Goal: Task Accomplishment & Management: Complete application form

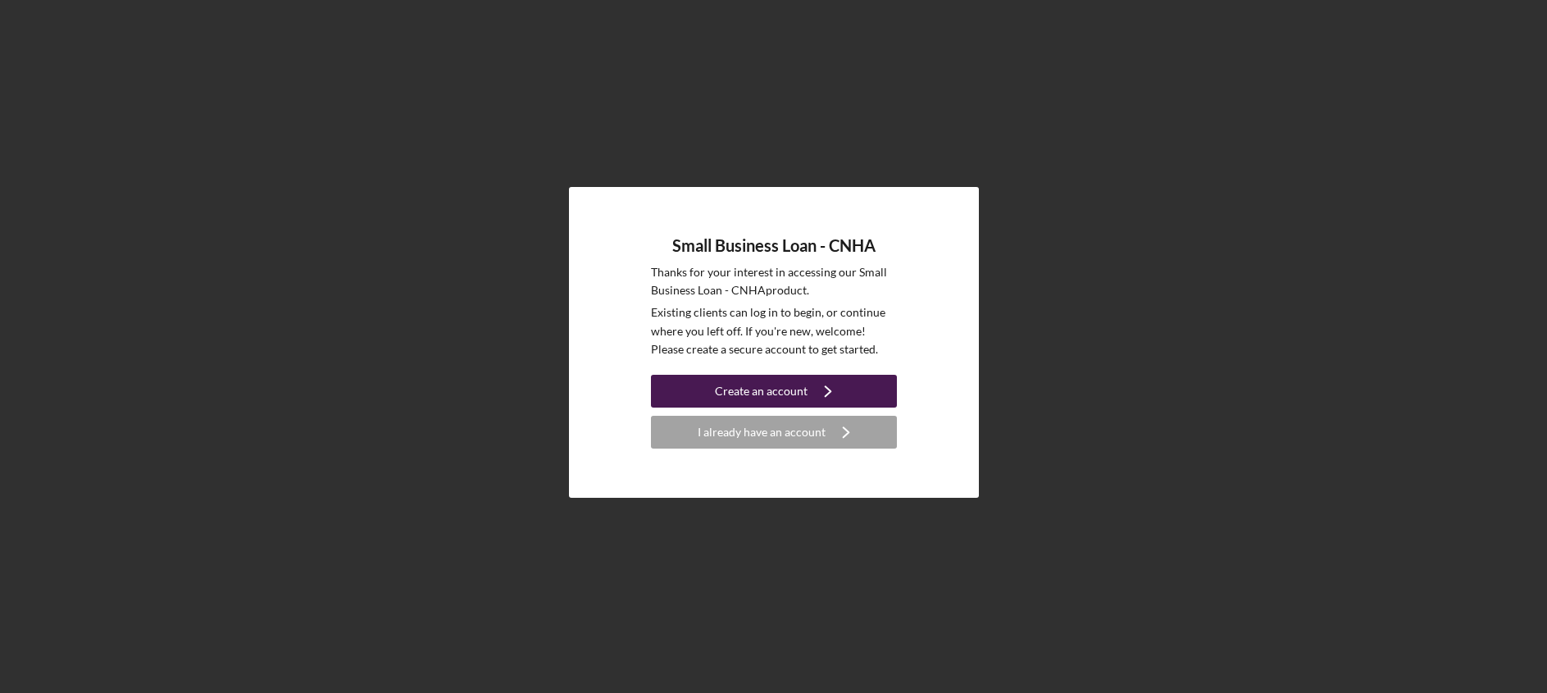
click at [780, 384] on div "Create an account" at bounding box center [761, 391] width 93 height 33
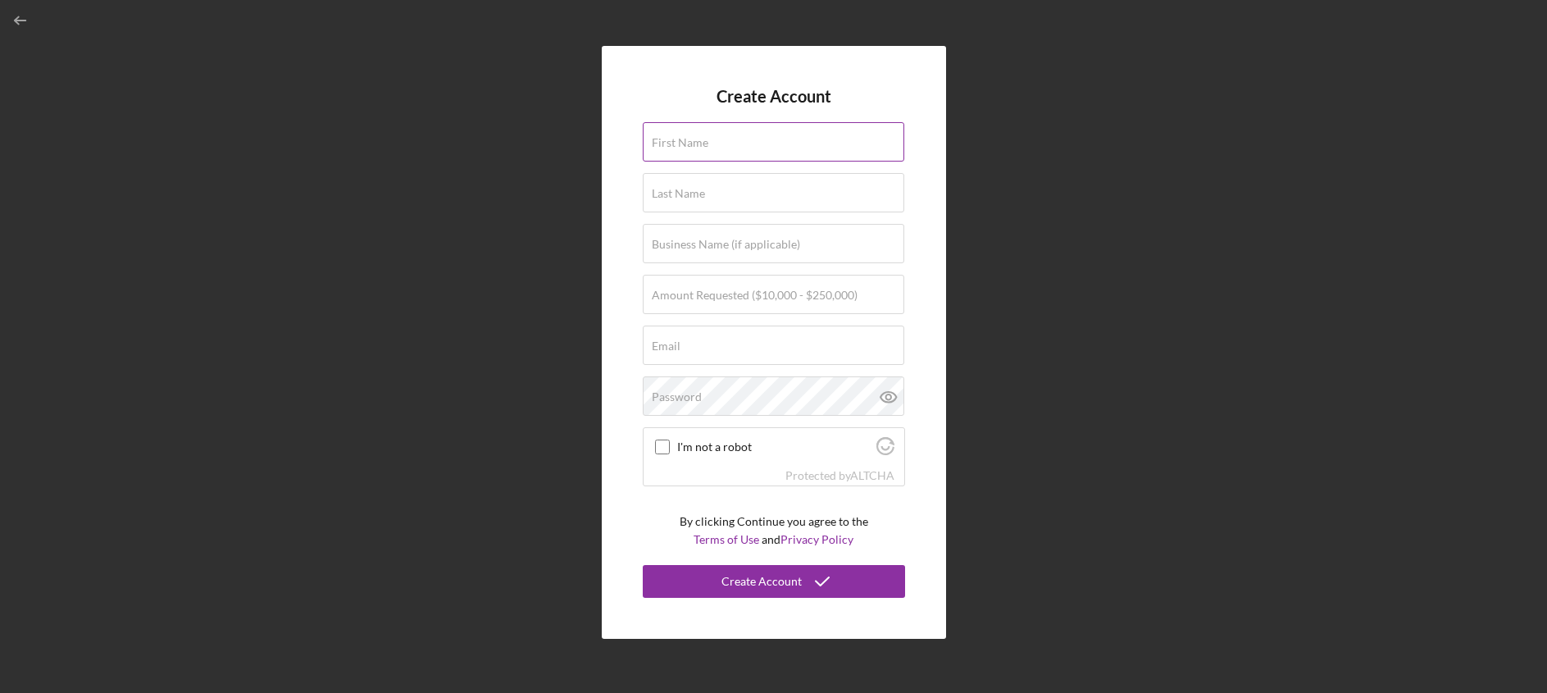
click at [707, 134] on div "First Name" at bounding box center [774, 142] width 262 height 41
type input "Moananuimaikalani"
type input "[PERSON_NAME]"
type input "Malama Maui Nui"
type input "[EMAIL_ADDRESS][DOMAIN_NAME]"
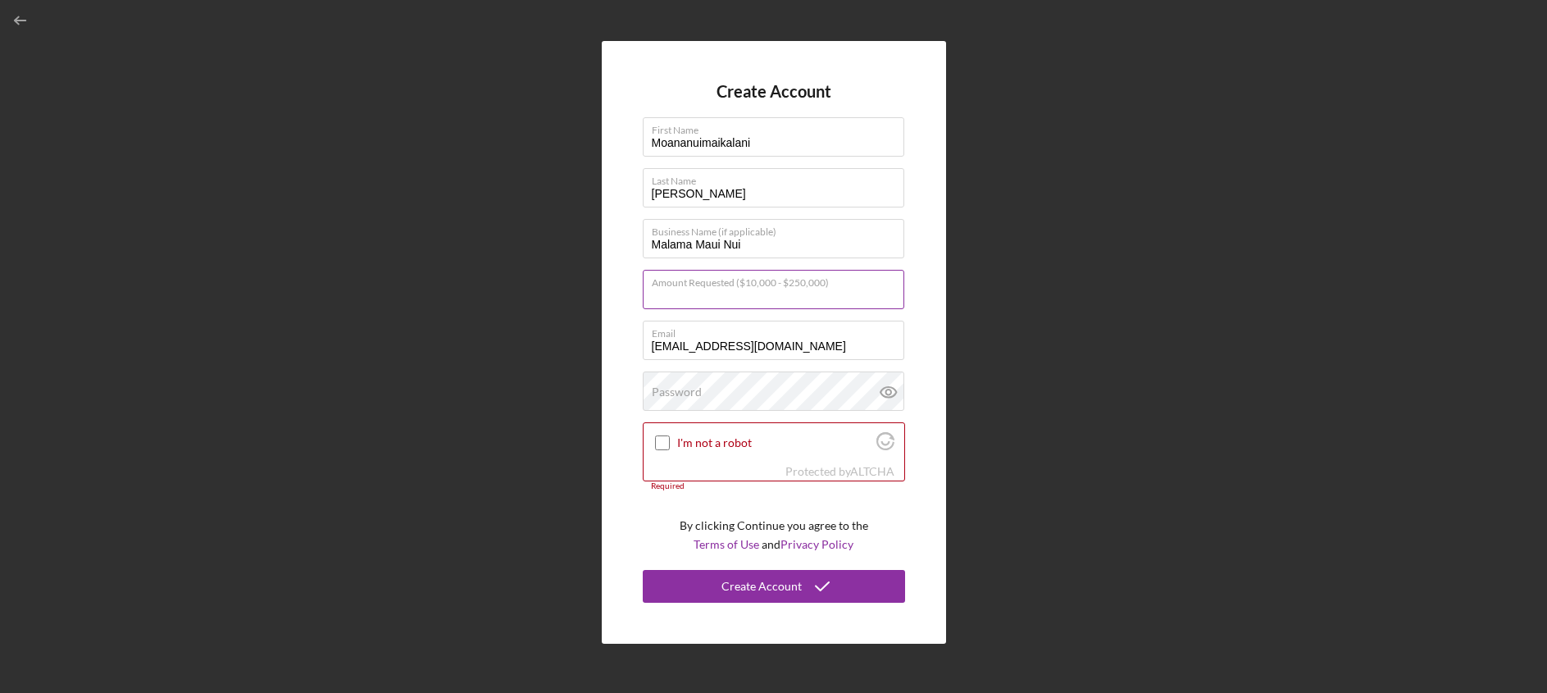
click at [710, 298] on input "Amount Requested ($10,000 - $250,000)" at bounding box center [774, 289] width 262 height 39
type input "$100,000"
click at [742, 388] on div "Password" at bounding box center [774, 391] width 262 height 41
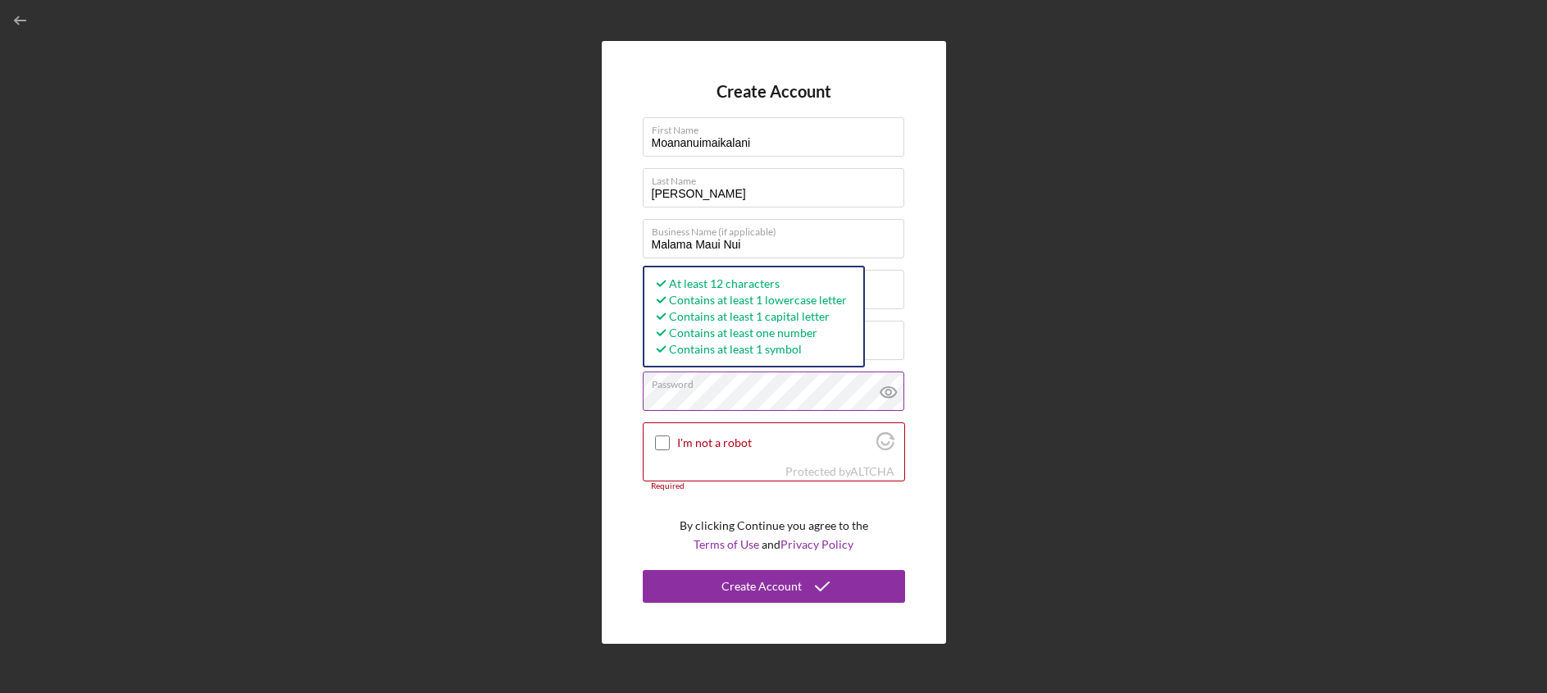
click at [892, 388] on icon at bounding box center [888, 392] width 16 height 11
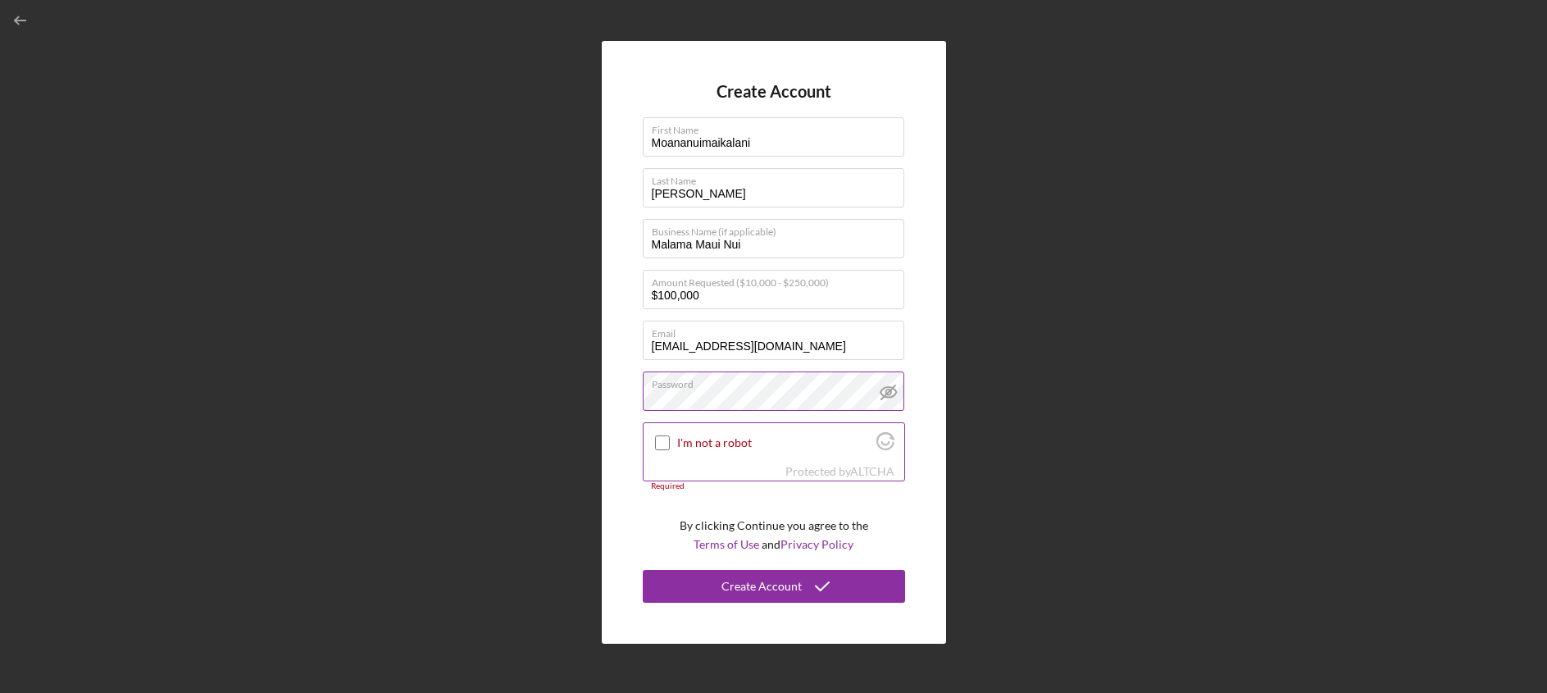
click at [662, 443] on input "I'm not a robot" at bounding box center [662, 442] width 15 height 15
checkbox input "true"
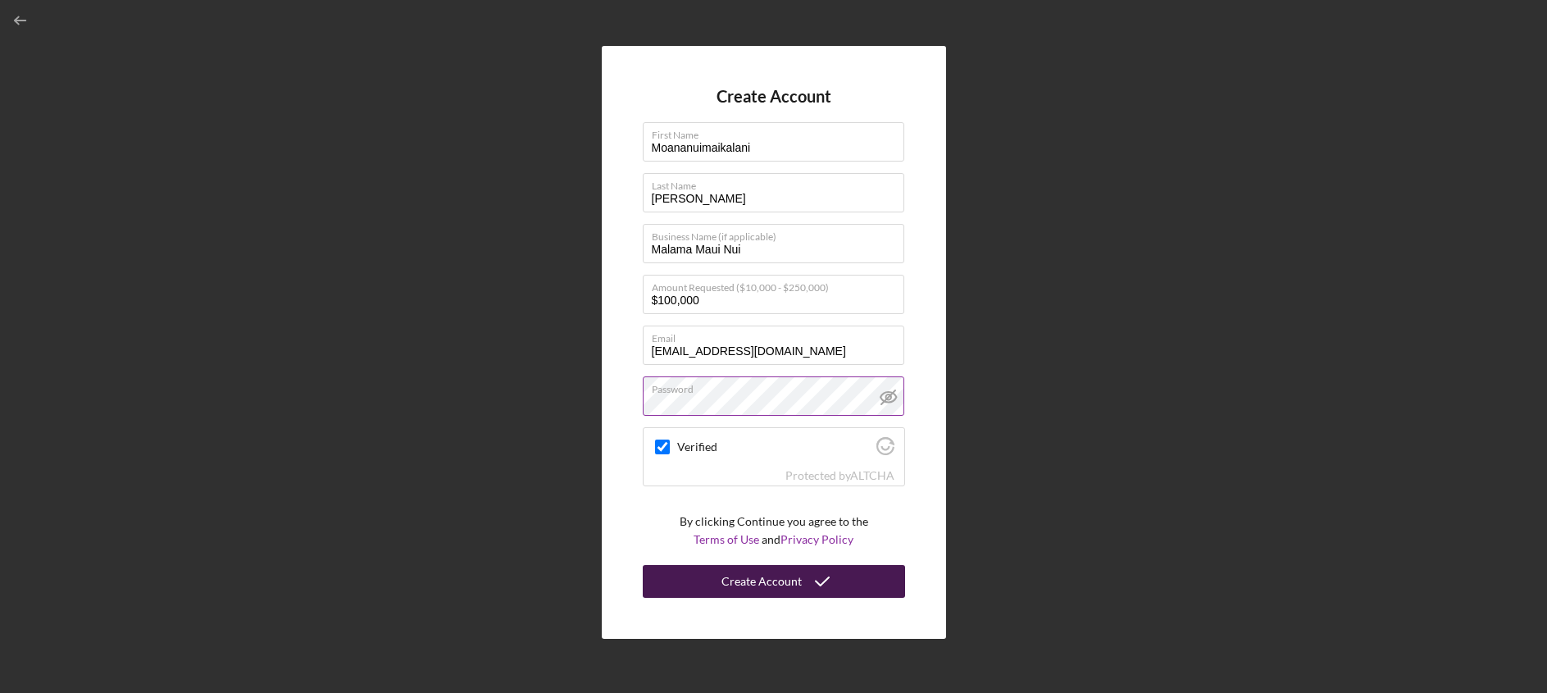
click at [732, 583] on div "Create Account" at bounding box center [761, 581] width 80 height 33
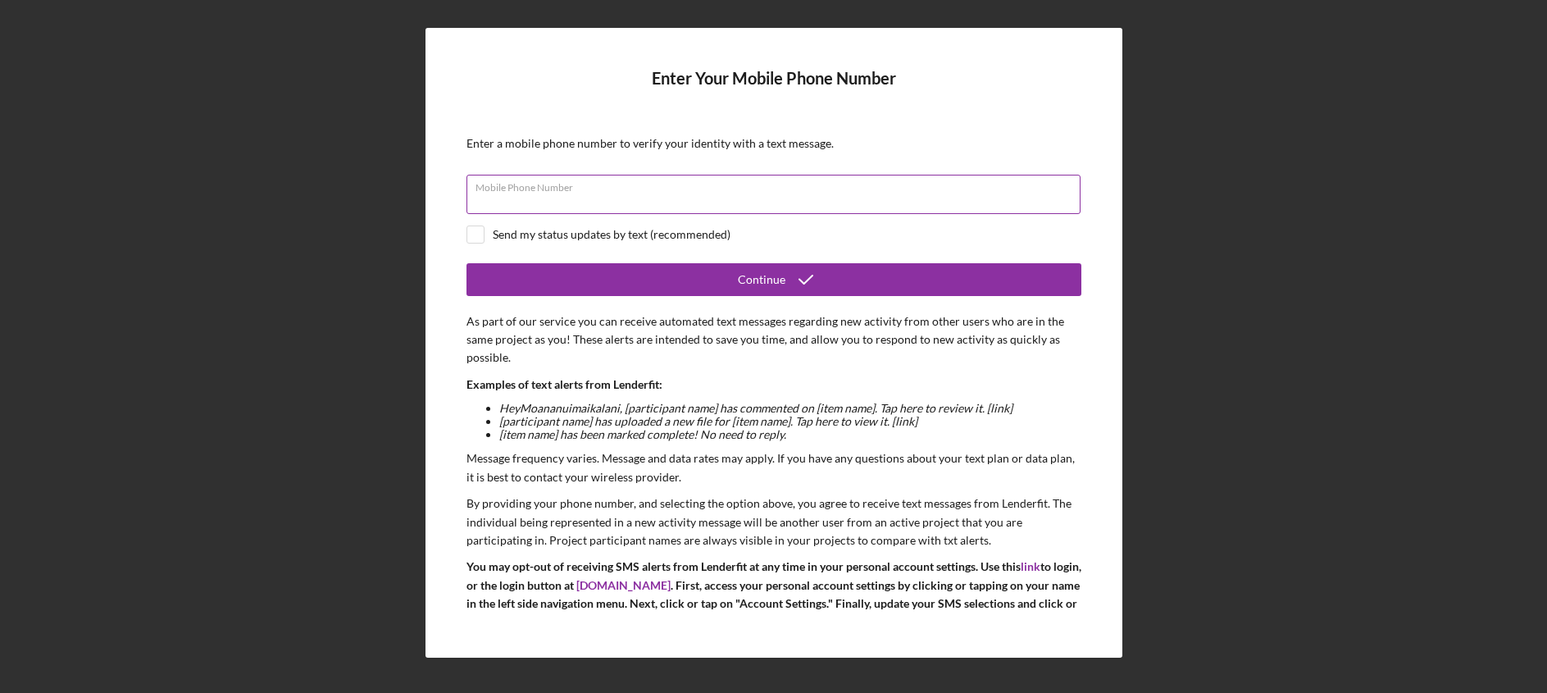
click at [529, 205] on input "Mobile Phone Number" at bounding box center [773, 194] width 614 height 39
type input "[PHONE_NUMBER]"
click at [504, 230] on div "Send my status updates by text (recommended)" at bounding box center [612, 234] width 238 height 13
checkbox input "true"
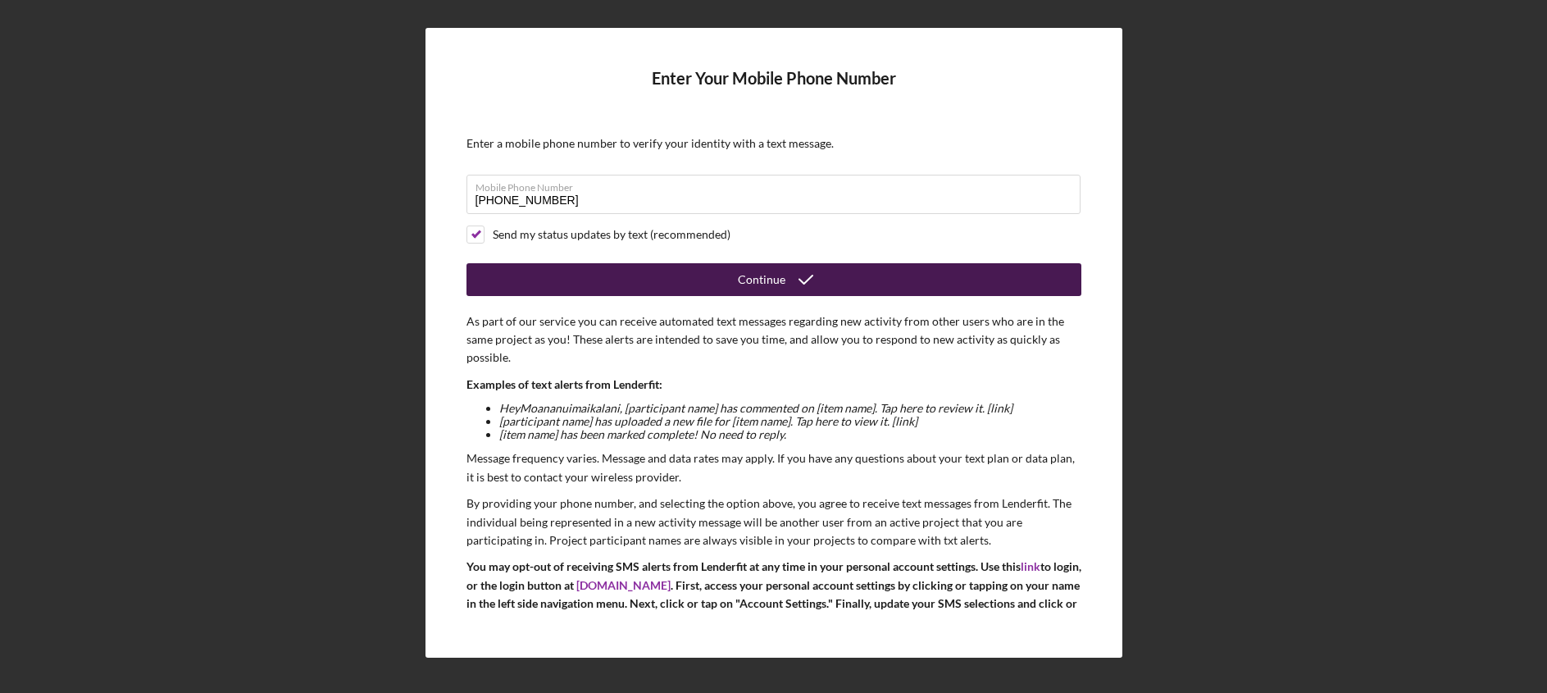
click at [519, 277] on button "Continue" at bounding box center [773, 279] width 615 height 33
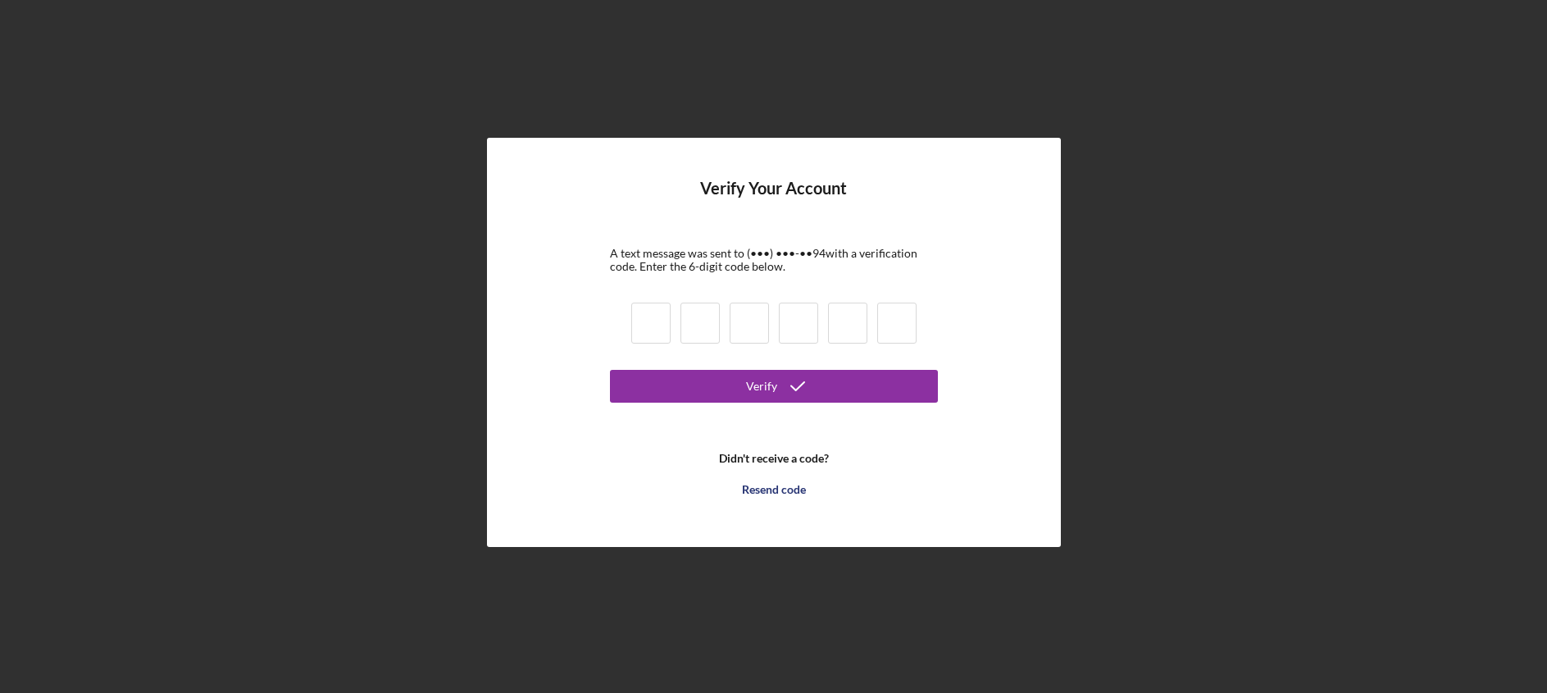
click at [635, 315] on input at bounding box center [650, 322] width 39 height 41
type input "1"
type input "8"
type input "0"
type input "4"
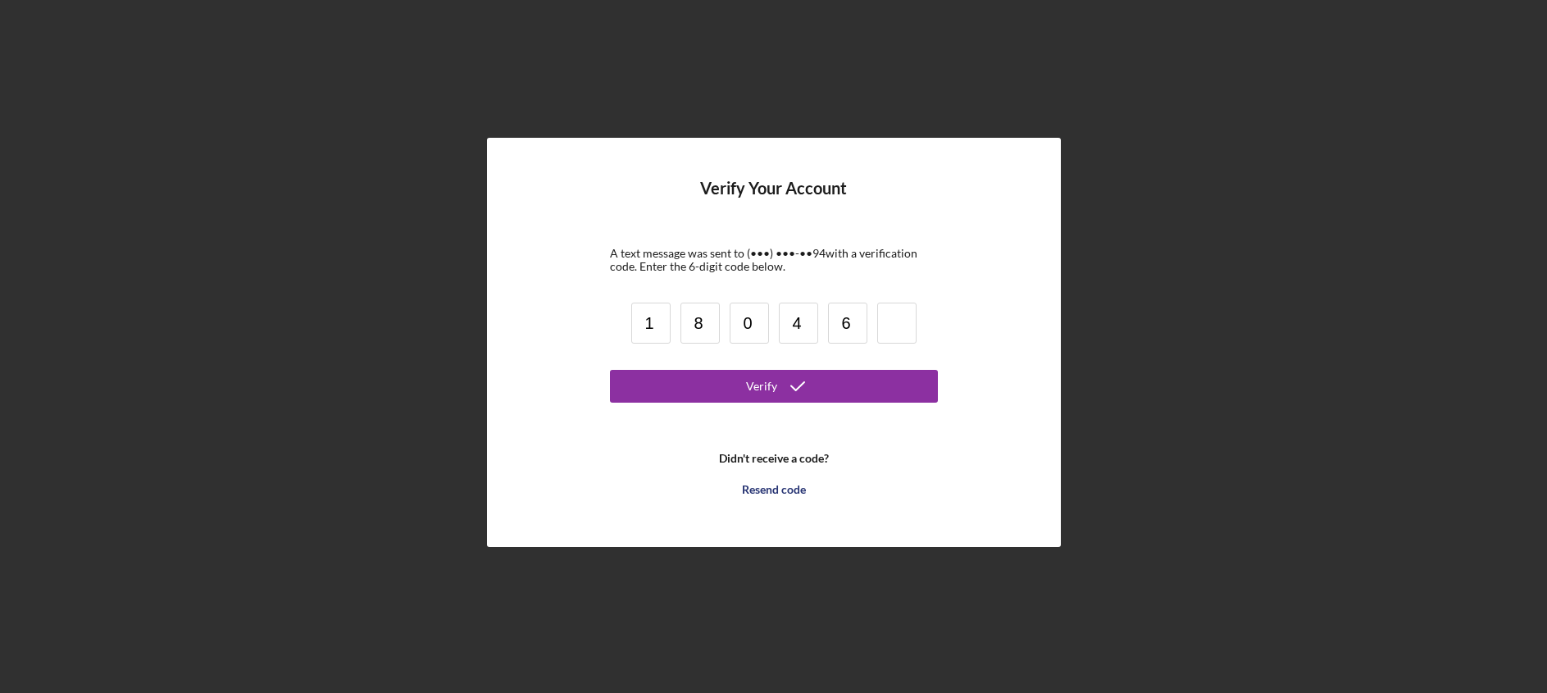
type input "6"
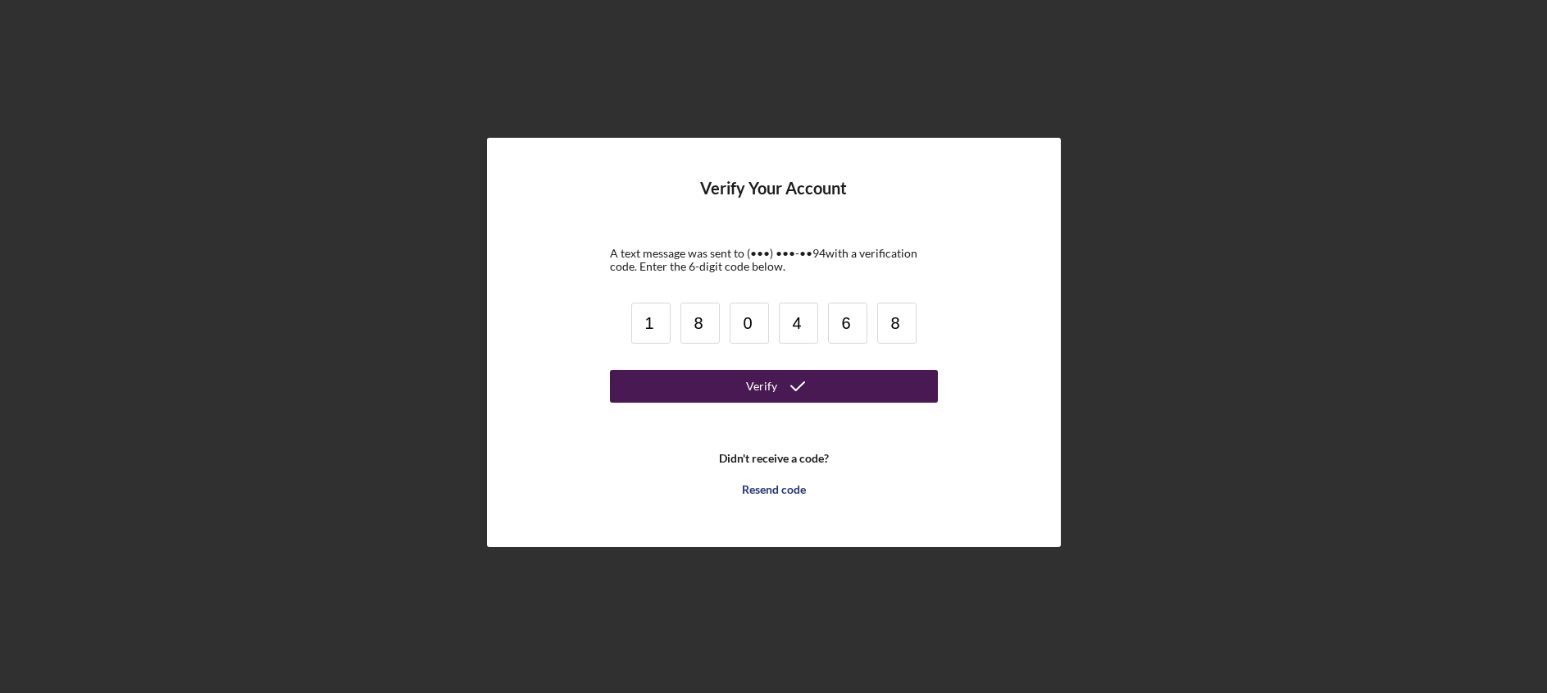
type input "8"
click at [656, 398] on button "Verify" at bounding box center [774, 386] width 328 height 33
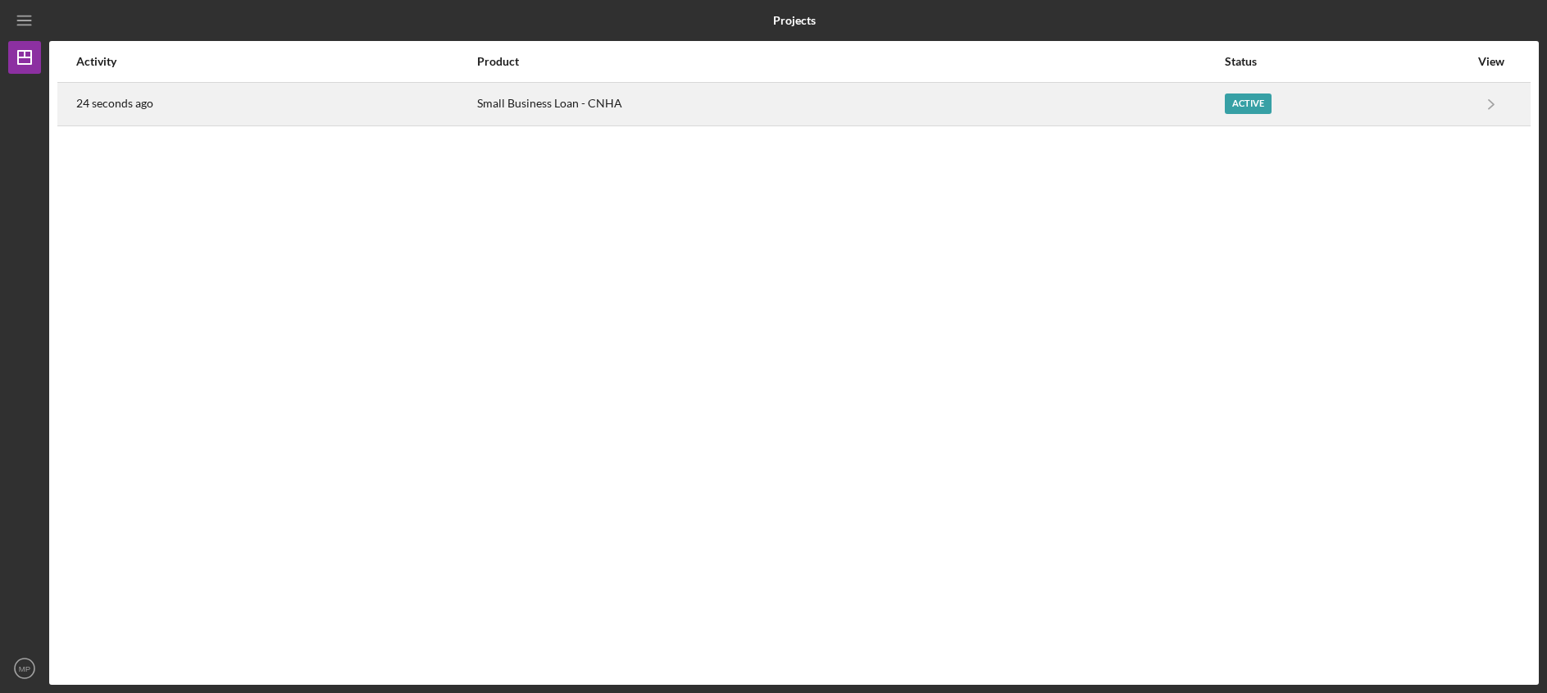
click at [1053, 88] on div "Small Business Loan - CNHA" at bounding box center [850, 104] width 746 height 41
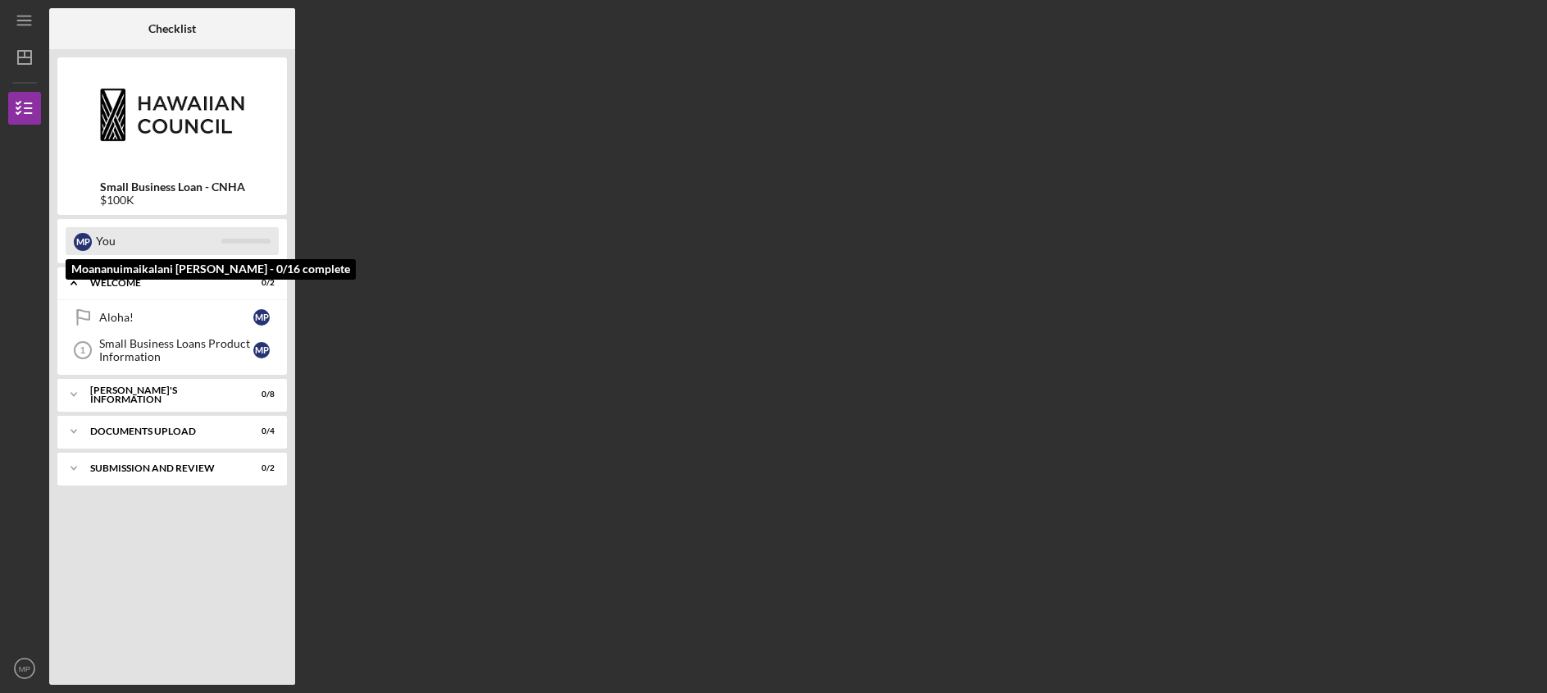
click at [165, 248] on div "You" at bounding box center [158, 241] width 125 height 28
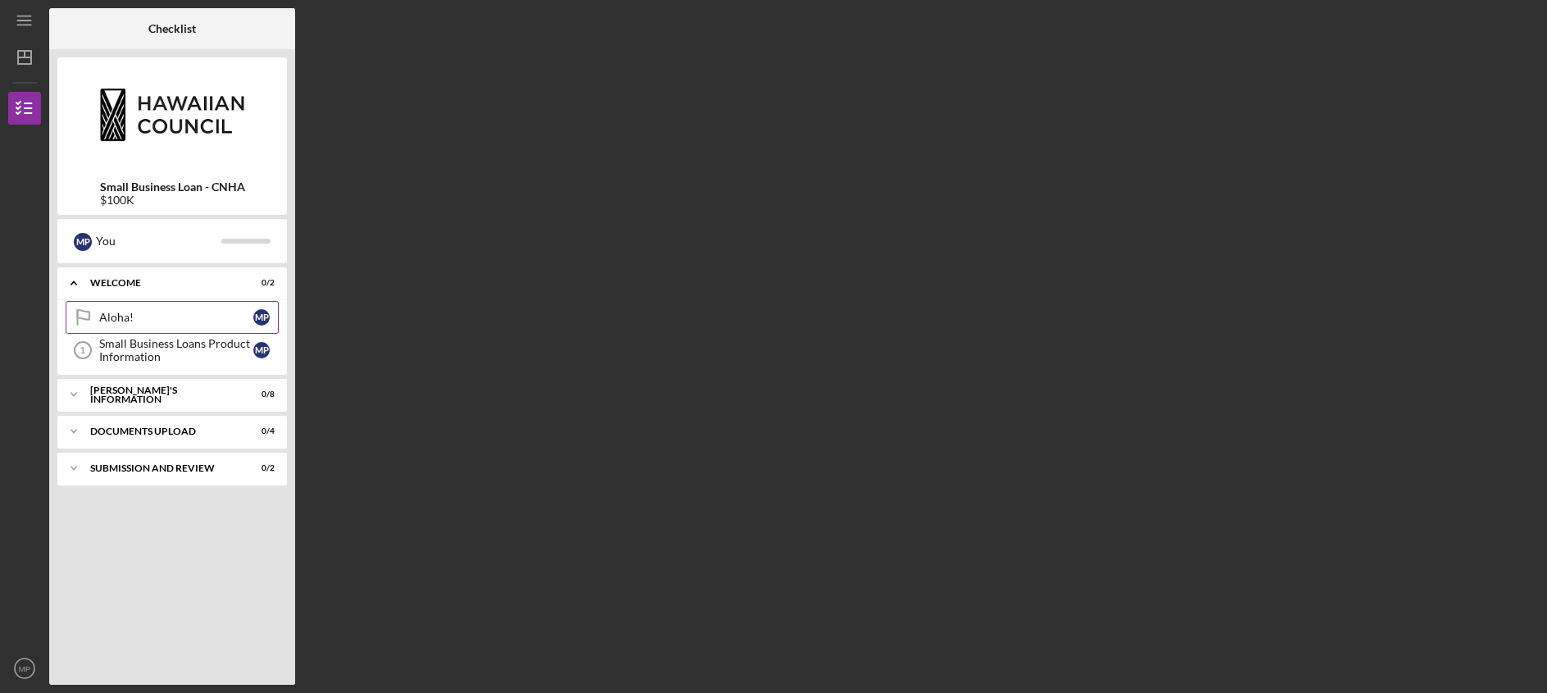
click at [158, 314] on div "Aloha!" at bounding box center [176, 317] width 154 height 13
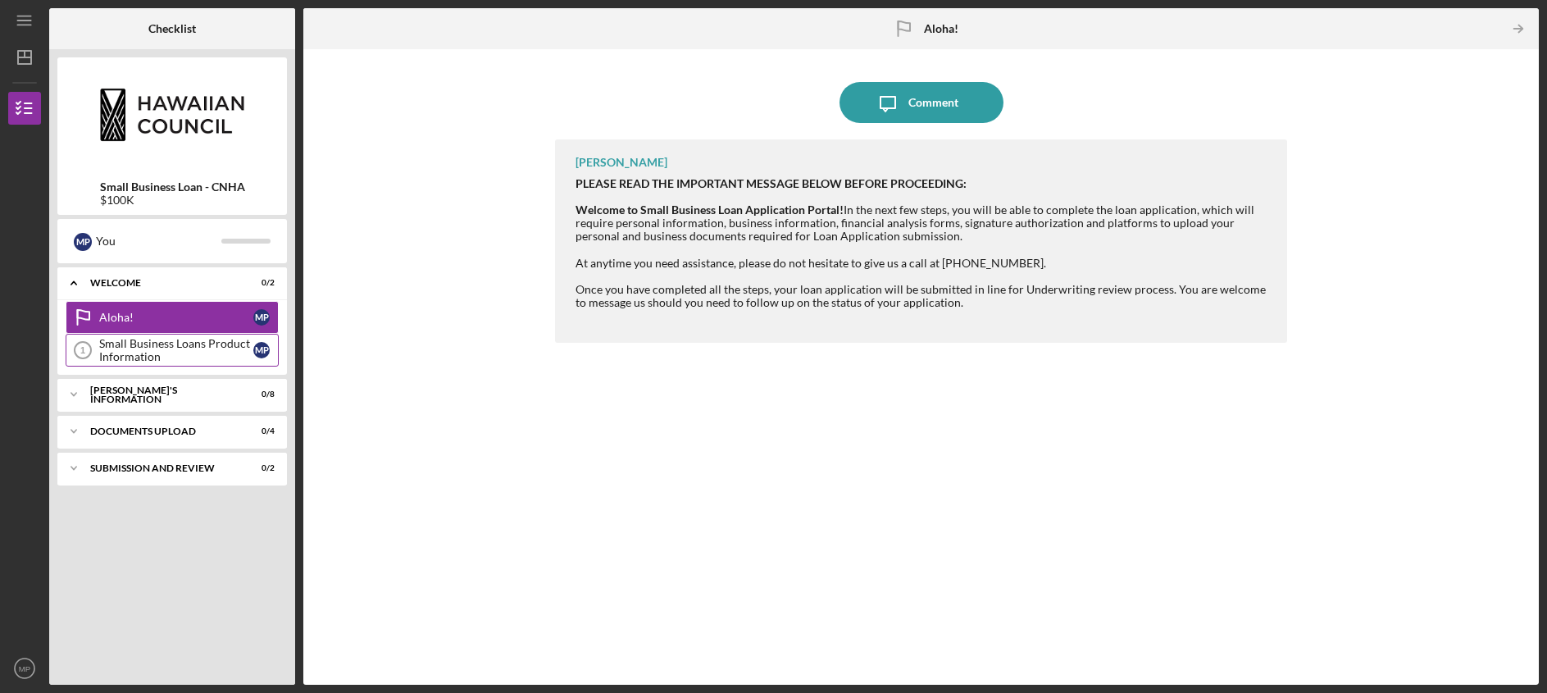
click at [172, 339] on div "Small Business Loans Product Information" at bounding box center [176, 350] width 154 height 26
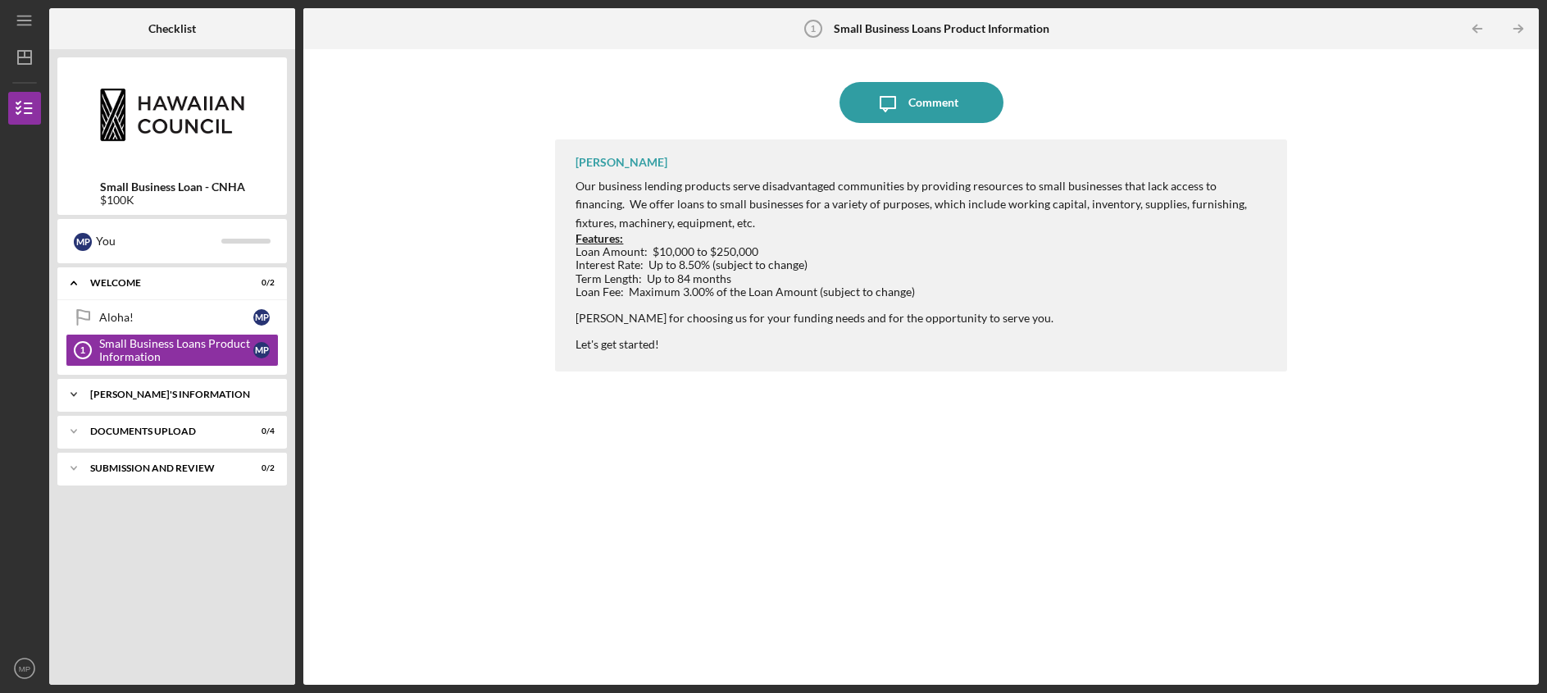
click at [160, 389] on div "[PERSON_NAME]'S INFORMATION" at bounding box center [178, 394] width 176 height 10
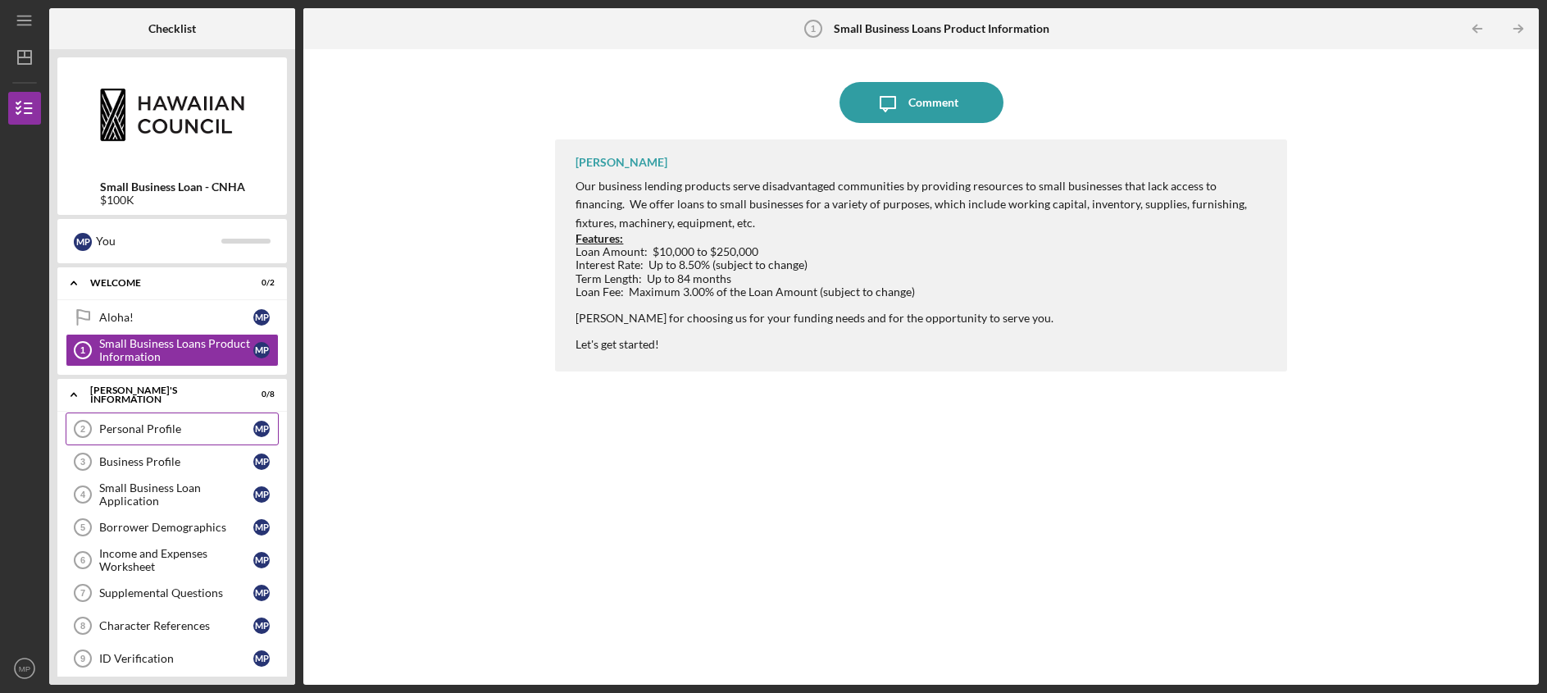
click at [171, 427] on div "Personal Profile" at bounding box center [176, 428] width 154 height 13
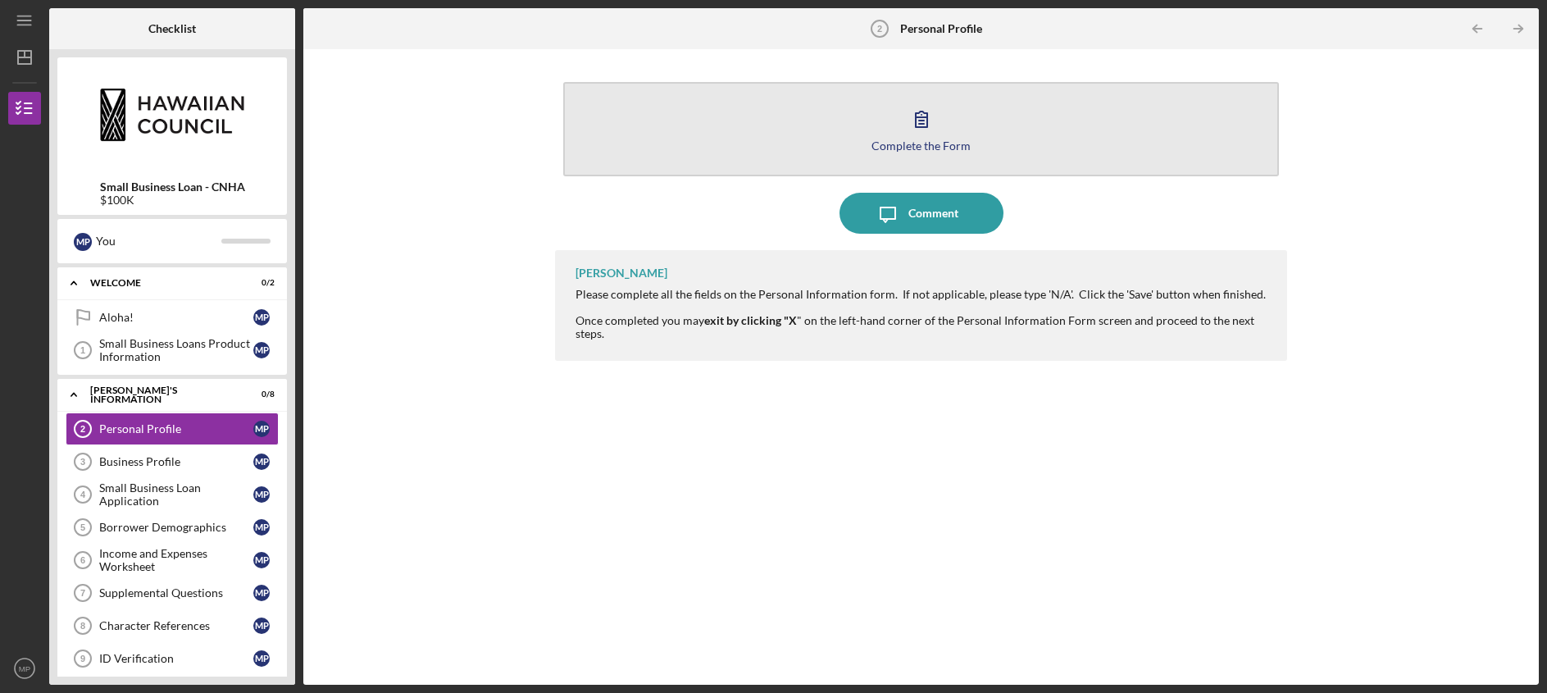
click at [988, 109] on button "Complete the Form Form" at bounding box center [920, 129] width 715 height 94
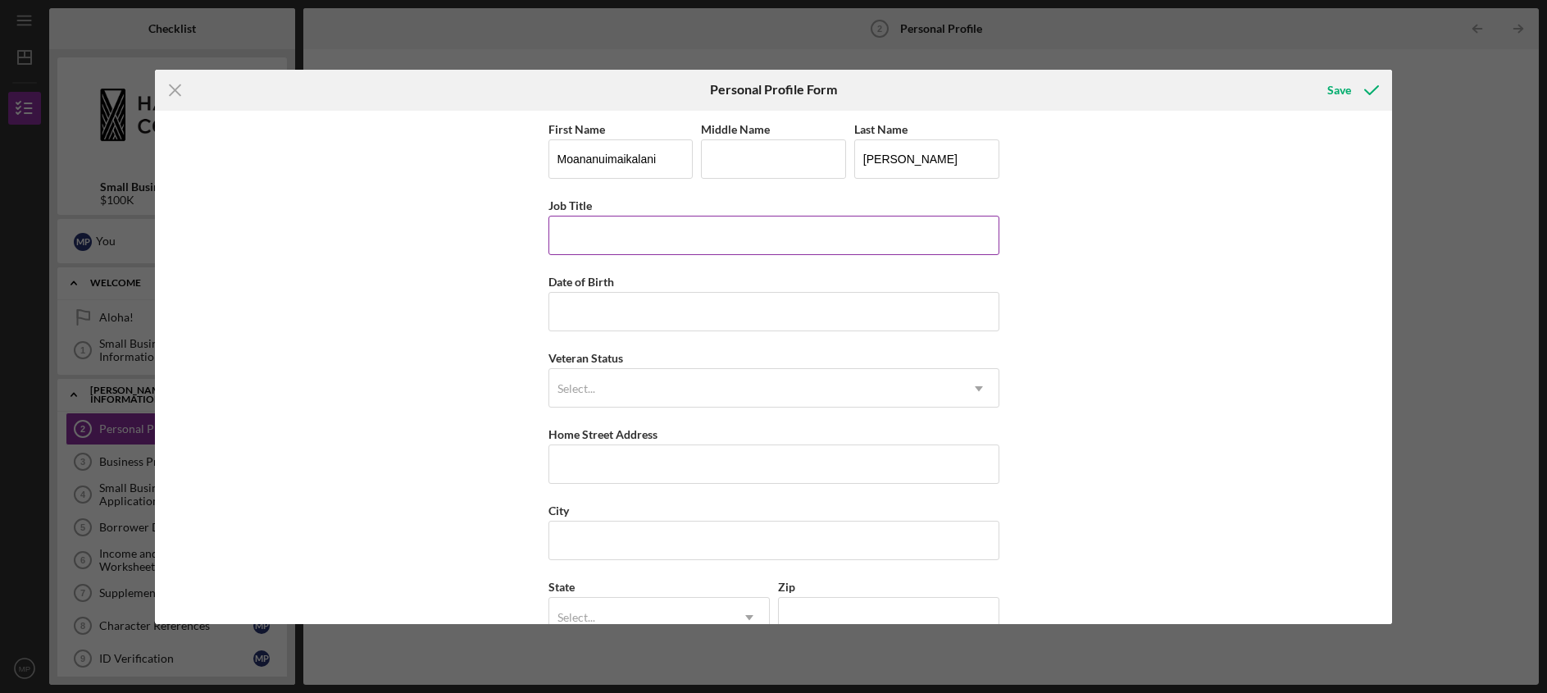
click at [612, 233] on input "Job Title" at bounding box center [773, 235] width 451 height 39
type input "Executive Director"
click at [651, 305] on input "Date of Birth" at bounding box center [773, 311] width 451 height 39
type input "[DATE]"
click at [623, 417] on div "First Name [PERSON_NAME] Middle Name Last Name [PERSON_NAME] Job Title Executiv…" at bounding box center [773, 424] width 451 height 611
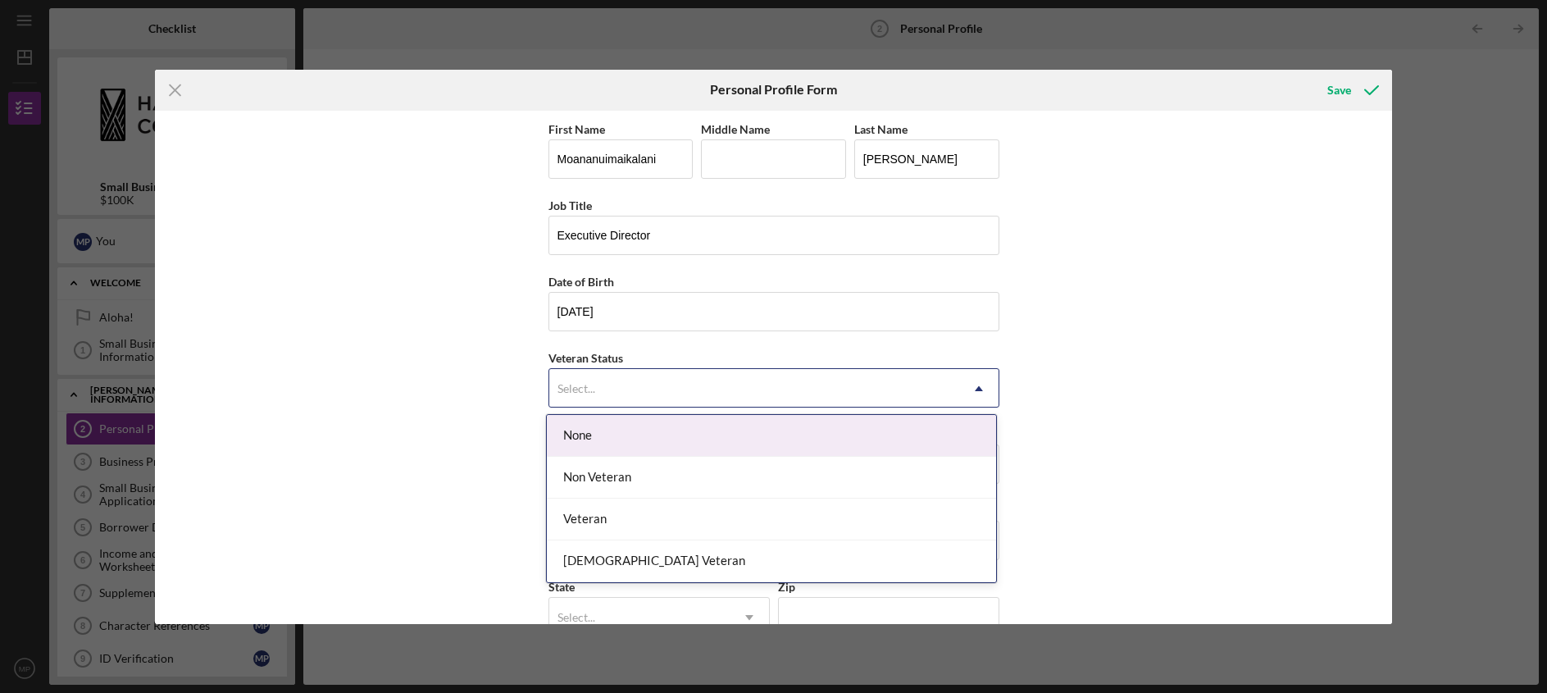
click at [622, 389] on div "Select..." at bounding box center [754, 389] width 410 height 38
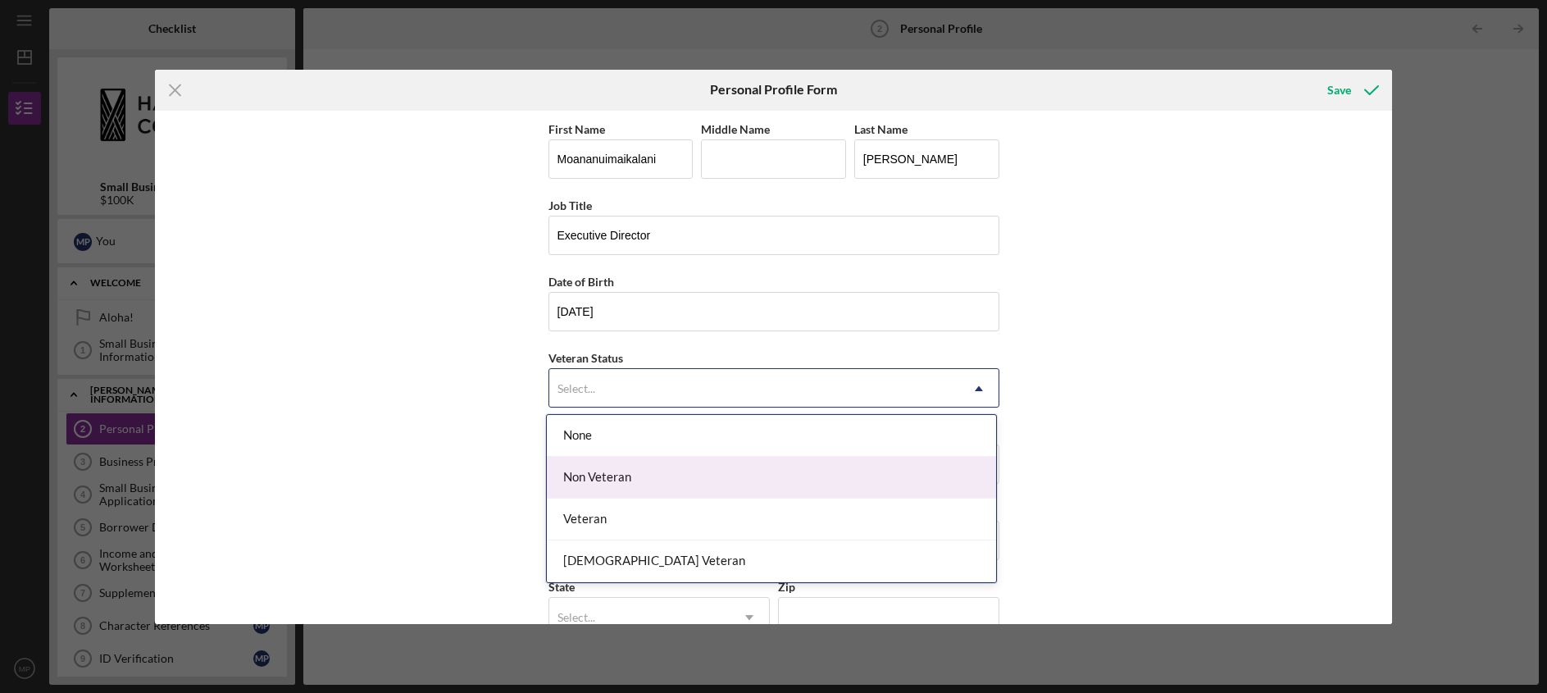
click at [601, 472] on div "Non Veteran" at bounding box center [771, 478] width 449 height 42
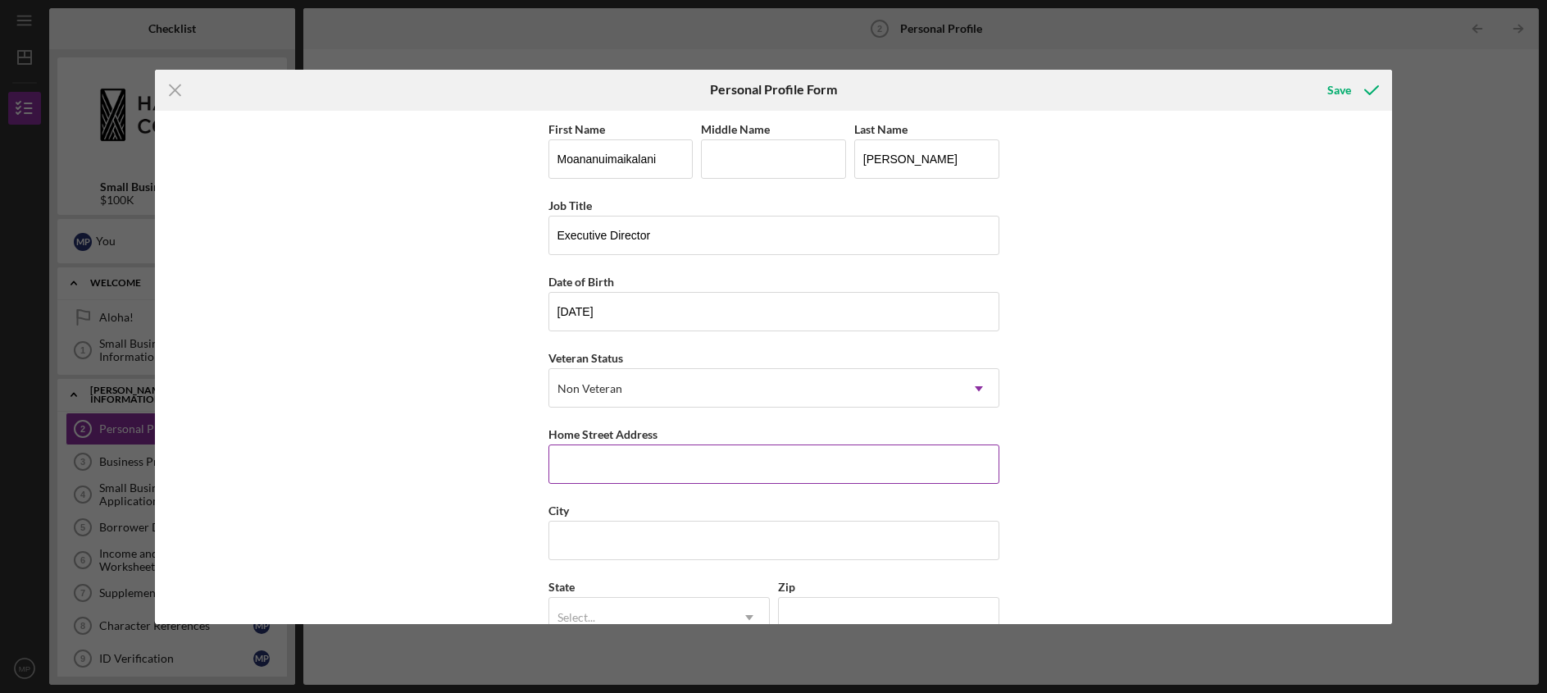
click at [595, 462] on input "Home Street Address" at bounding box center [773, 463] width 451 height 39
type input "E Camp 5 Rd"
type input "Kahului"
type input "[US_STATE]"
type input "96732"
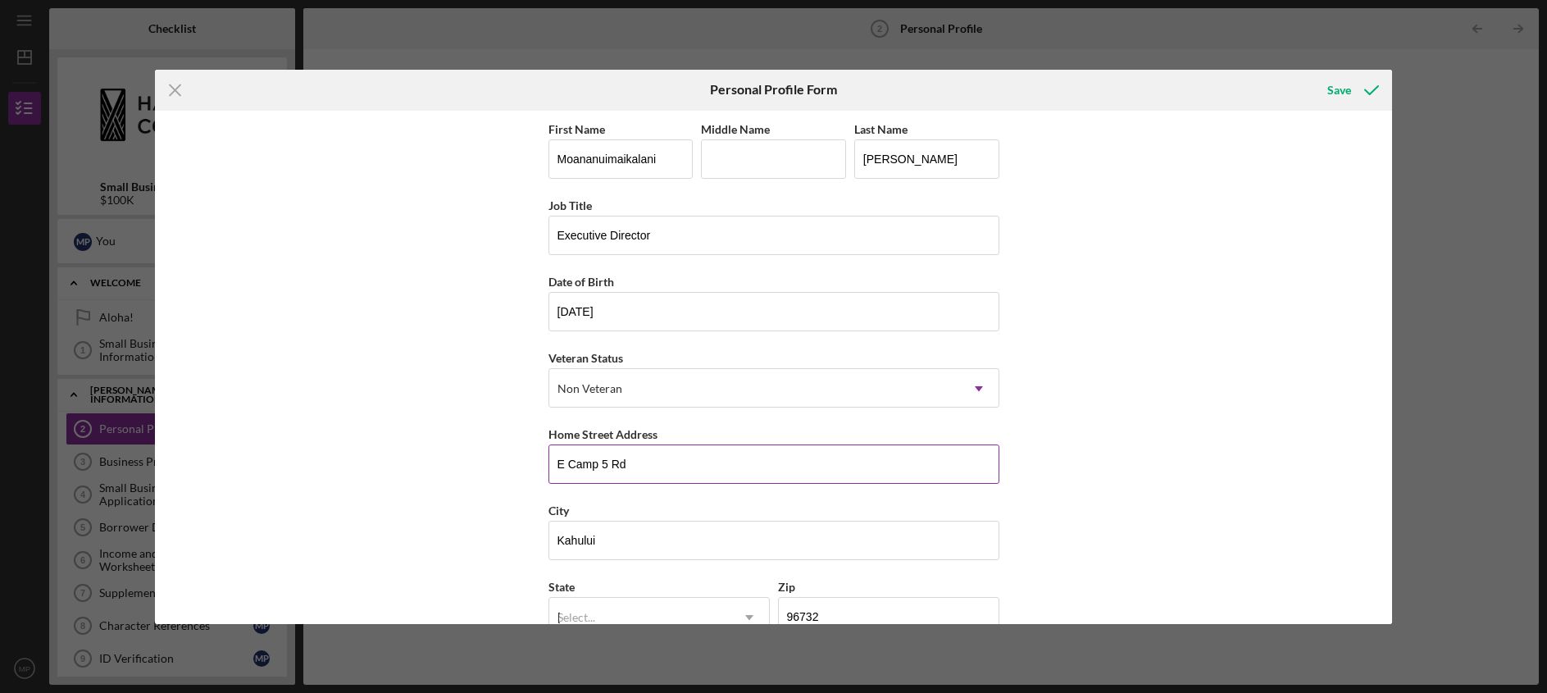
type input "[GEOGRAPHIC_DATA]"
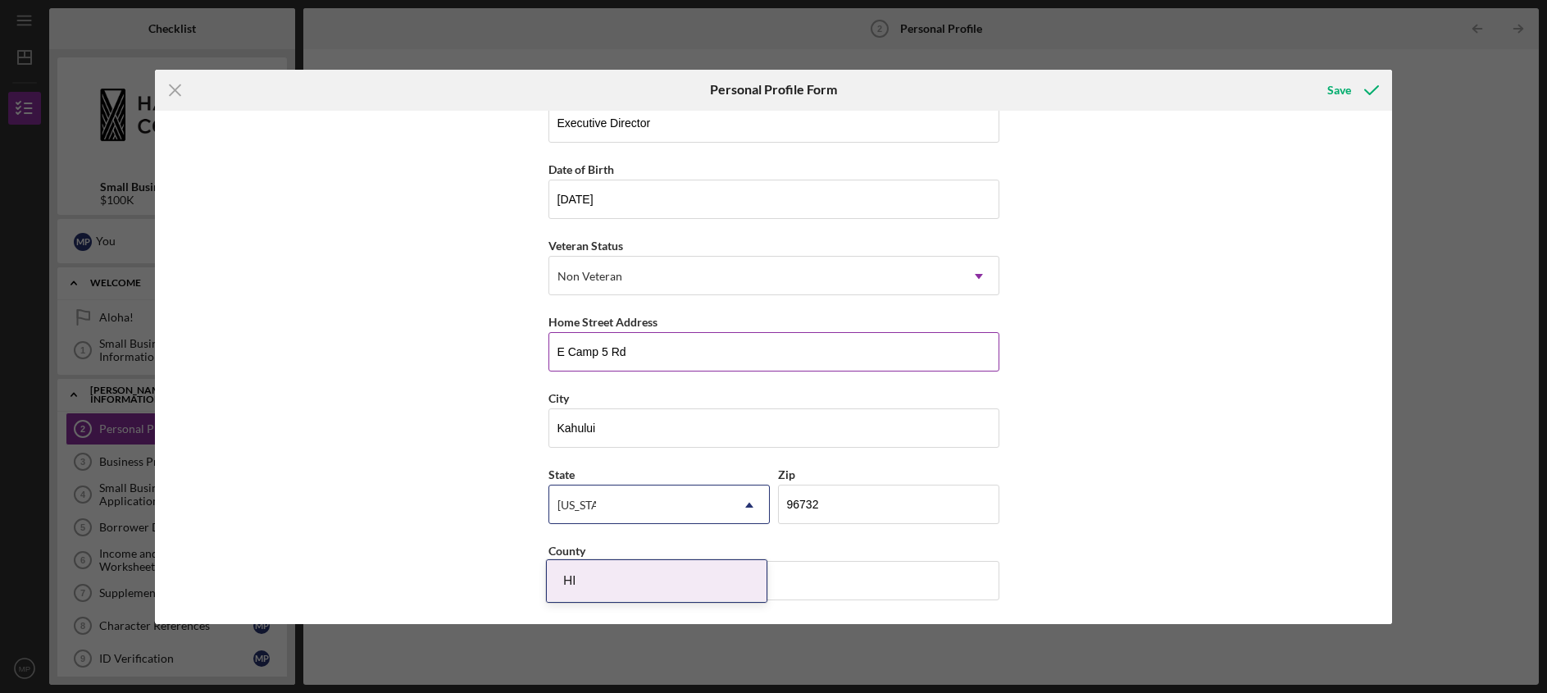
scroll to position [113, 0]
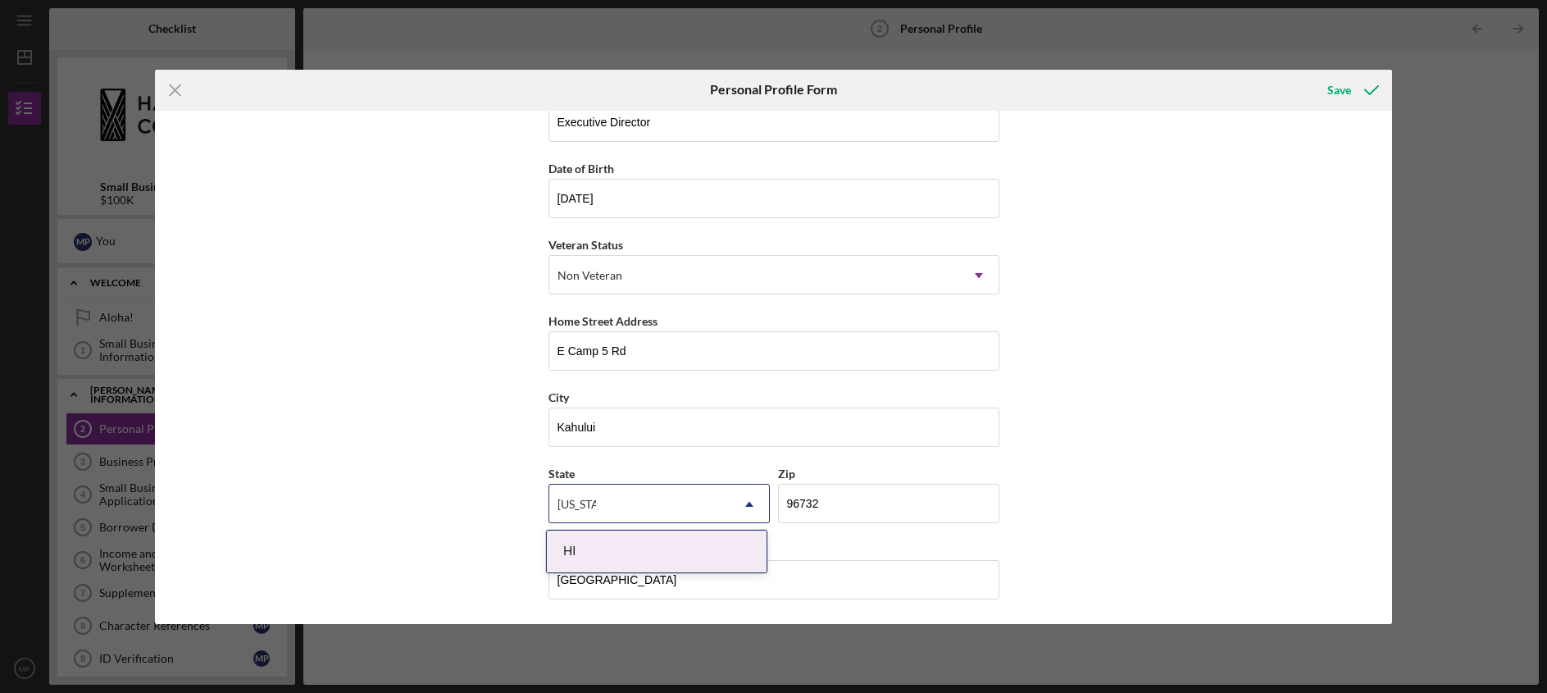
click at [628, 546] on div "HI" at bounding box center [657, 551] width 220 height 42
click at [555, 353] on input "E Camp 5 Rd" at bounding box center [773, 350] width 451 height 39
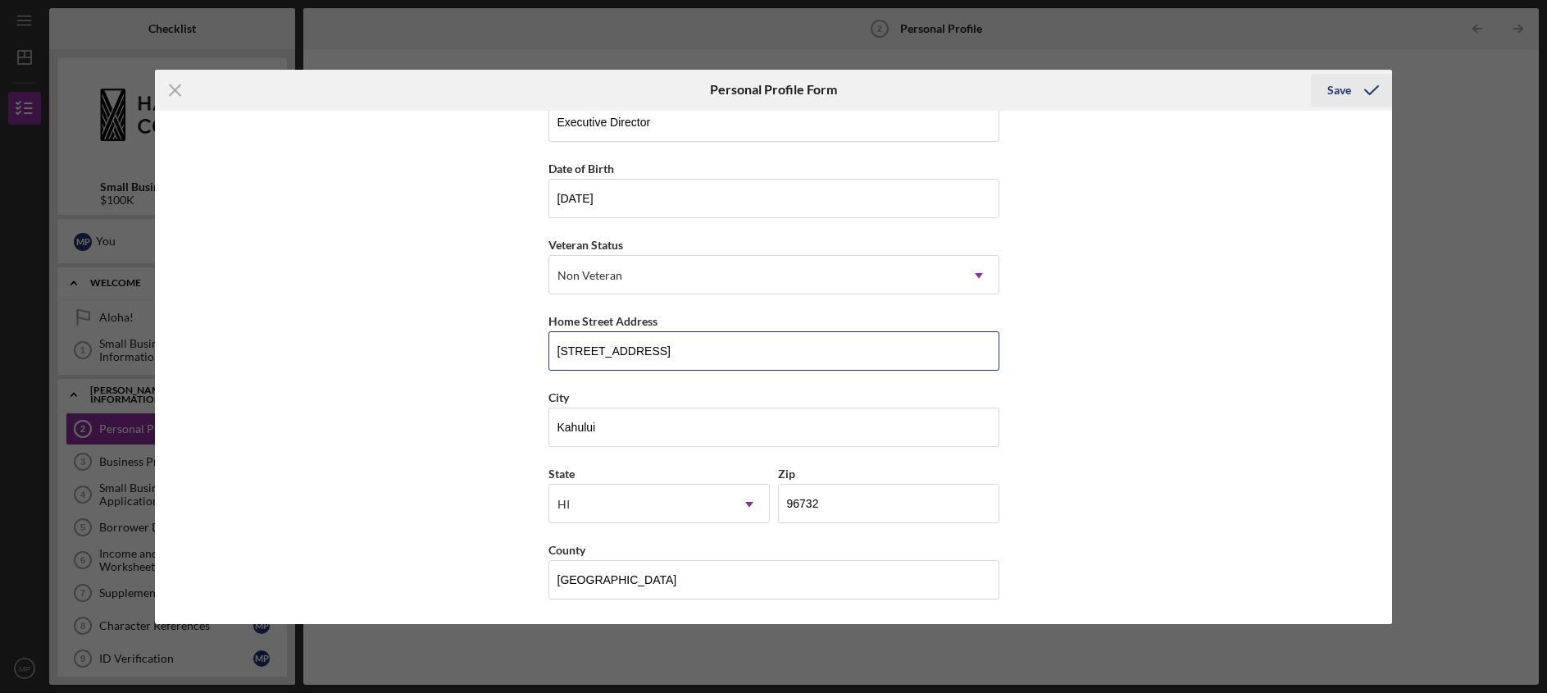
type input "[STREET_ADDRESS]"
click at [1358, 93] on icon "submit" at bounding box center [1371, 90] width 41 height 41
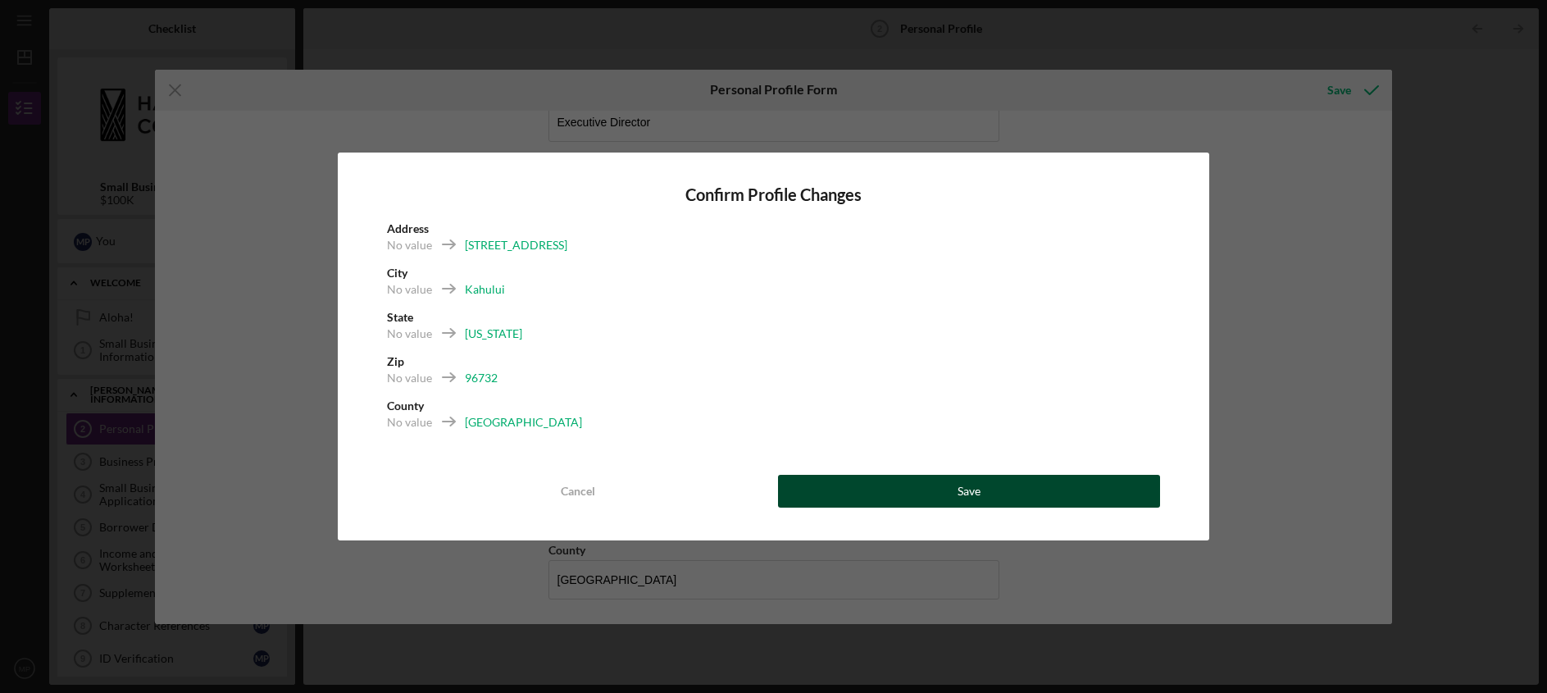
click at [1039, 494] on button "Save" at bounding box center [969, 491] width 383 height 33
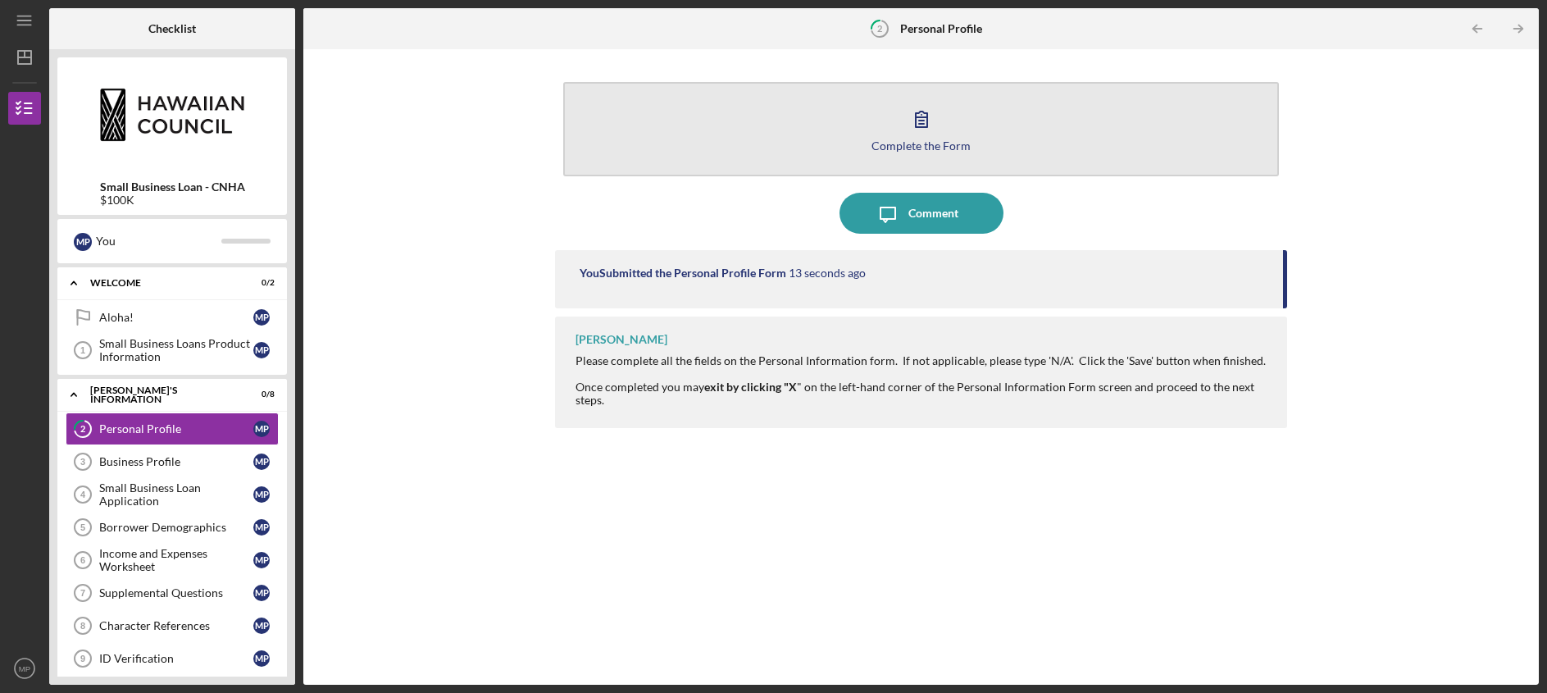
click at [925, 147] on div "Complete the Form" at bounding box center [920, 145] width 99 height 12
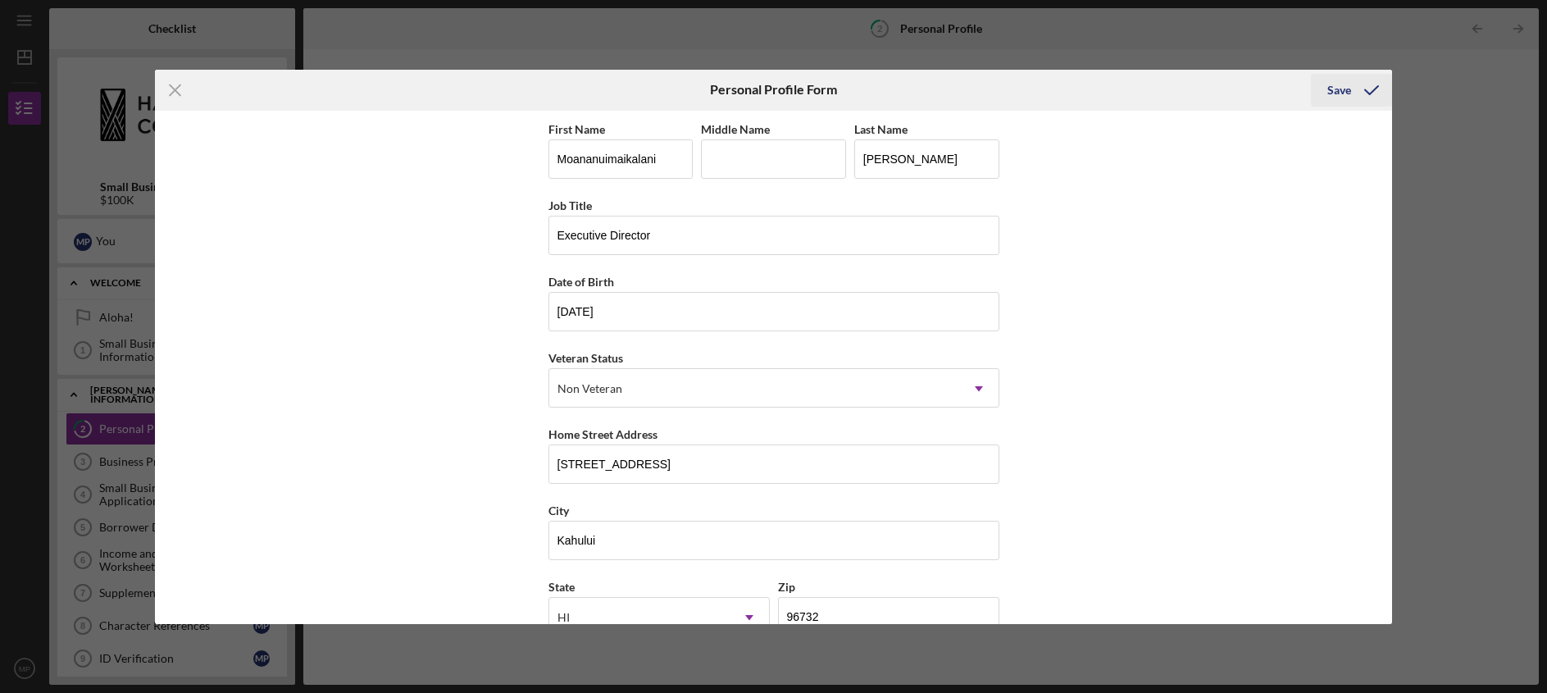
click at [1361, 93] on icon "submit" at bounding box center [1371, 90] width 41 height 41
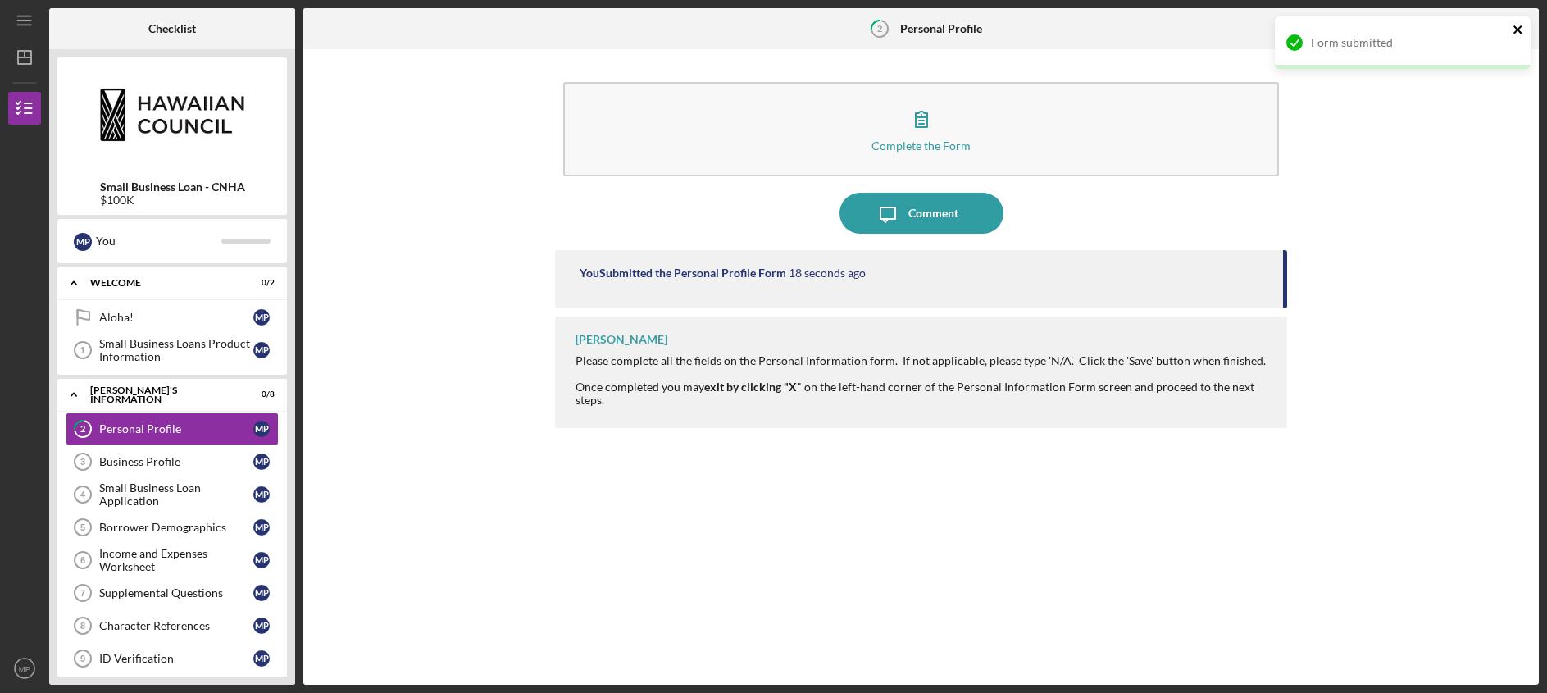
click at [1519, 30] on icon "close" at bounding box center [1517, 29] width 11 height 13
click at [1519, 20] on div "Form submitted" at bounding box center [1402, 16] width 262 height 7
click at [157, 466] on div "Business Profile" at bounding box center [176, 461] width 154 height 13
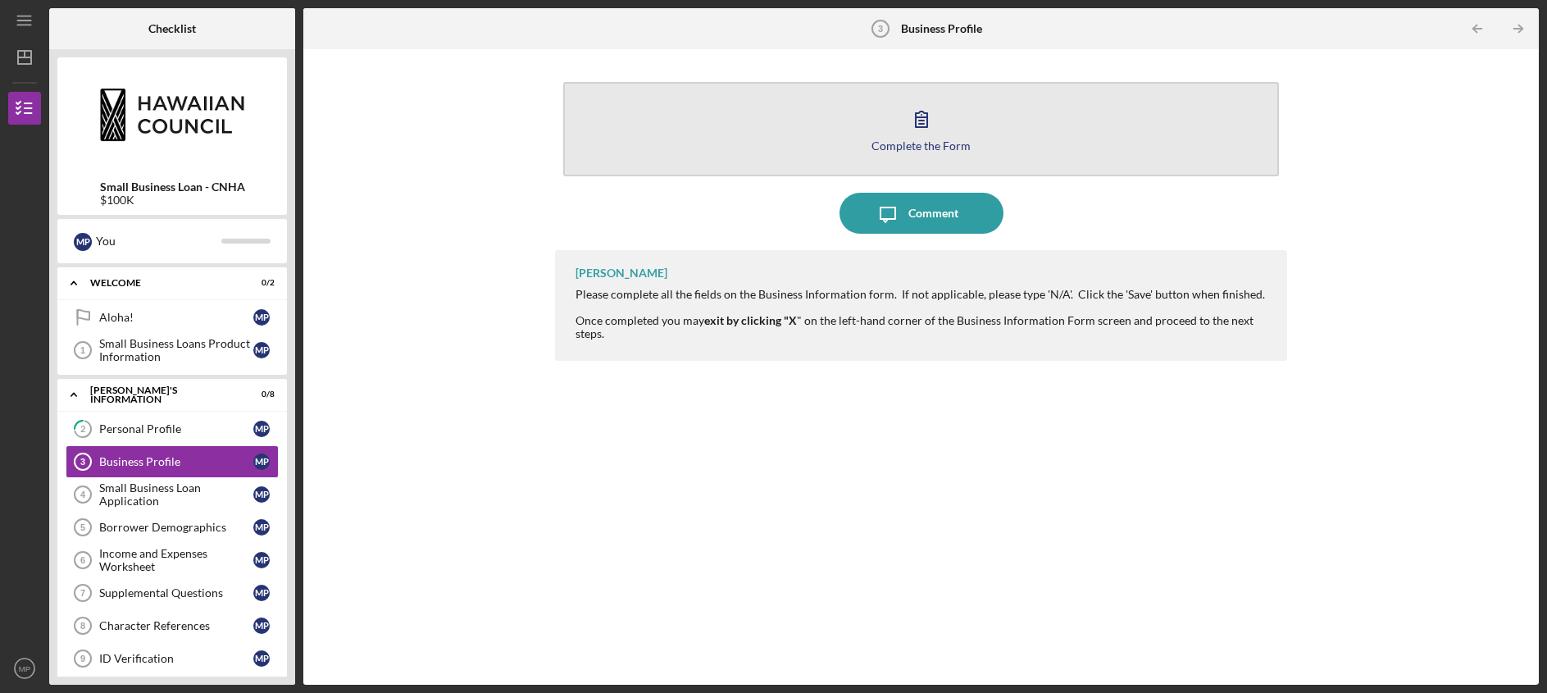
click at [842, 135] on button "Complete the Form Form" at bounding box center [920, 129] width 715 height 94
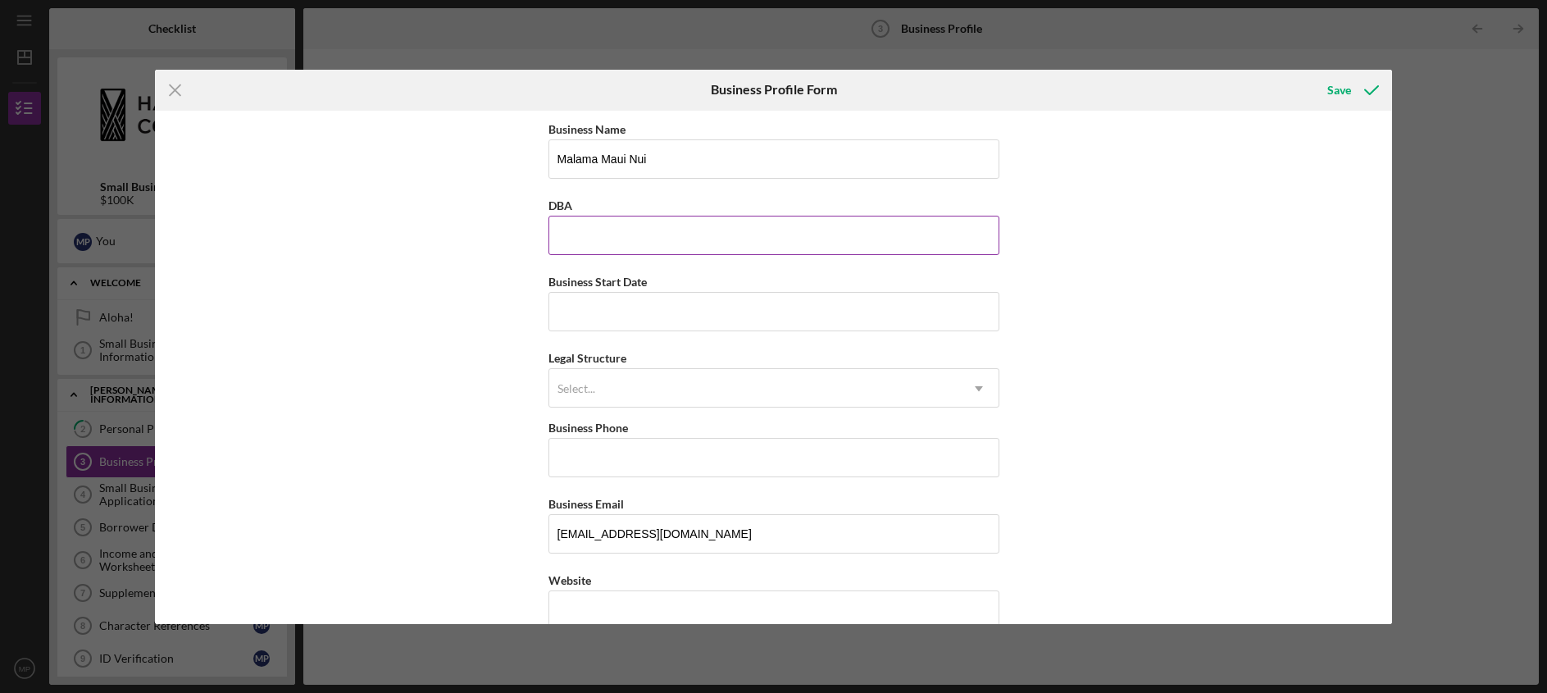
click at [629, 242] on input "DBA" at bounding box center [773, 235] width 451 height 39
click at [629, 159] on input "Malama Maui Nui" at bounding box center [773, 158] width 451 height 39
type input "Community Work Day Program dba Mālama Maui Nui"
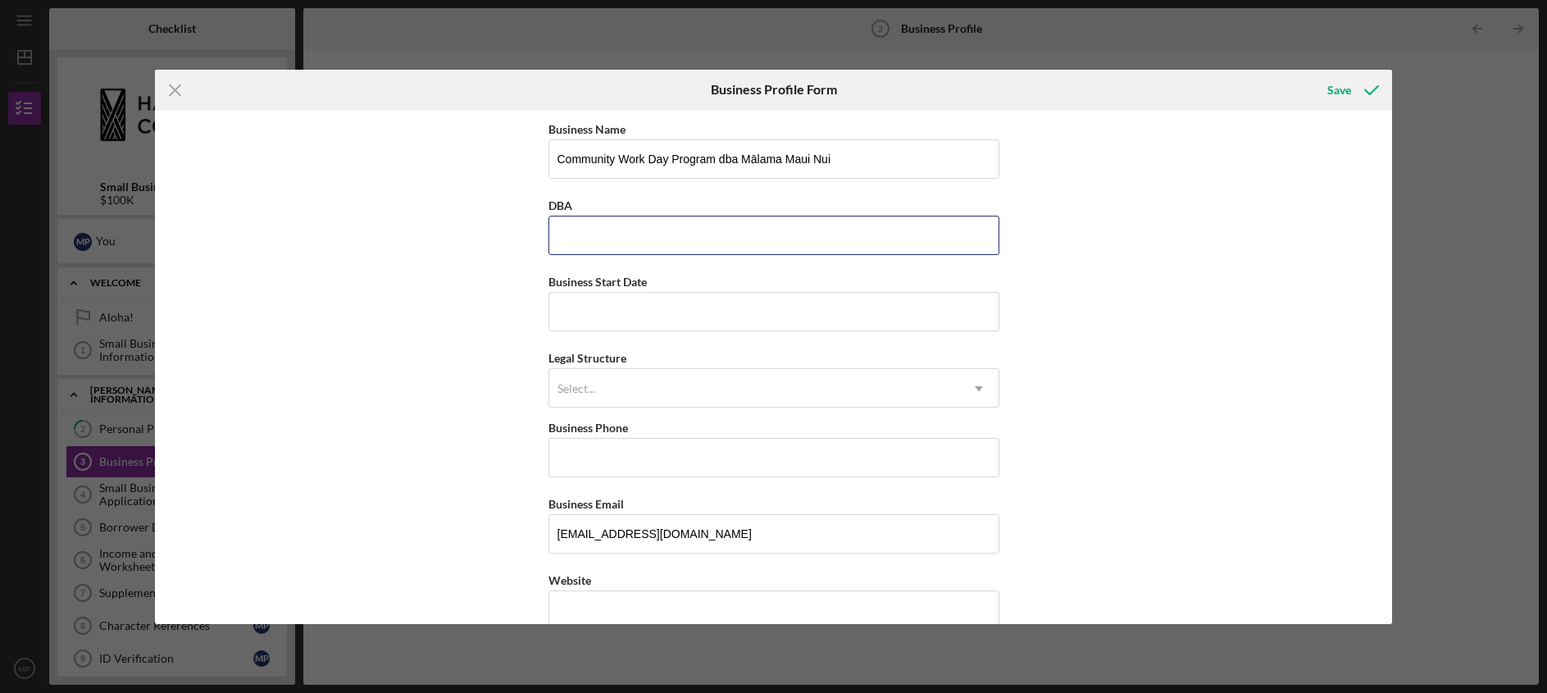
type input "Community Work Day Program dba Mālama Maui Nui"
type input "[PHONE_NUMBER]"
type input "PO Box 757"
type input "Puunene"
type input "[US_STATE]"
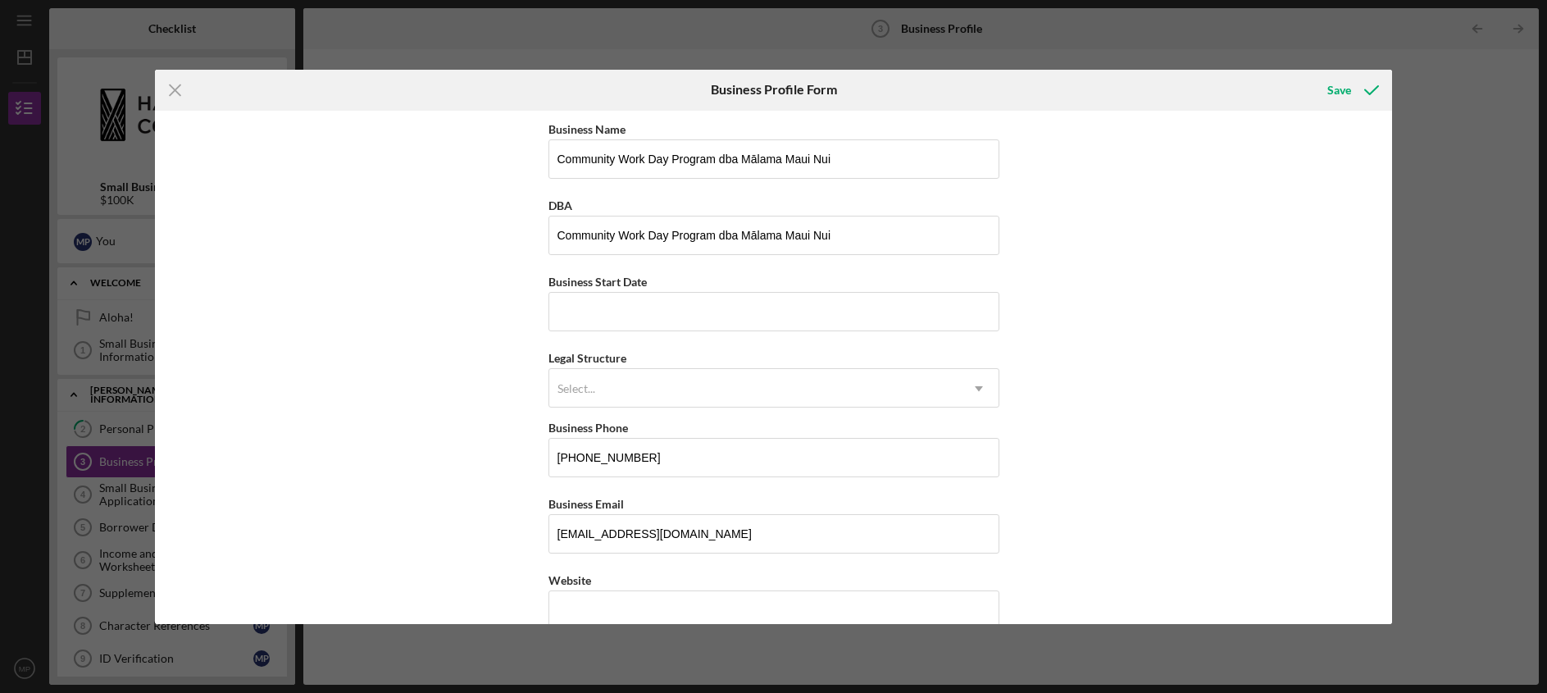
type input "96784"
type input "[US_STATE]"
drag, startPoint x: 715, startPoint y: 165, endPoint x: 959, endPoint y: 184, distance: 245.1
type input "Community Work Day Program"
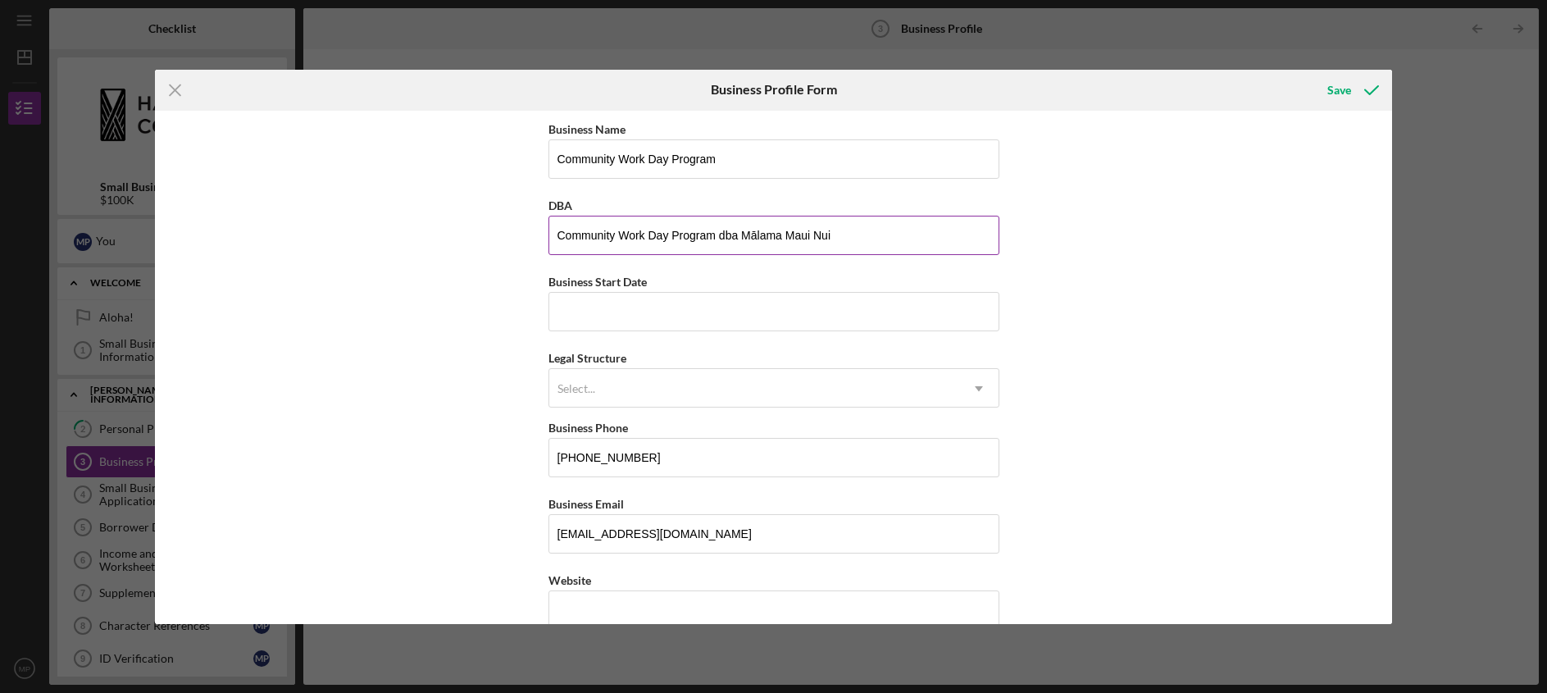
click at [591, 229] on input "Community Work Day Program dba Mālama Maui Nui" at bounding box center [773, 235] width 451 height 39
drag, startPoint x: 741, startPoint y: 235, endPoint x: 439, endPoint y: 221, distance: 302.8
click at [439, 221] on div "Business Name Community Work Day Program DBA Community Work Day Program dba Māl…" at bounding box center [774, 367] width 1238 height 513
type input "Mālama Maui Nui"
click at [594, 294] on input "Business Start Date" at bounding box center [773, 311] width 451 height 39
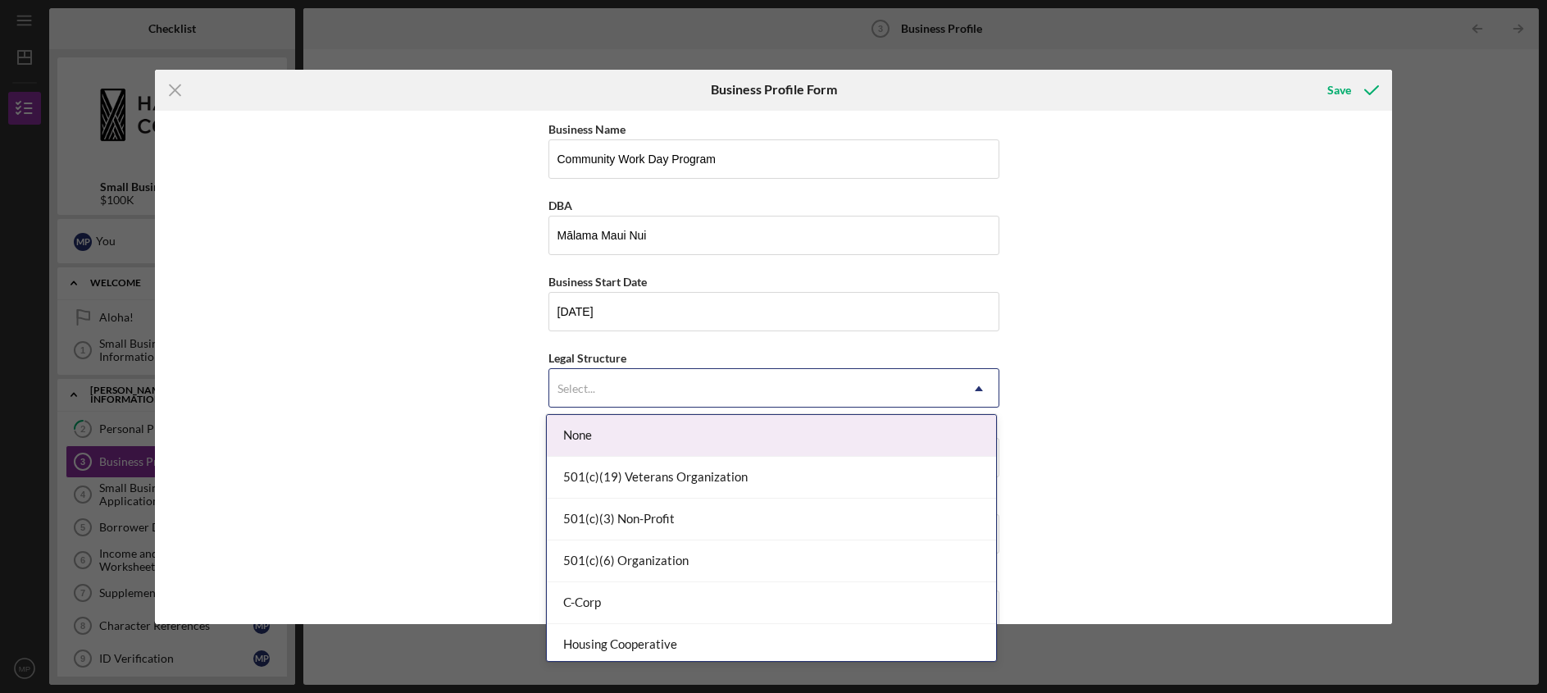
click at [677, 382] on div "Select..." at bounding box center [754, 389] width 410 height 38
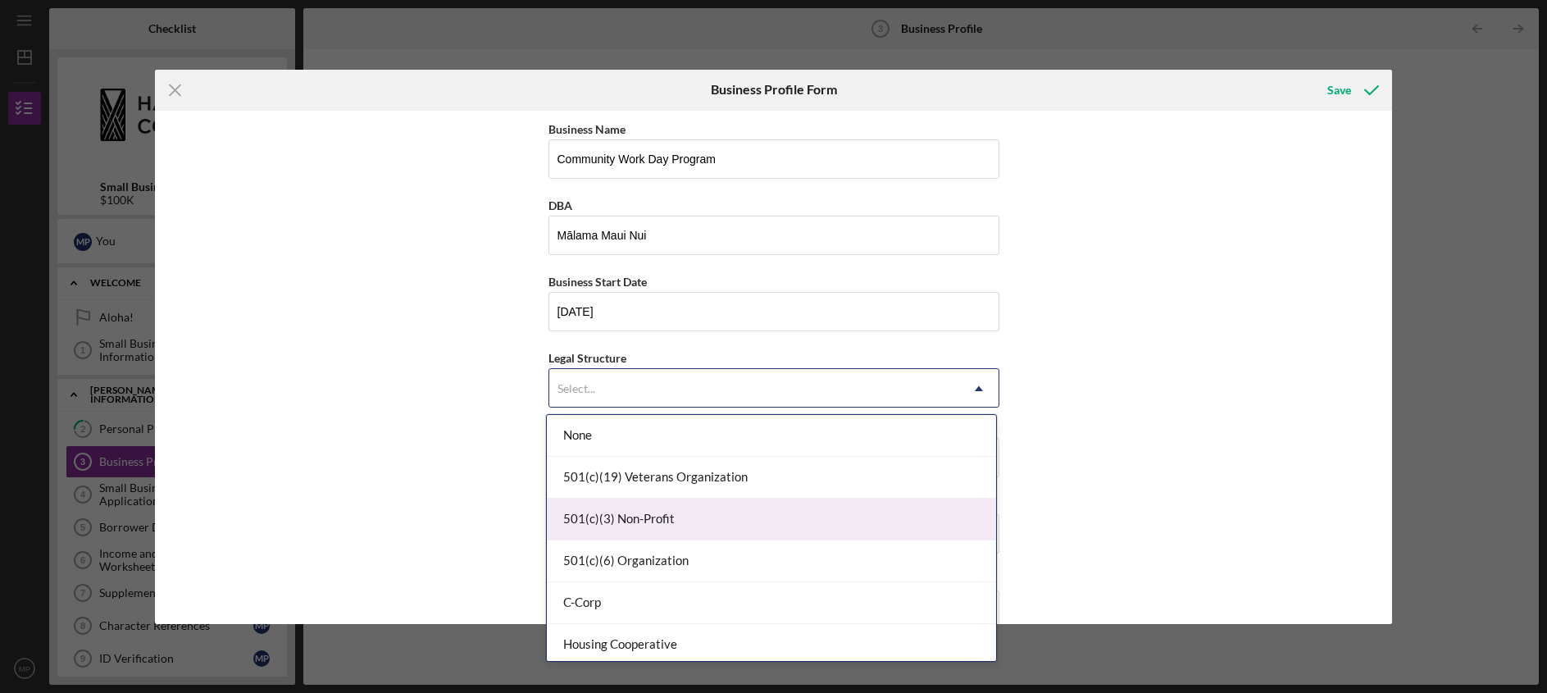
click at [677, 514] on div "501(c)(3) Non-Profit" at bounding box center [771, 519] width 449 height 42
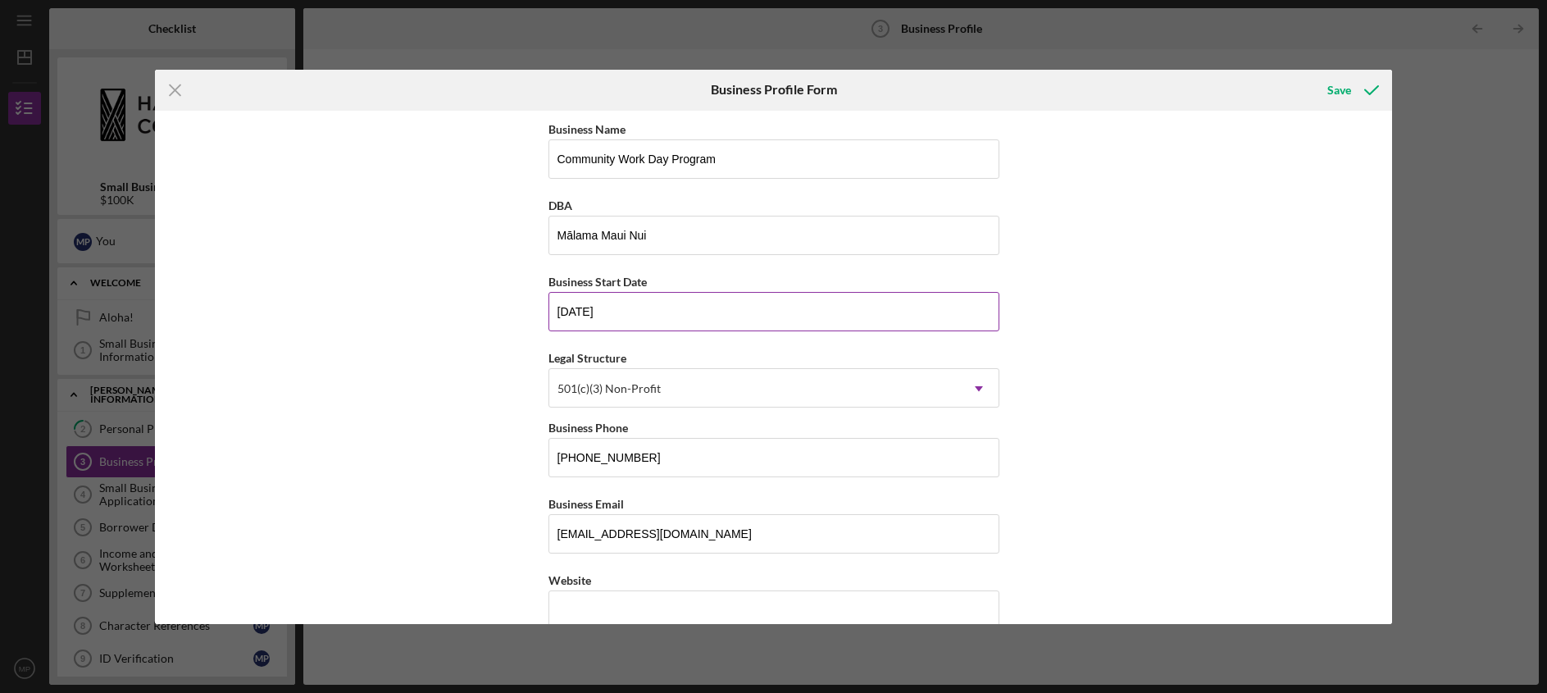
click at [593, 316] on input "[DATE]" at bounding box center [773, 311] width 451 height 39
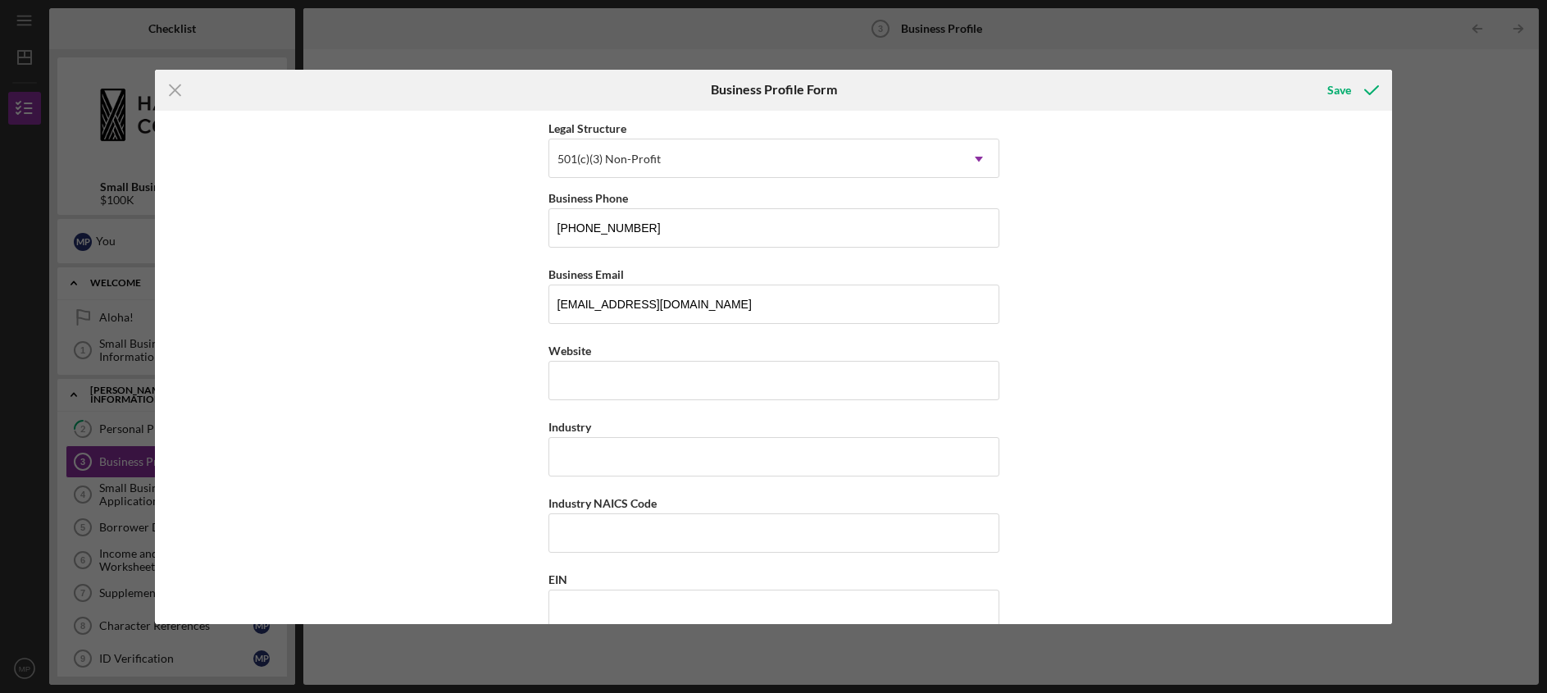
scroll to position [297, 0]
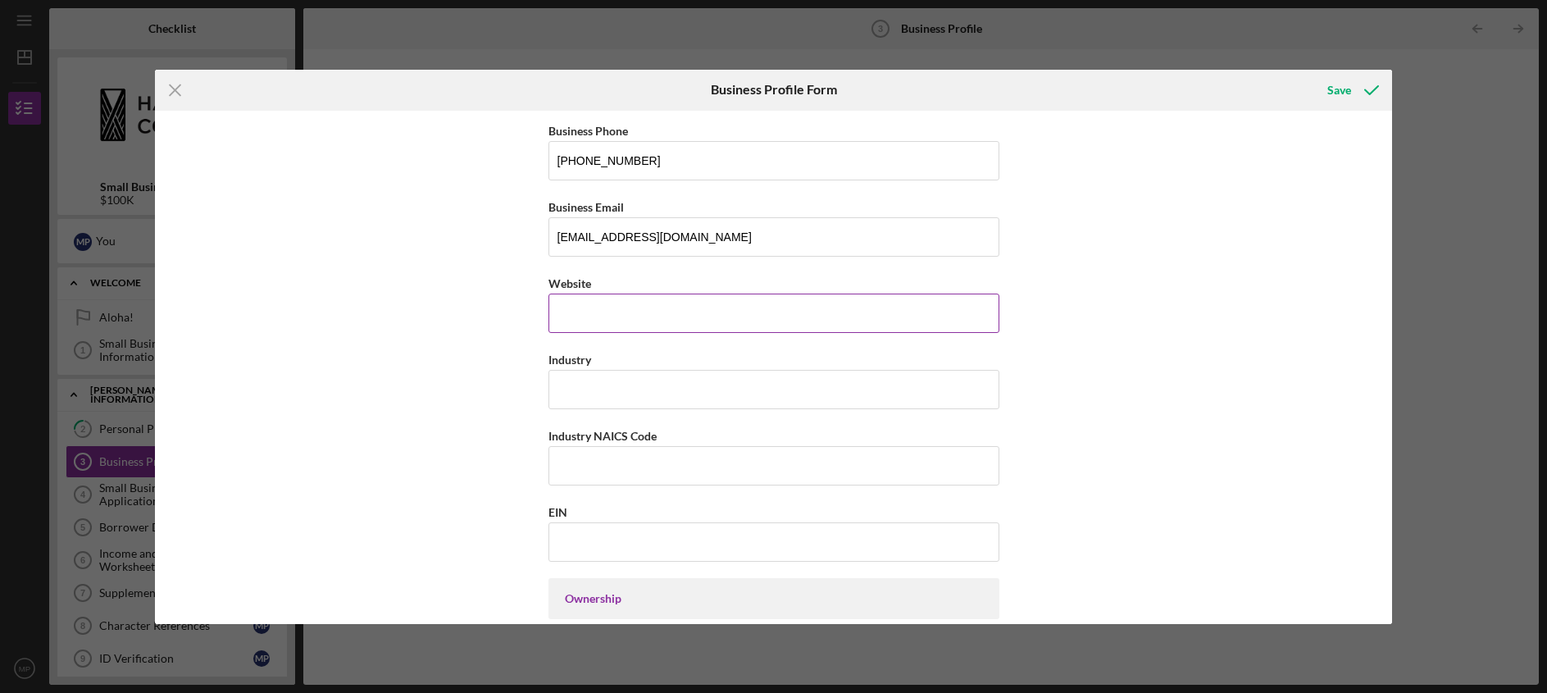
type input "[DATE]"
click at [698, 312] on input "Website" at bounding box center [773, 312] width 451 height 39
type input "[DOMAIN_NAME]"
click at [566, 322] on input "[DOMAIN_NAME]" at bounding box center [773, 312] width 451 height 39
click at [584, 393] on input "Industry" at bounding box center [773, 389] width 451 height 39
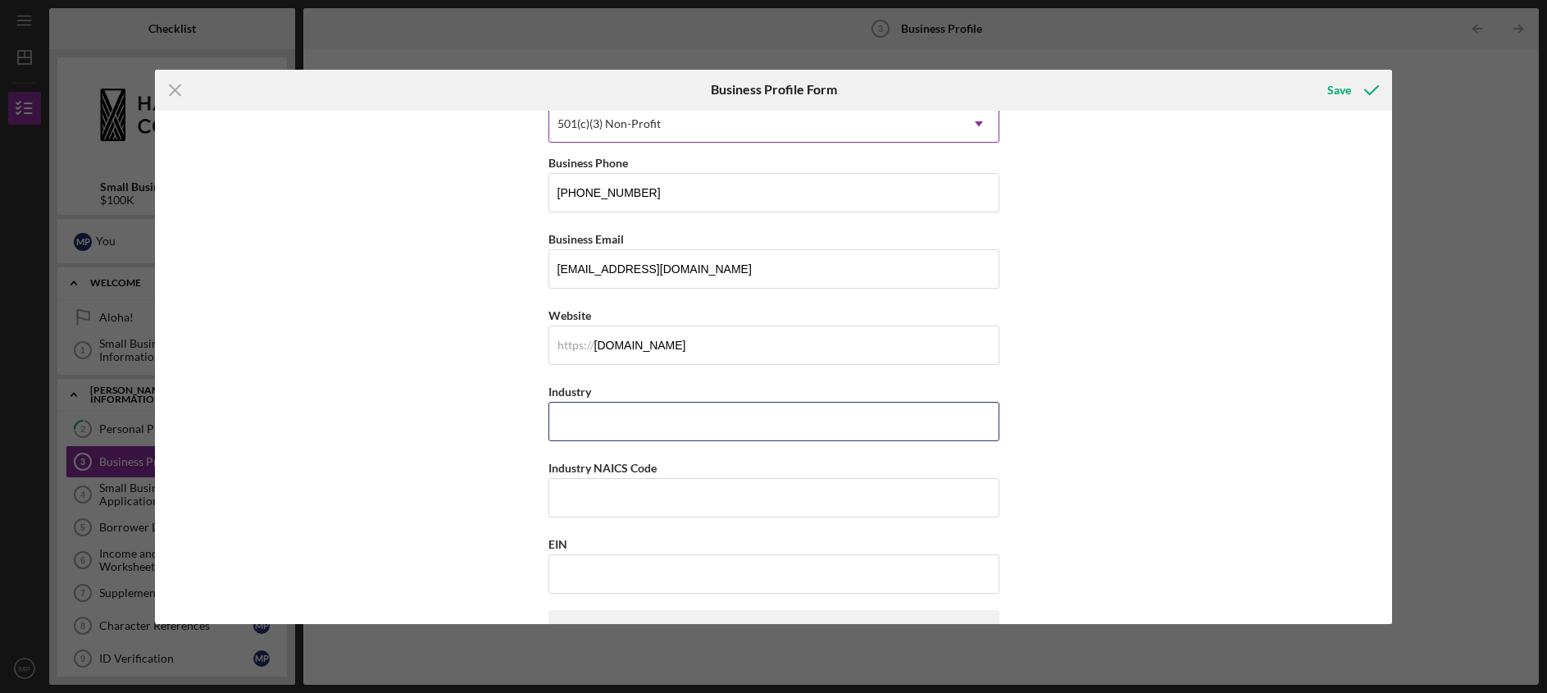
scroll to position [489, 0]
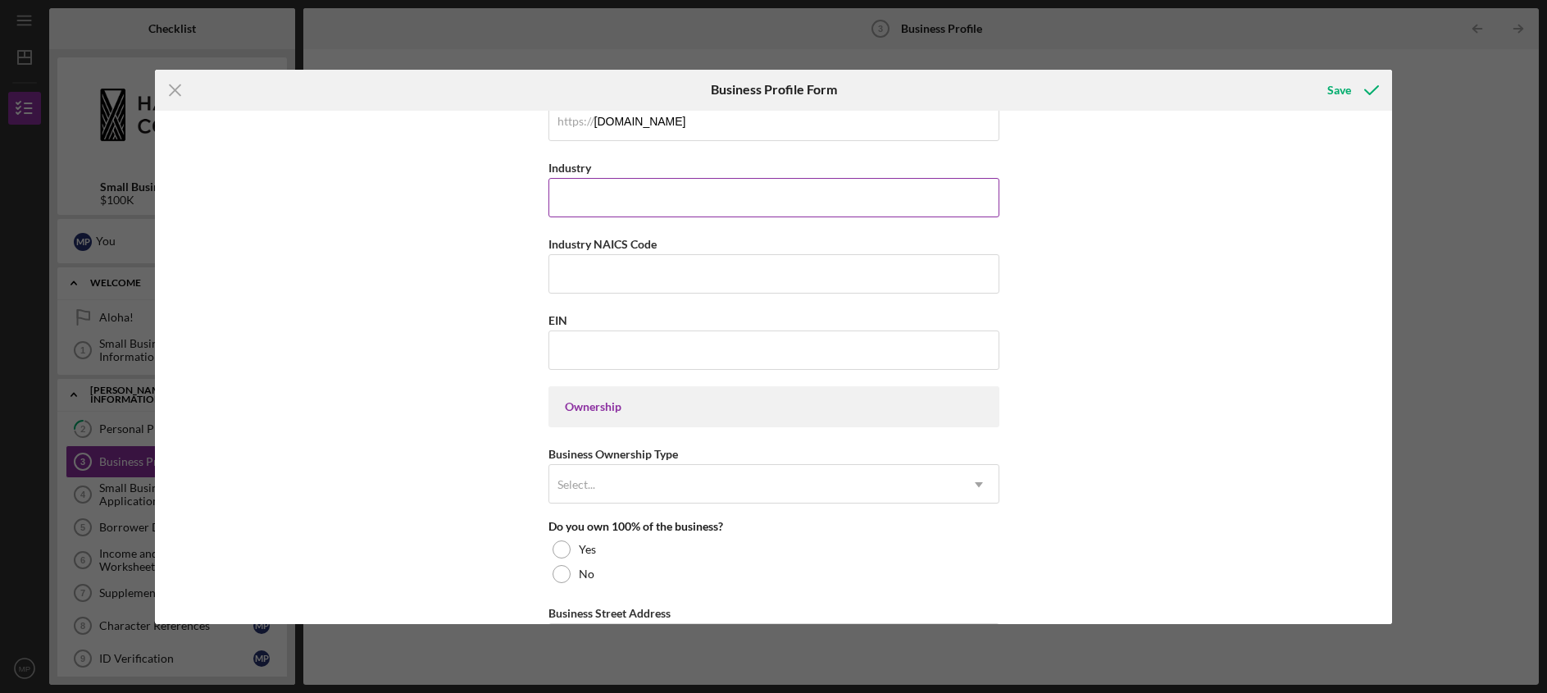
click at [620, 197] on input "Industry" at bounding box center [773, 197] width 451 height 39
type input "Environmental Services"
drag, startPoint x: 659, startPoint y: 243, endPoint x: 538, endPoint y: 241, distance: 121.4
click at [538, 241] on div "Business Name Community Work Day Program DBA Mālama Maui Nui Business Start Dat…" at bounding box center [774, 367] width 1238 height 513
copy label "Industry NAICS Code"
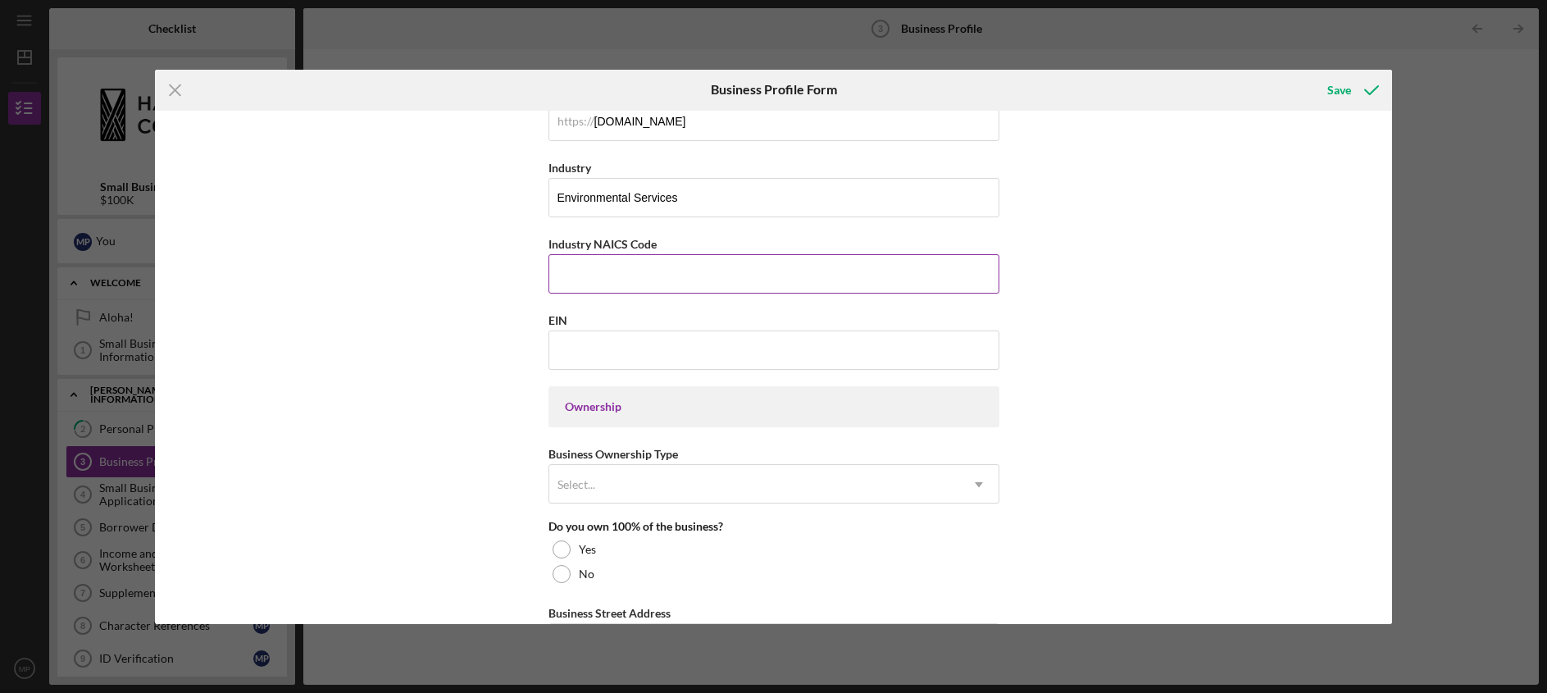
click at [597, 274] on input "Industry NAICS Code" at bounding box center [773, 273] width 451 height 39
paste input "562910"
type input "562910"
click at [594, 357] on input "EIN" at bounding box center [773, 349] width 451 height 39
paste input "[US_EMPLOYER_IDENTIFICATION_NUMBER]"
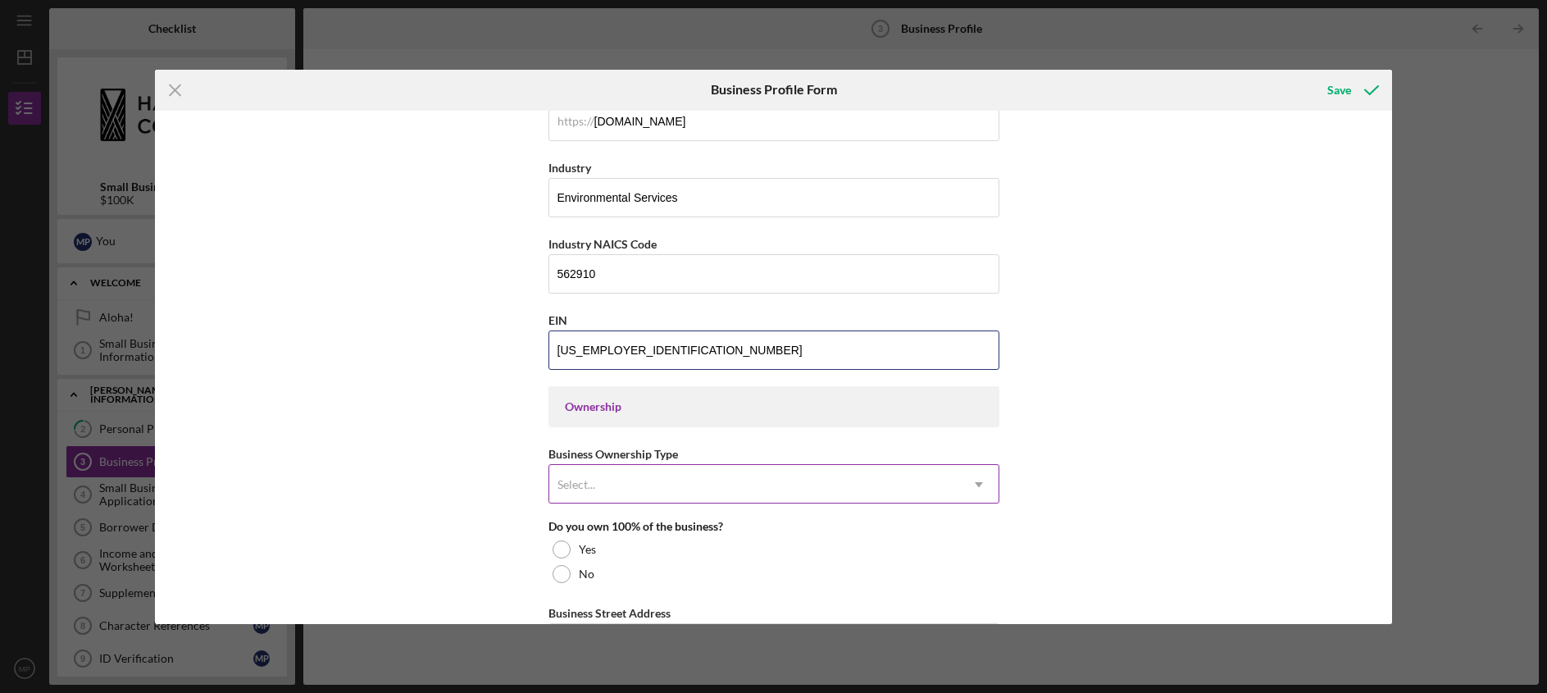
type input "[US_EMPLOYER_IDENTIFICATION_NUMBER]"
drag, startPoint x: 691, startPoint y: 480, endPoint x: 710, endPoint y: 498, distance: 26.1
click at [692, 480] on div "Select..." at bounding box center [754, 485] width 410 height 38
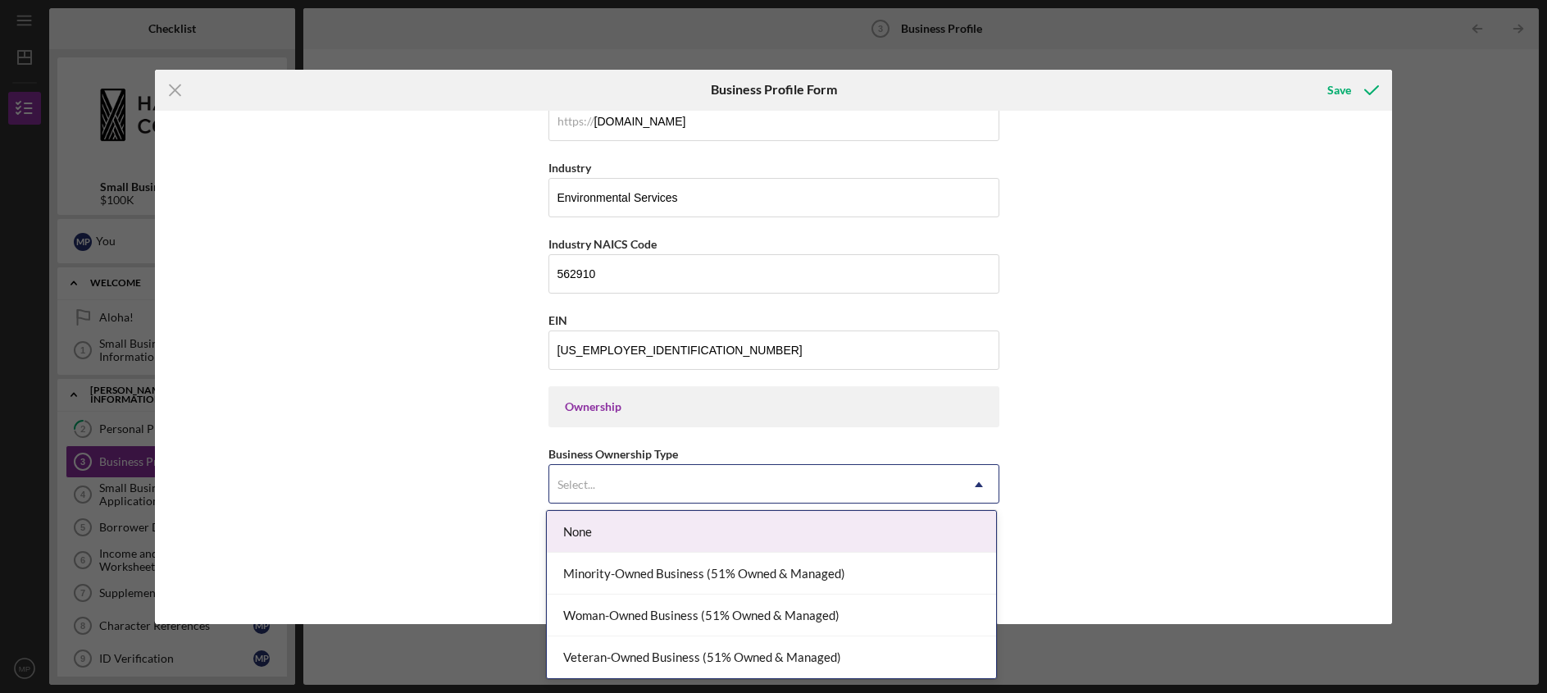
click at [595, 532] on div "None" at bounding box center [771, 532] width 449 height 42
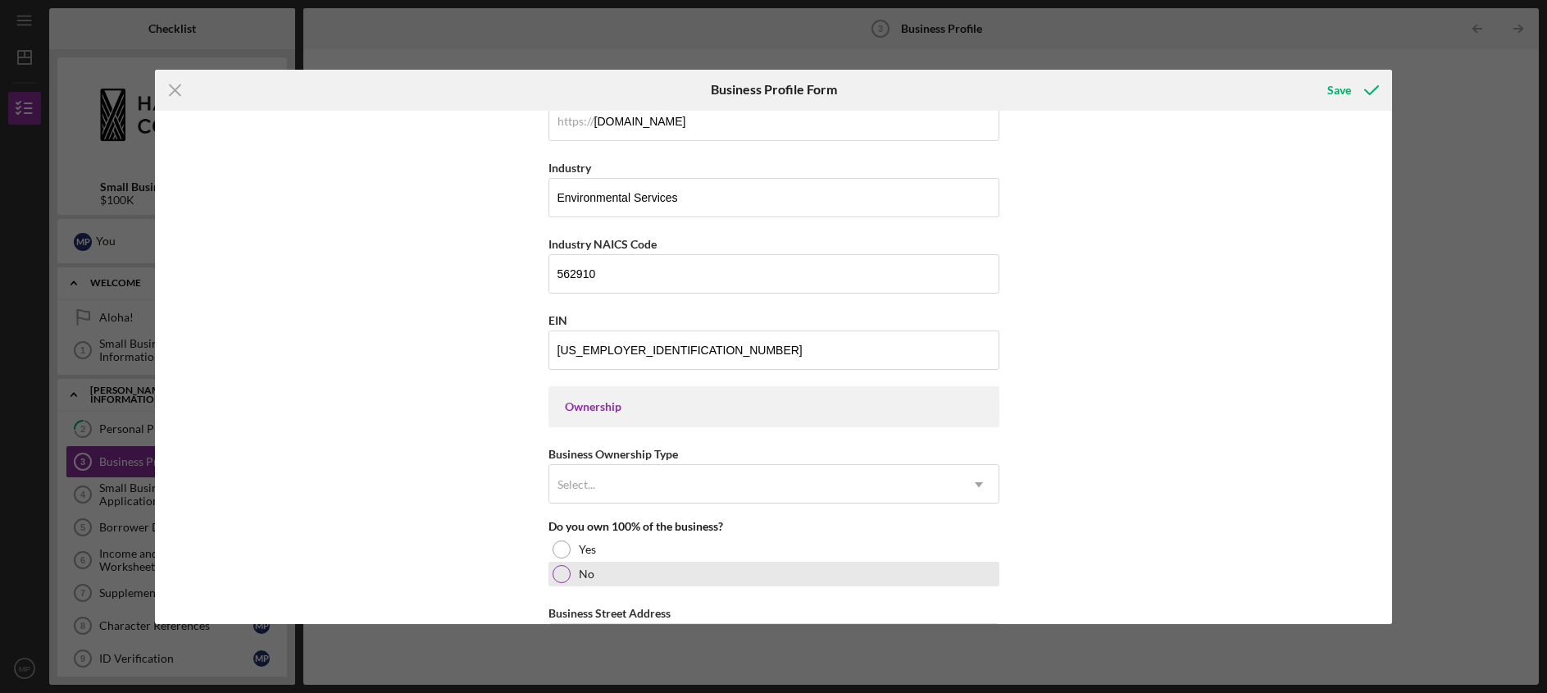
click at [555, 572] on div at bounding box center [562, 574] width 18 height 18
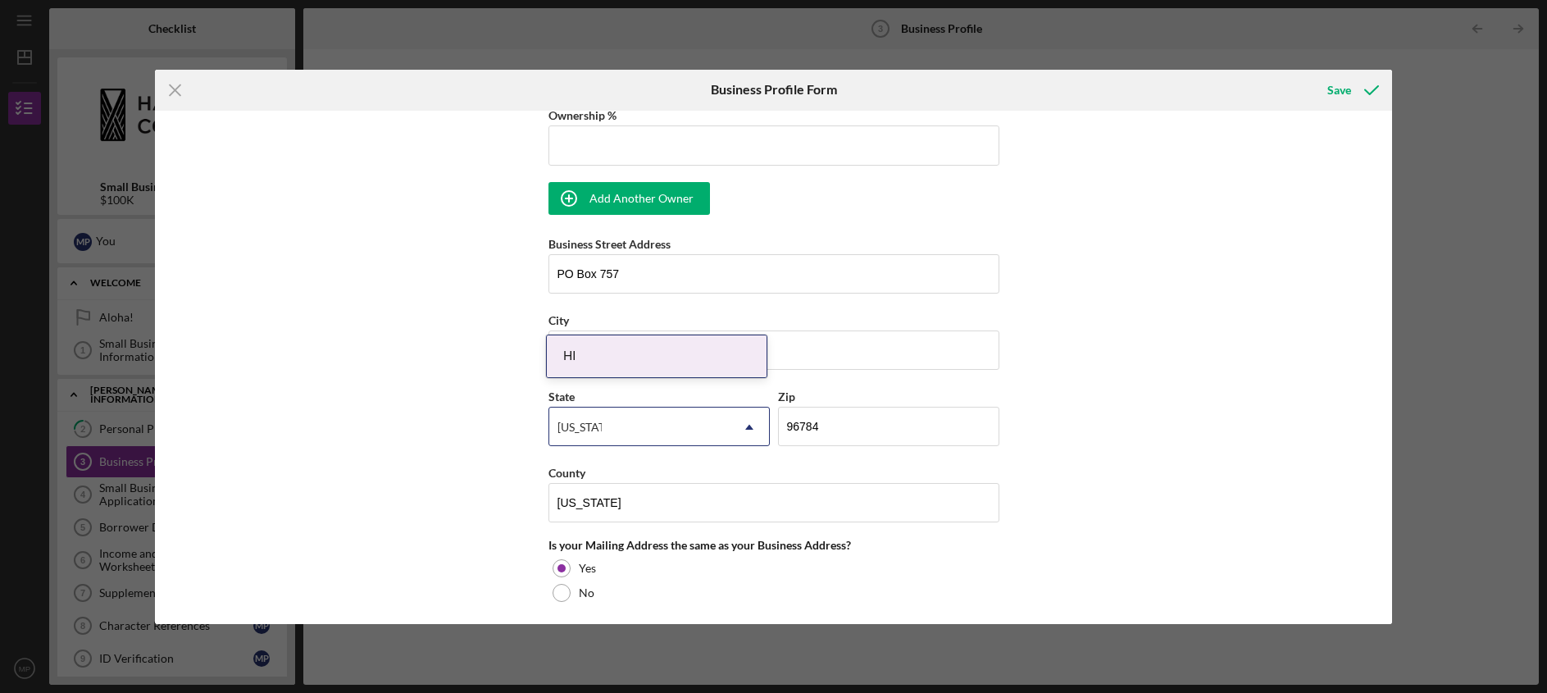
scroll to position [1017, 0]
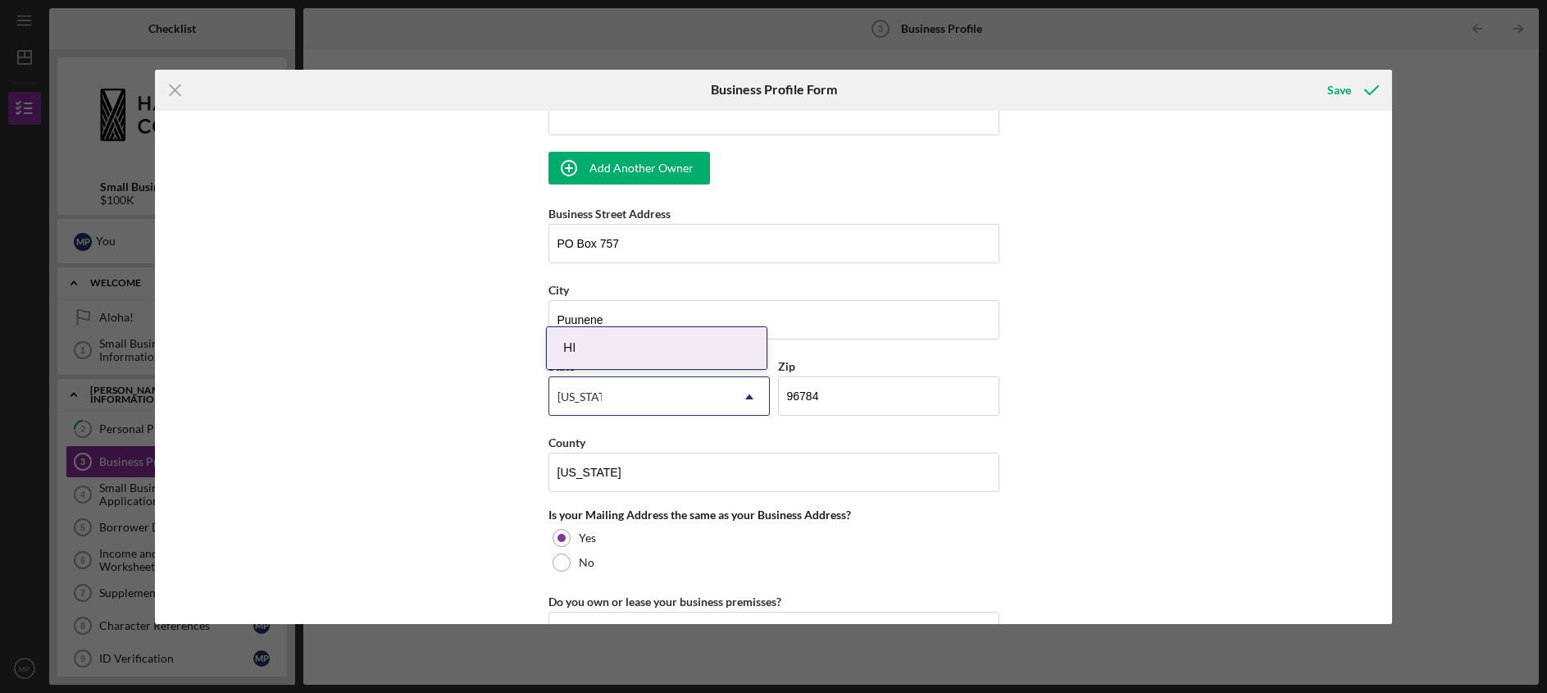
click at [442, 400] on div "Business Name Community Work Day Program DBA Mālama Maui Nui Business Start Dat…" at bounding box center [774, 367] width 1238 height 513
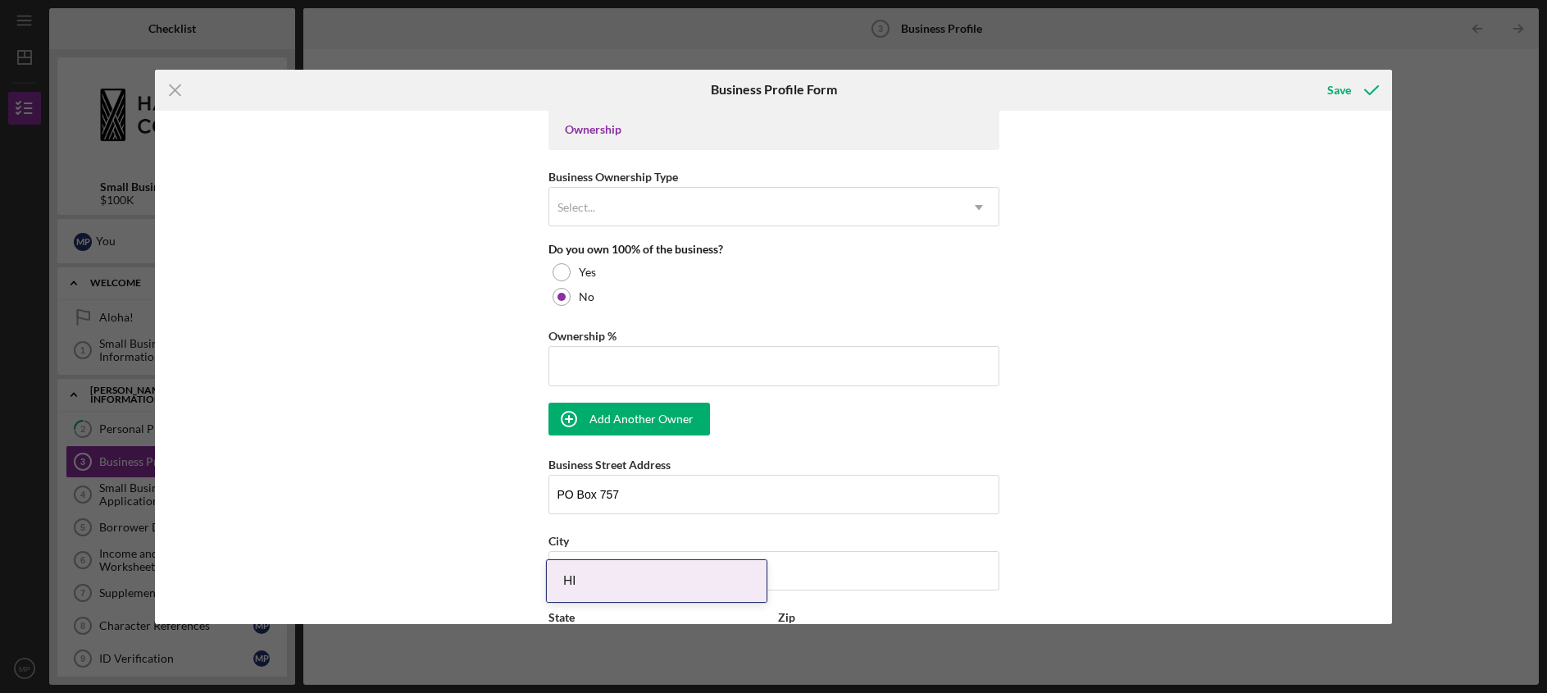
scroll to position [763, 0]
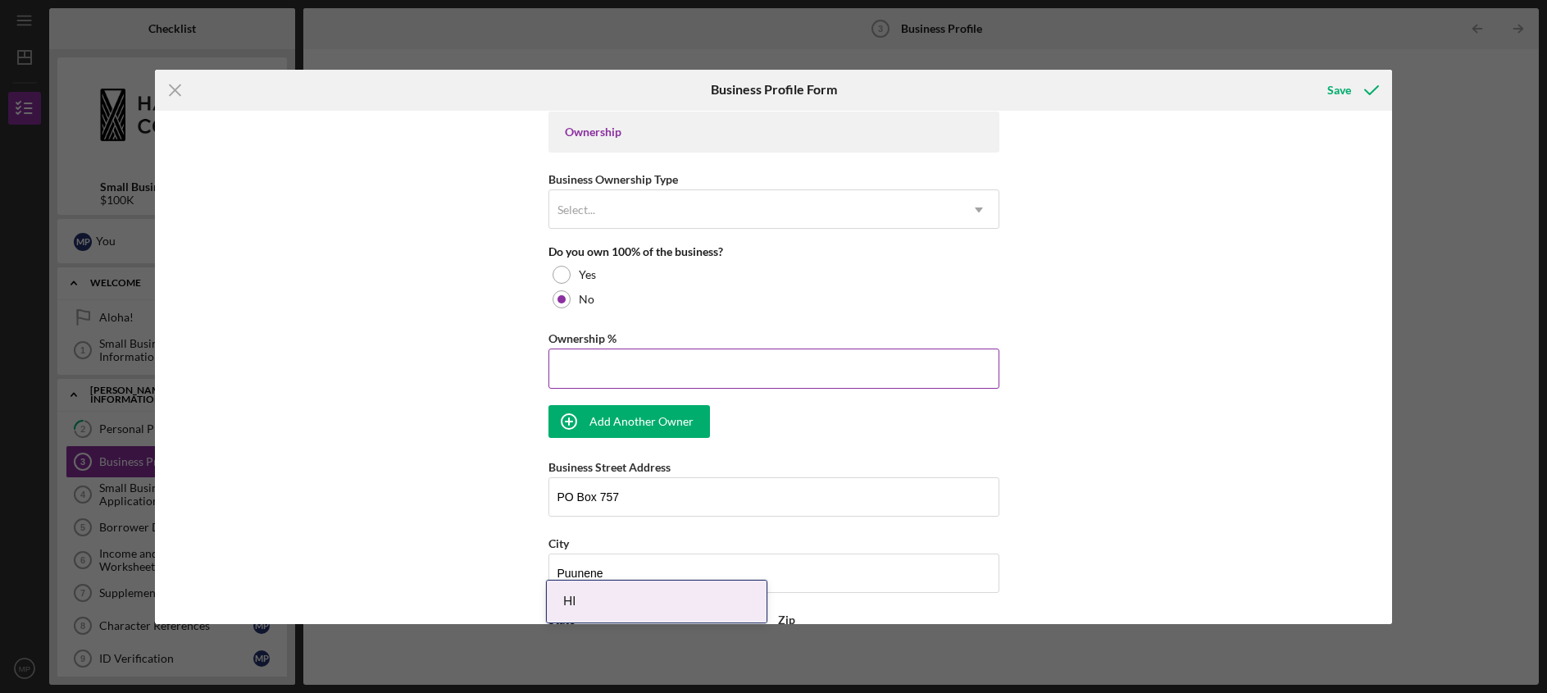
click at [640, 372] on input "Ownership %" at bounding box center [773, 367] width 451 height 39
type input "0.00%"
click at [327, 447] on div "Business Name Community Work Day Program DBA Mālama Maui Nui Business Start Dat…" at bounding box center [774, 367] width 1238 height 513
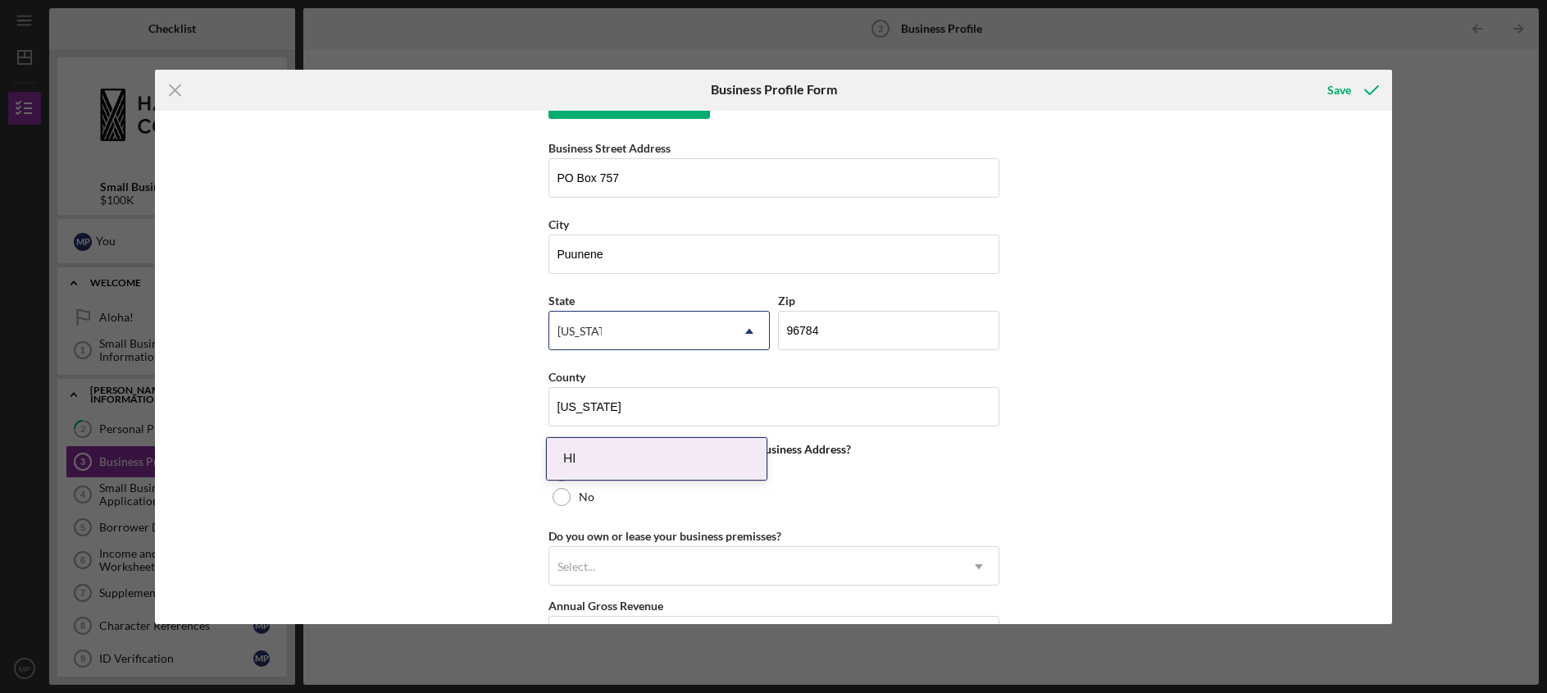
scroll to position [1112, 0]
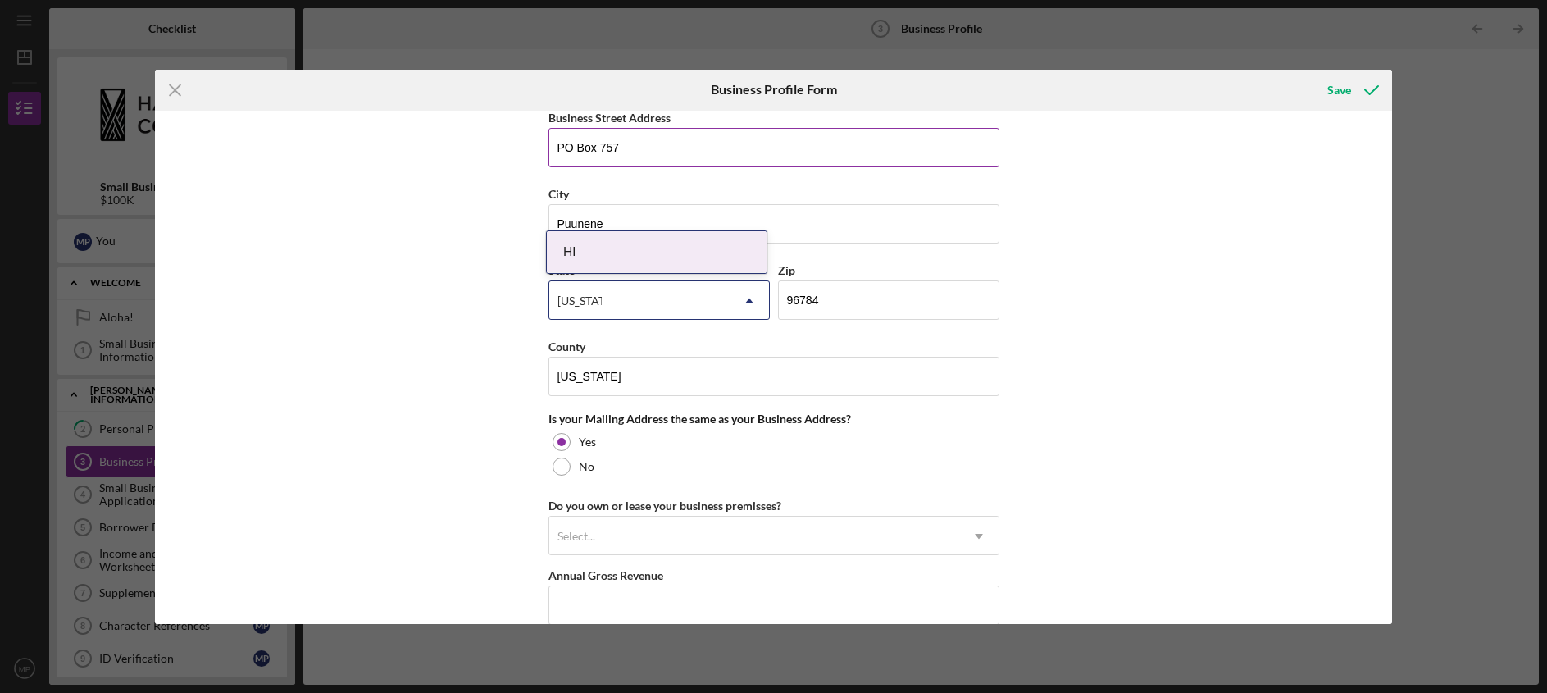
click at [598, 151] on input "PO Box 757" at bounding box center [773, 147] width 451 height 39
type input "E Camp 5 Rd"
click at [666, 225] on input "Puunene" at bounding box center [773, 223] width 451 height 39
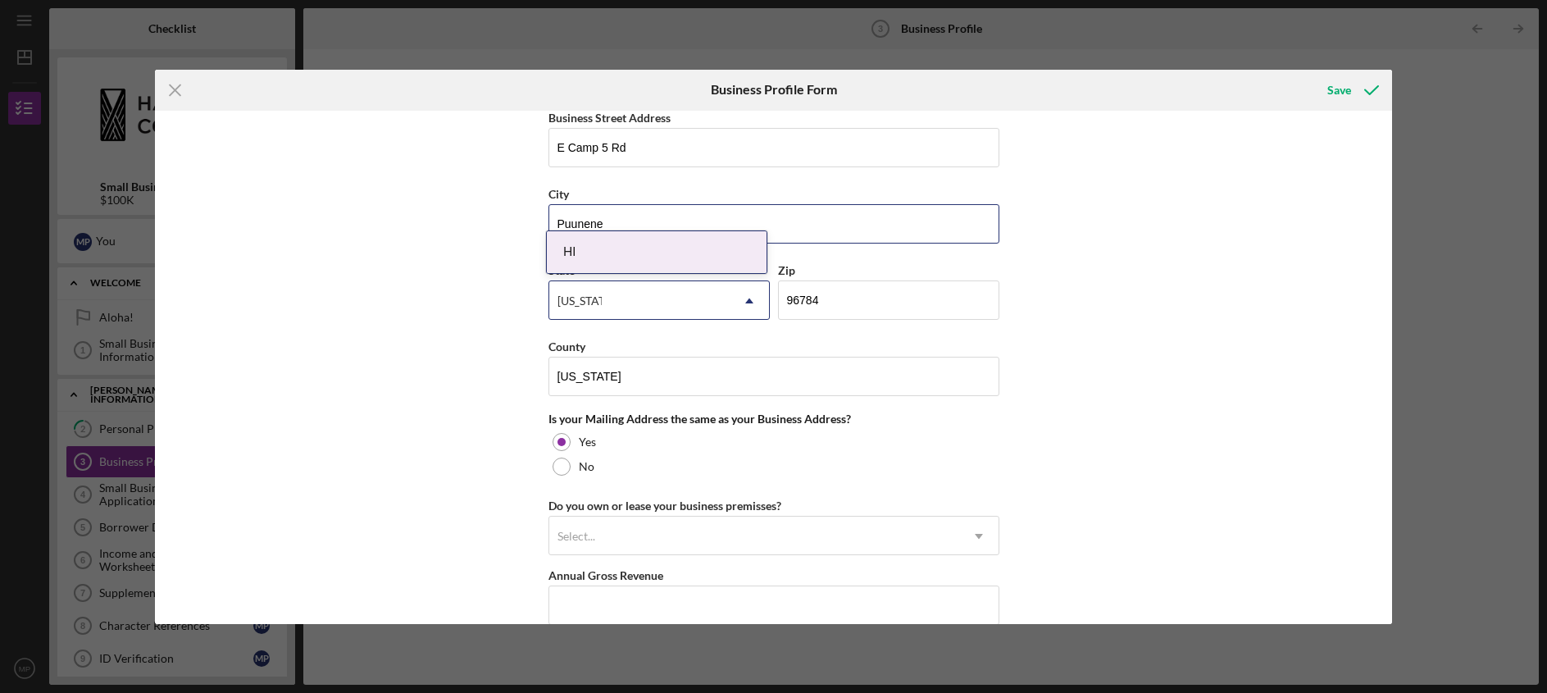
type input "Kahului"
click at [619, 269] on div "HI" at bounding box center [657, 252] width 220 height 42
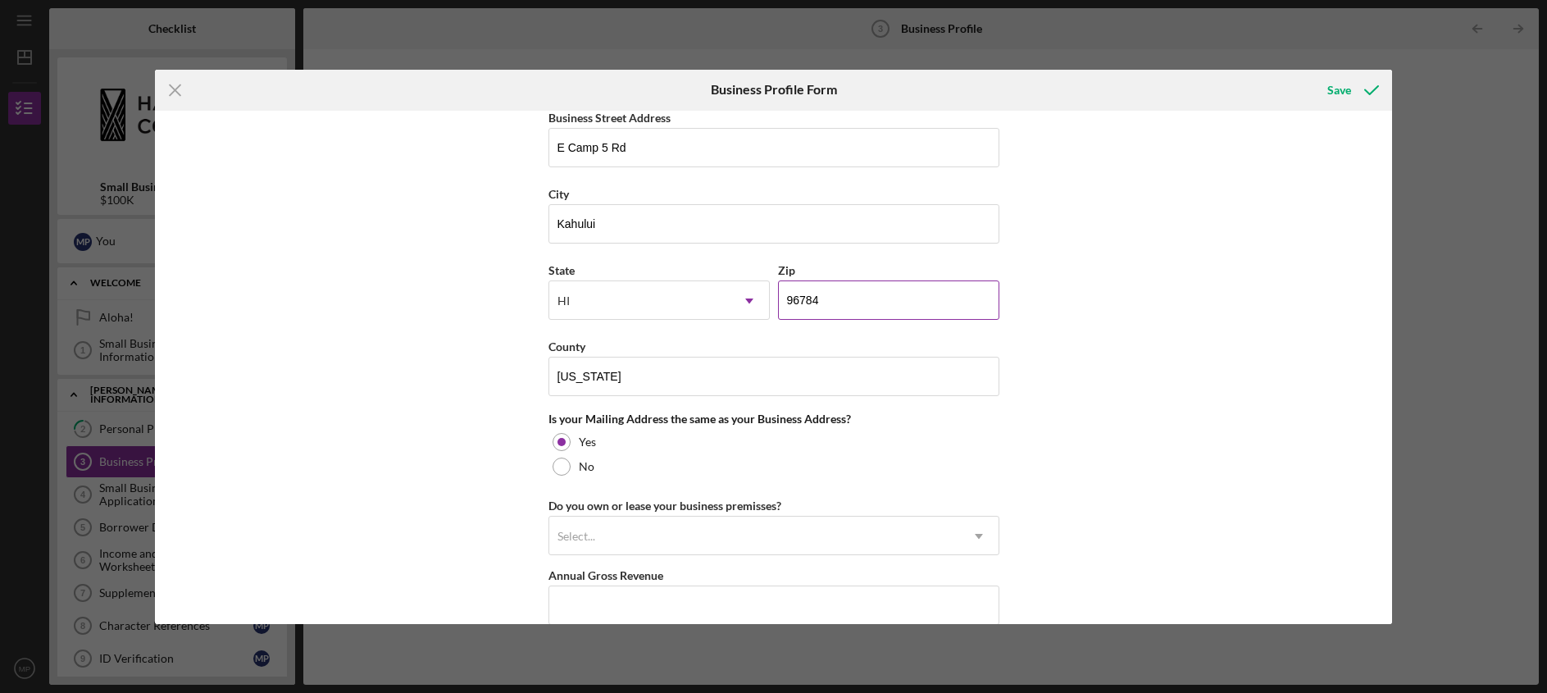
click at [843, 299] on input "96784" at bounding box center [888, 299] width 221 height 39
type input "96732"
click at [638, 467] on div "No" at bounding box center [773, 466] width 451 height 25
click at [616, 522] on input "Mailing Street Address" at bounding box center [773, 535] width 451 height 39
type input "PO Box 757"
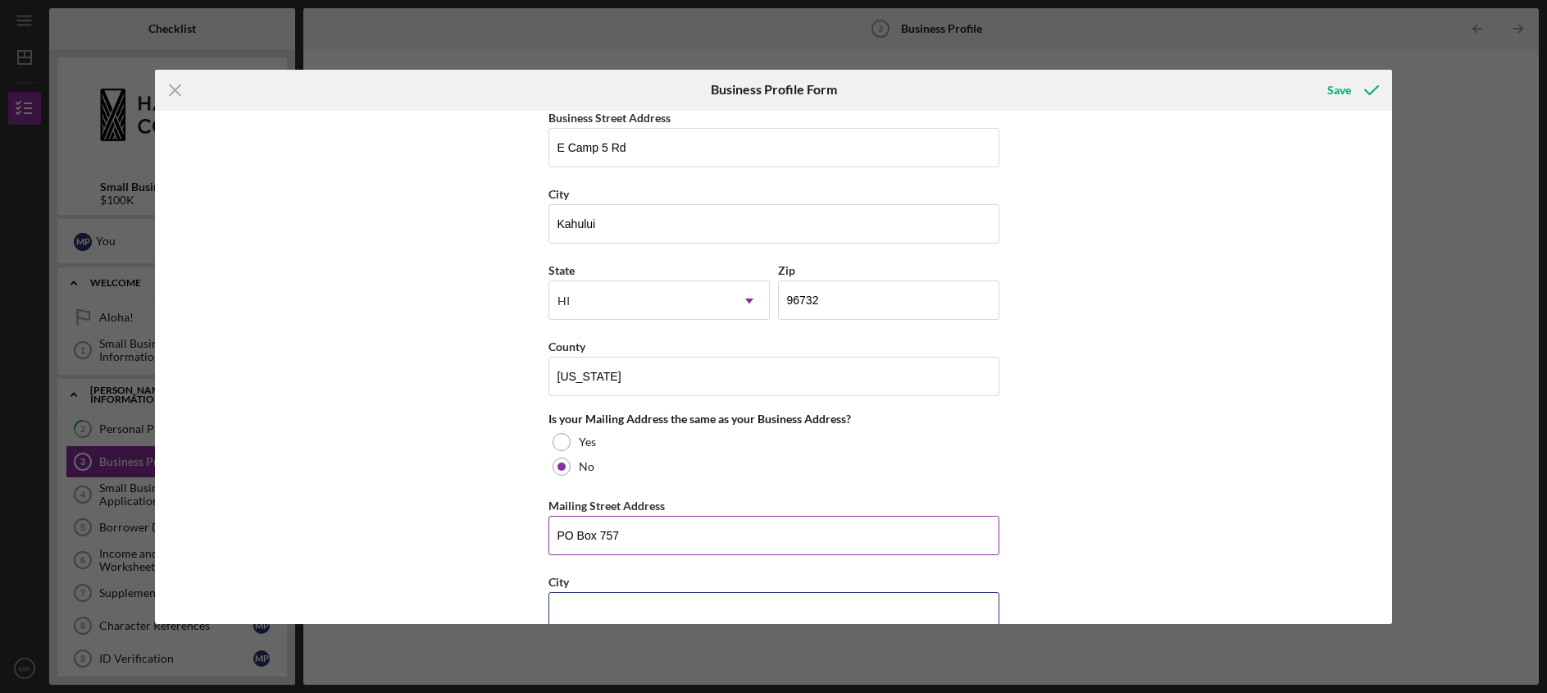
type input "Puunene"
type input "96784"
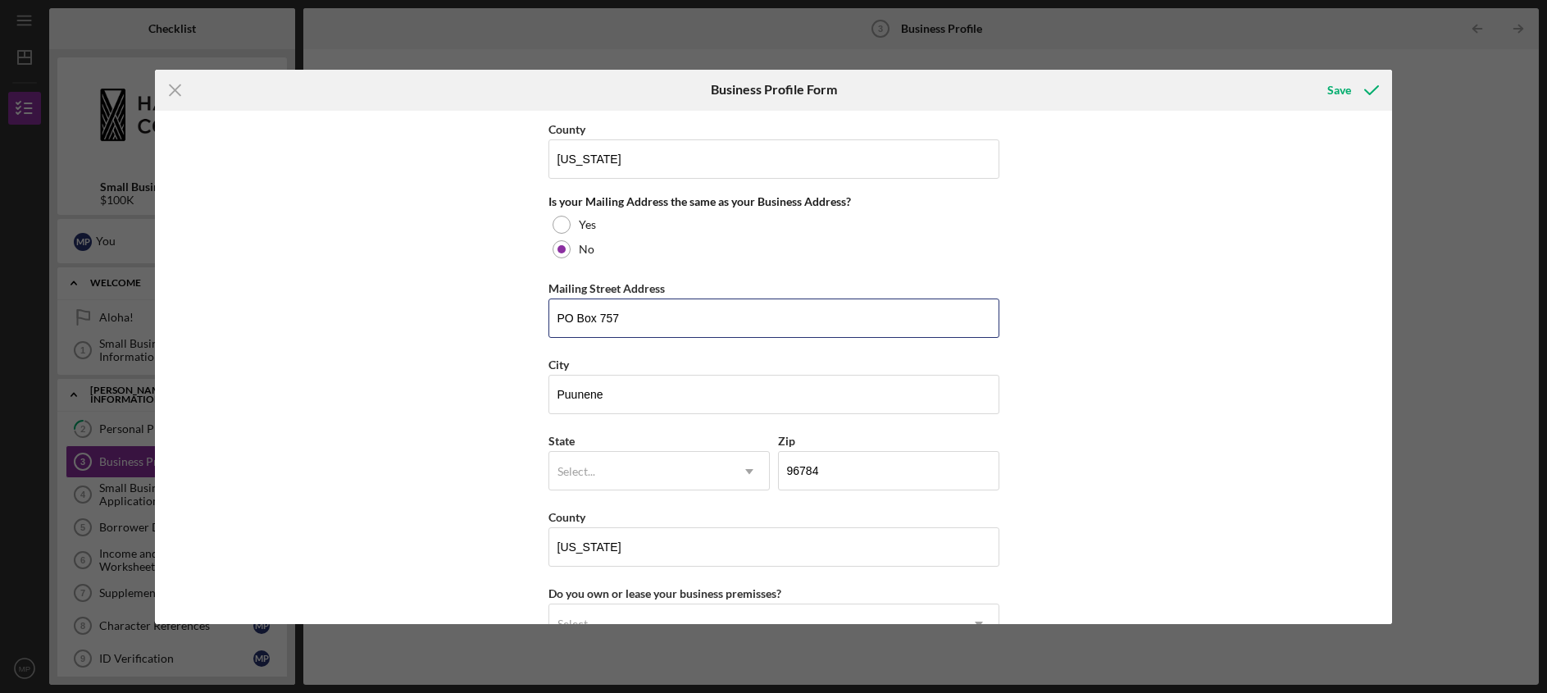
scroll to position [1344, 0]
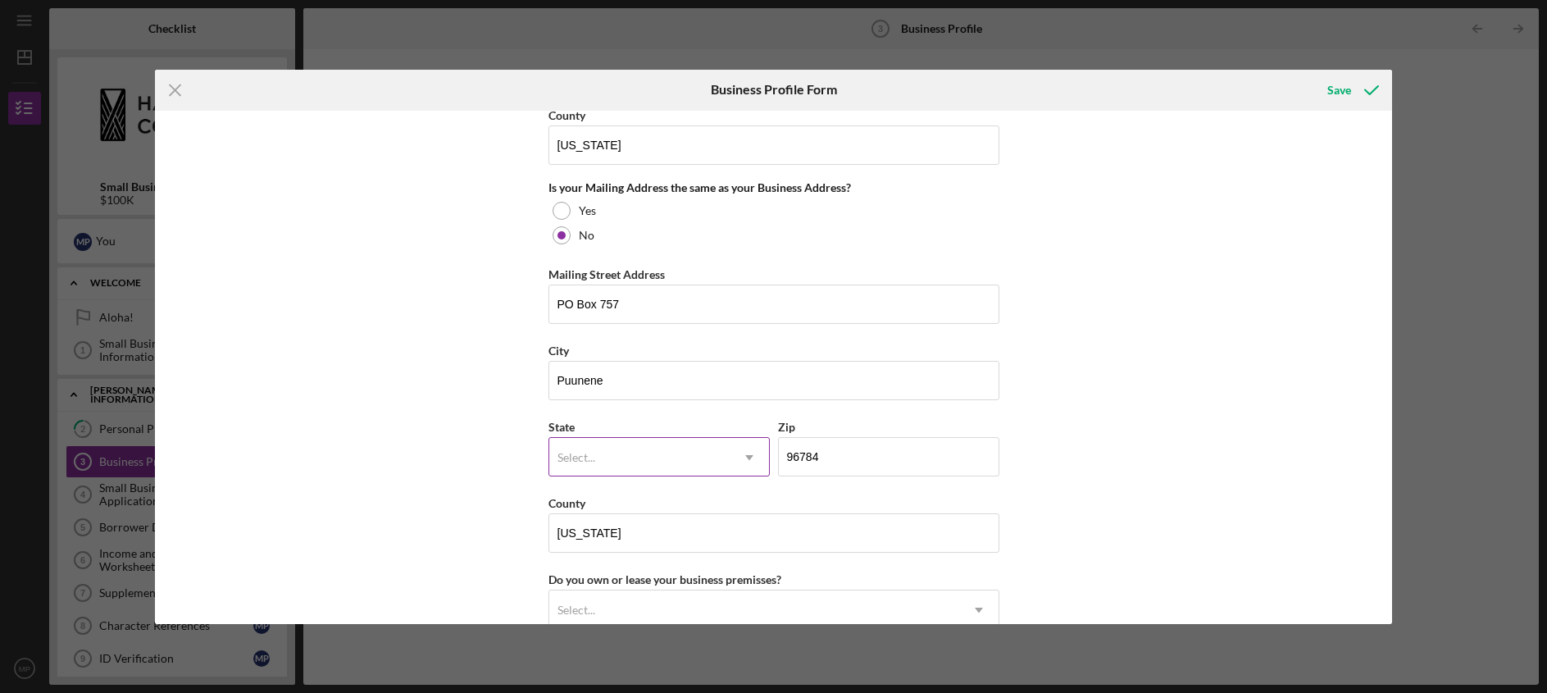
click at [596, 456] on div "Select..." at bounding box center [639, 458] width 180 height 38
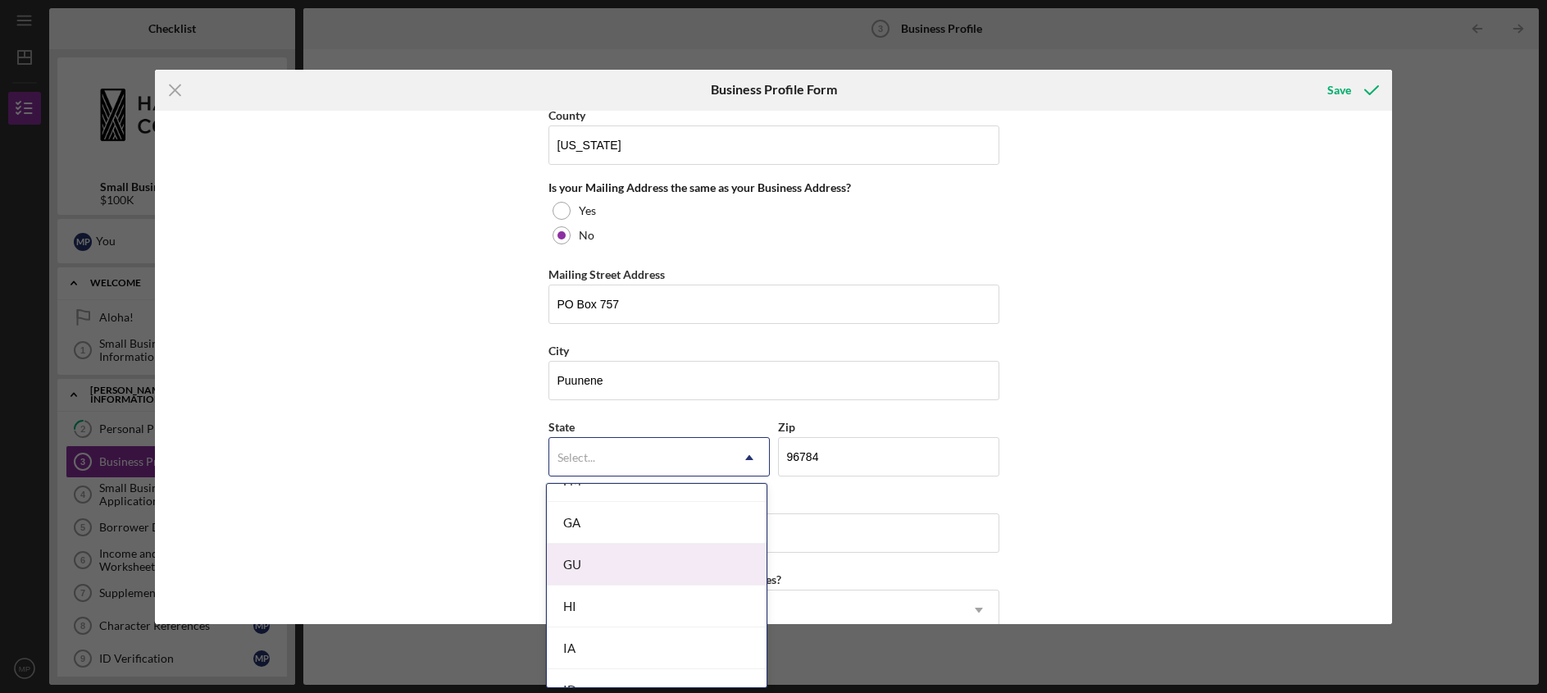
scroll to position [738, 0]
click at [596, 609] on div "HI" at bounding box center [657, 603] width 220 height 42
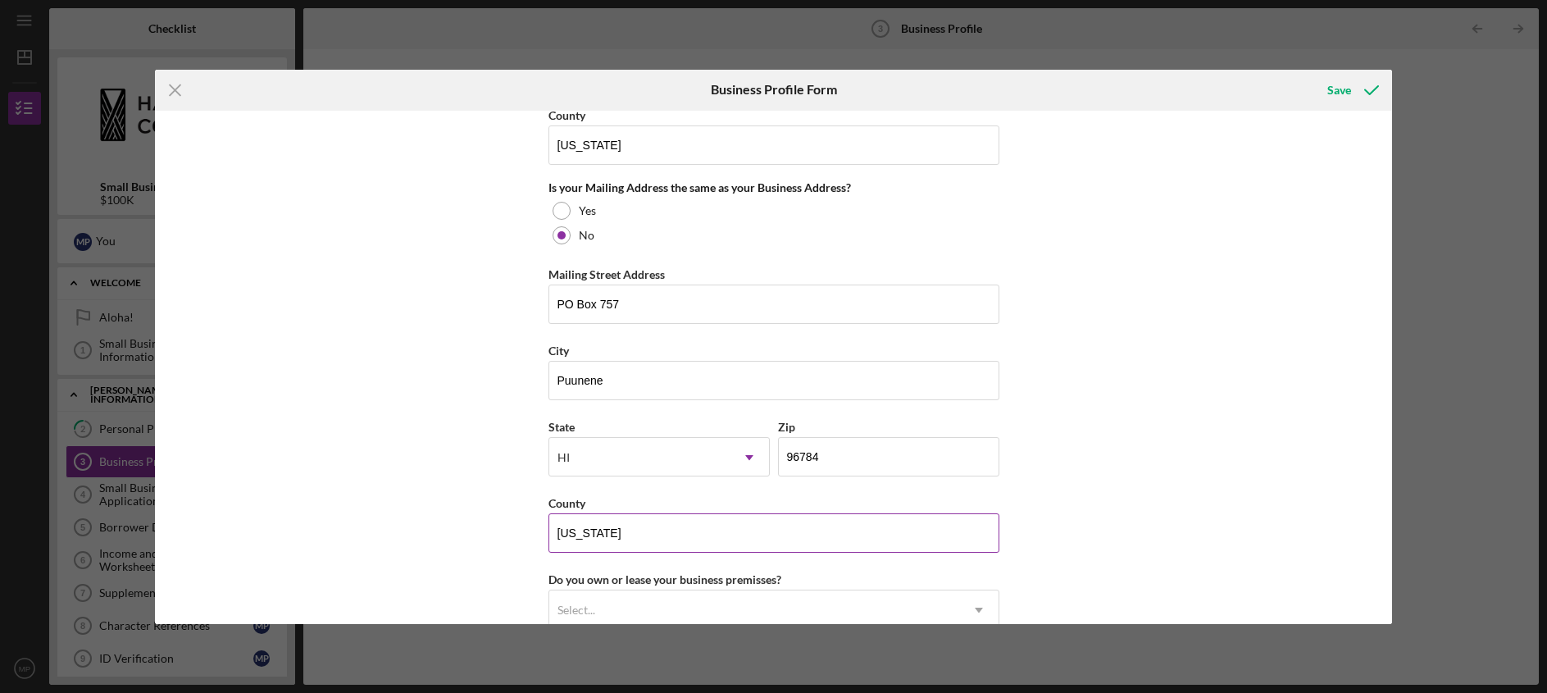
click at [662, 535] on input "[US_STATE]" at bounding box center [773, 532] width 451 height 39
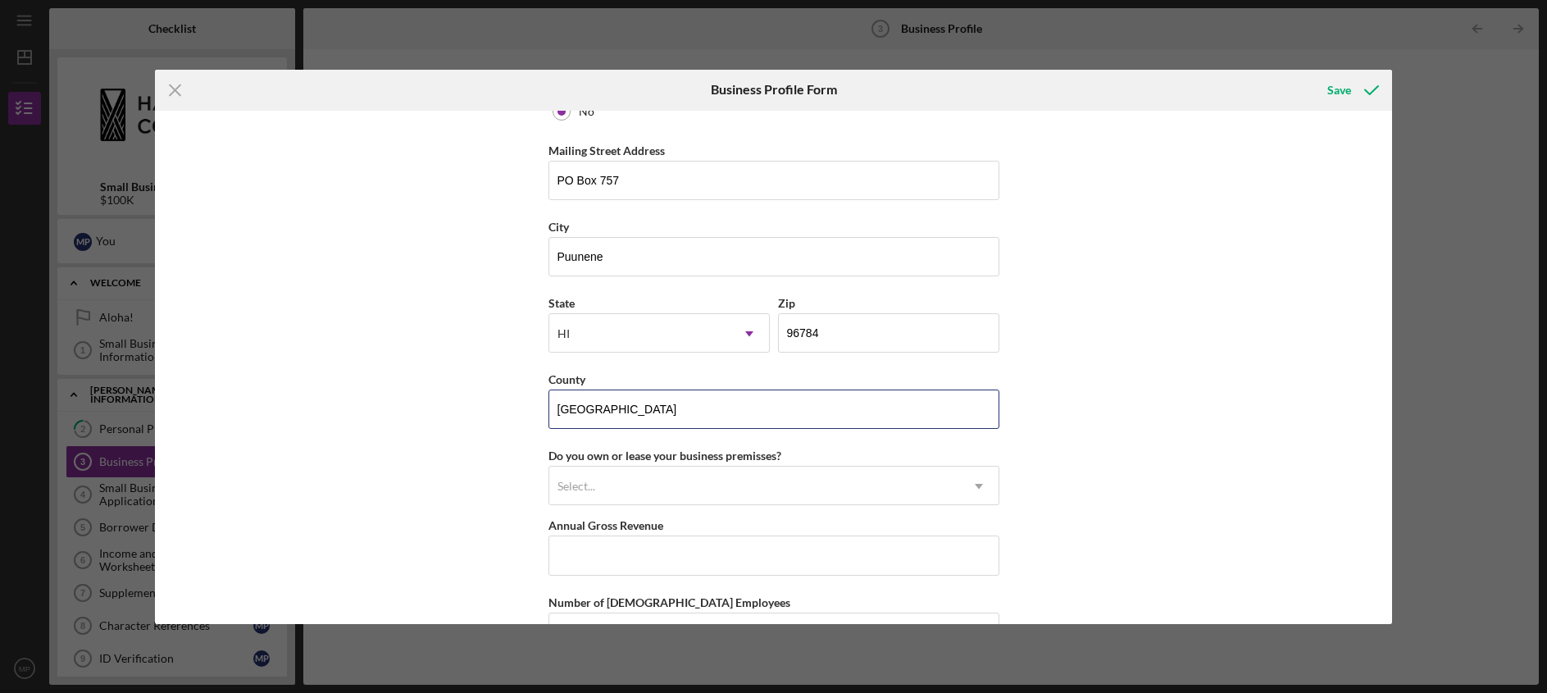
scroll to position [1475, 0]
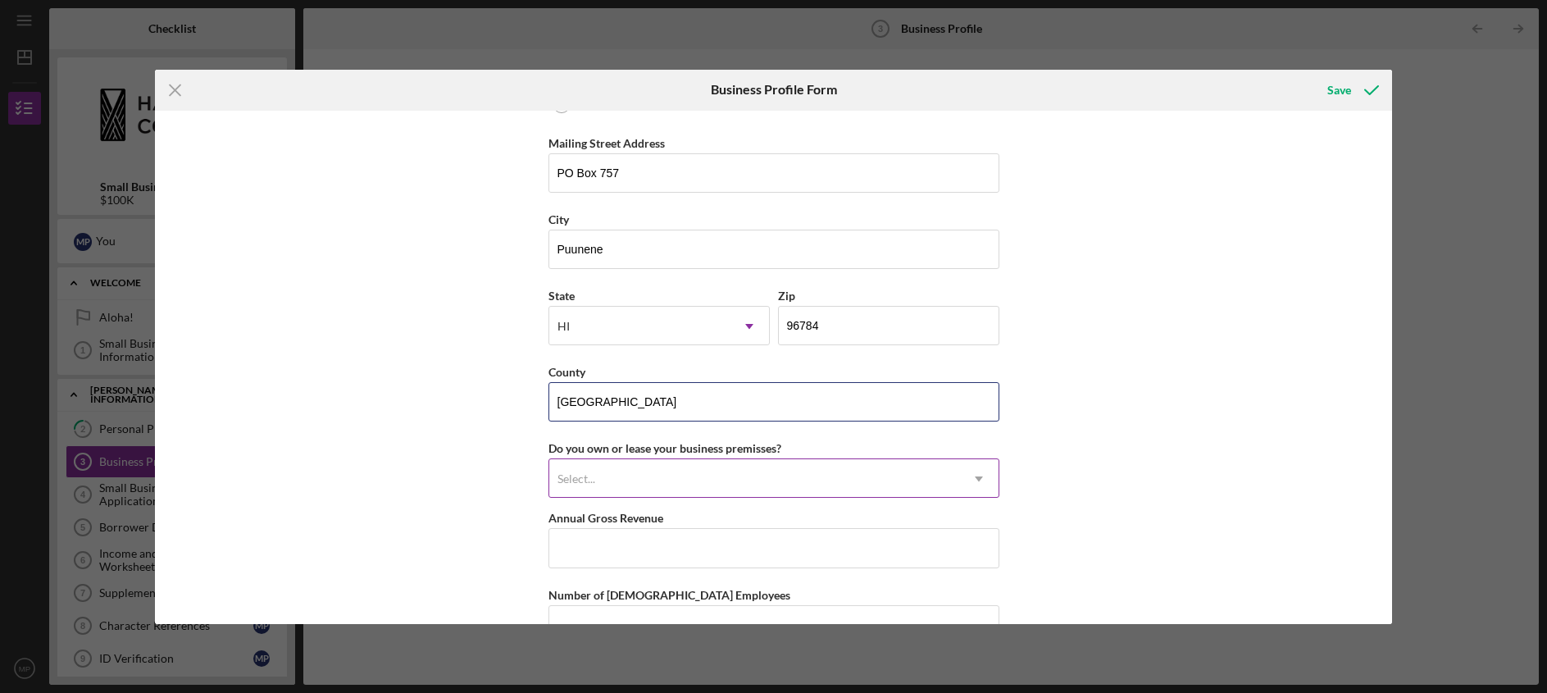
type input "[GEOGRAPHIC_DATA]"
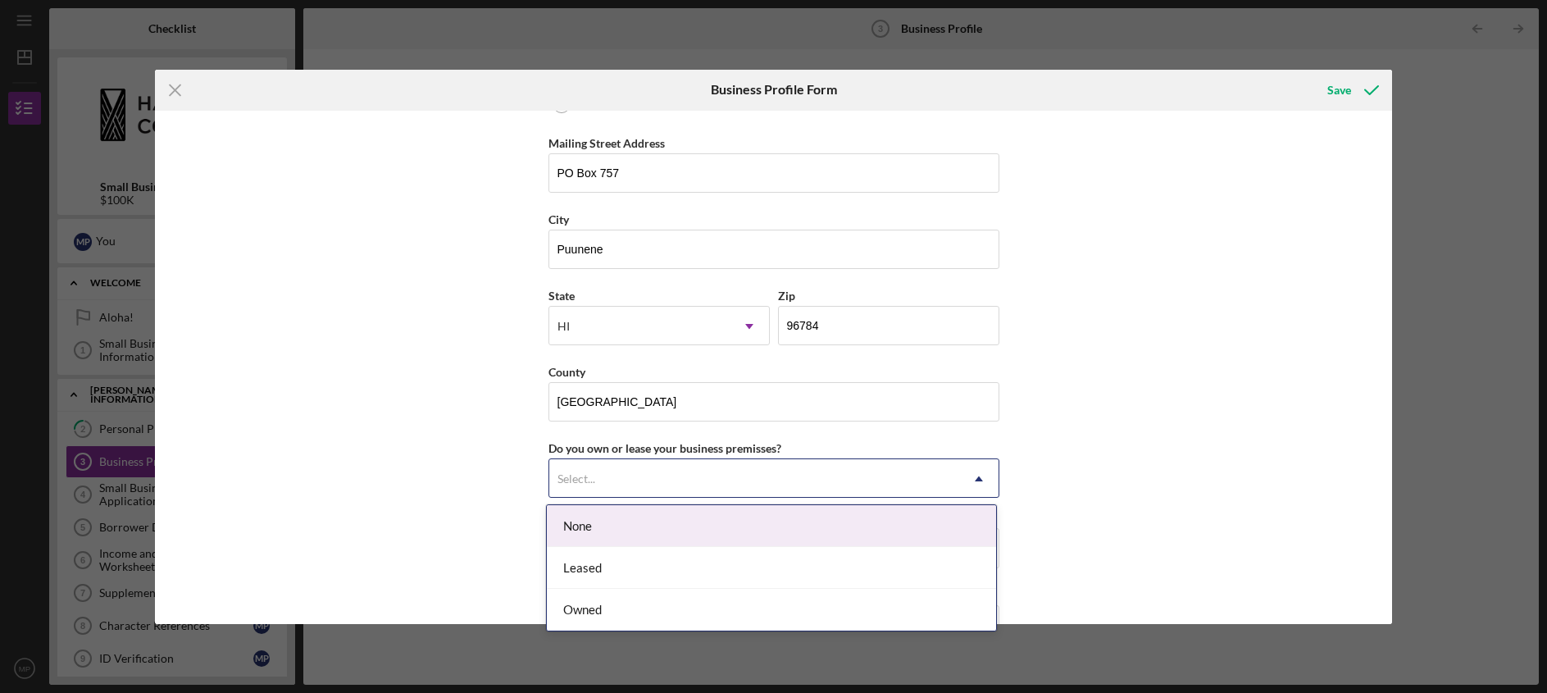
click at [611, 484] on div "Select..." at bounding box center [754, 479] width 410 height 38
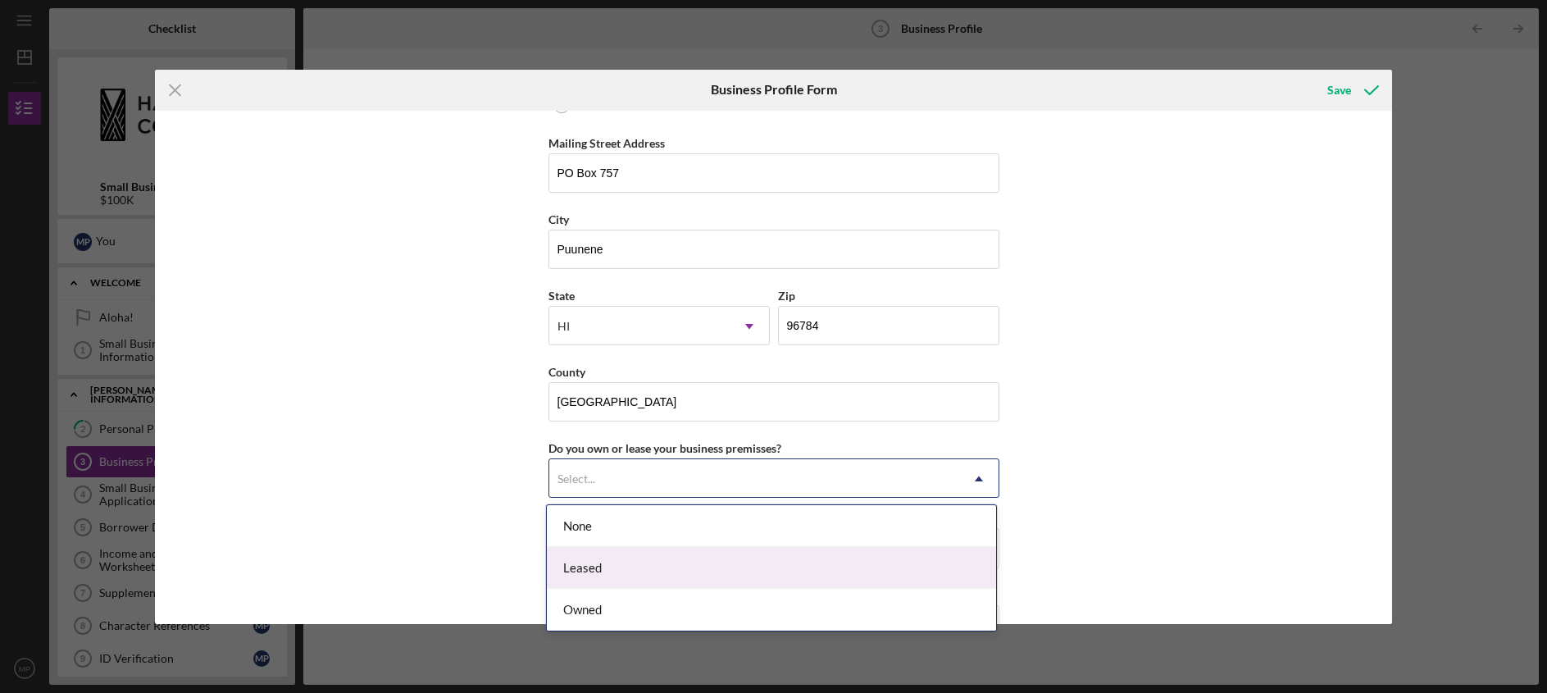
click at [617, 581] on div "Leased" at bounding box center [771, 568] width 449 height 42
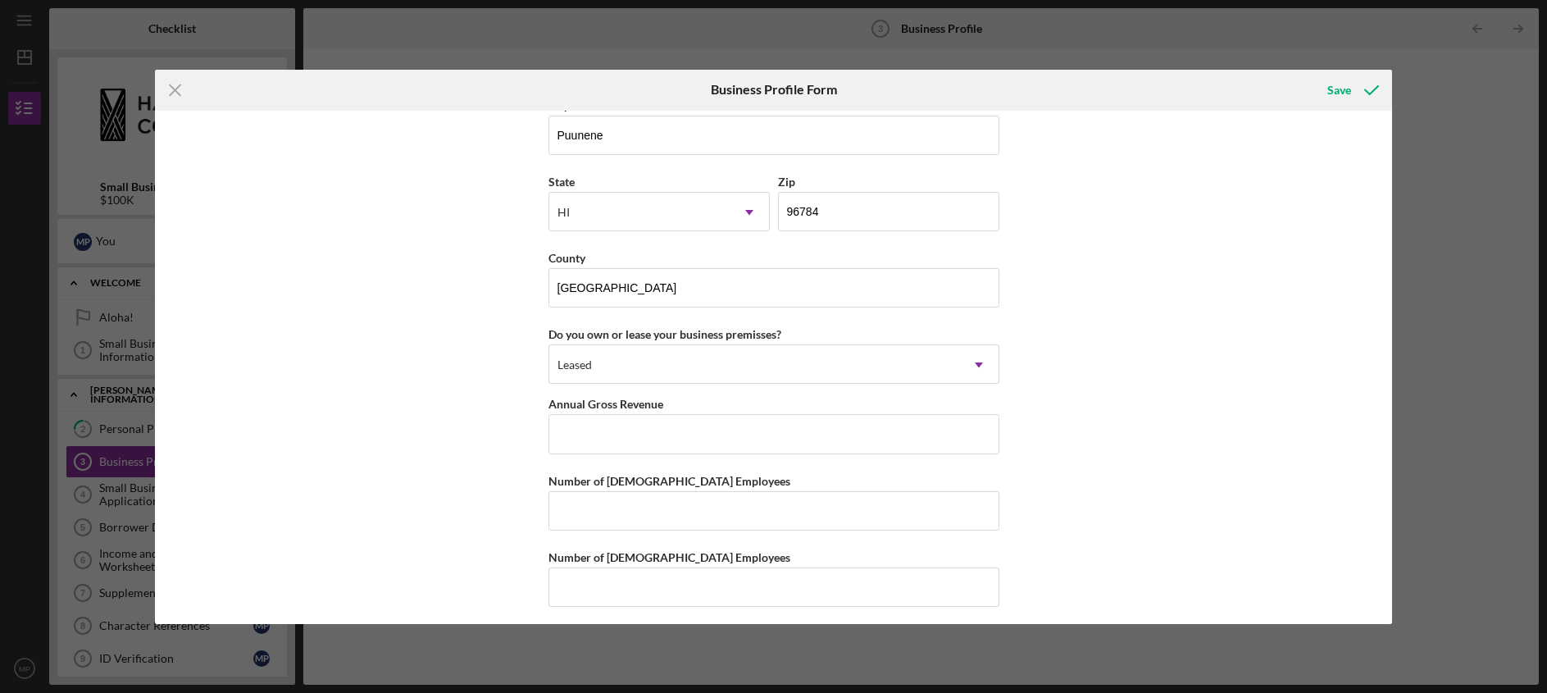
scroll to position [1596, 0]
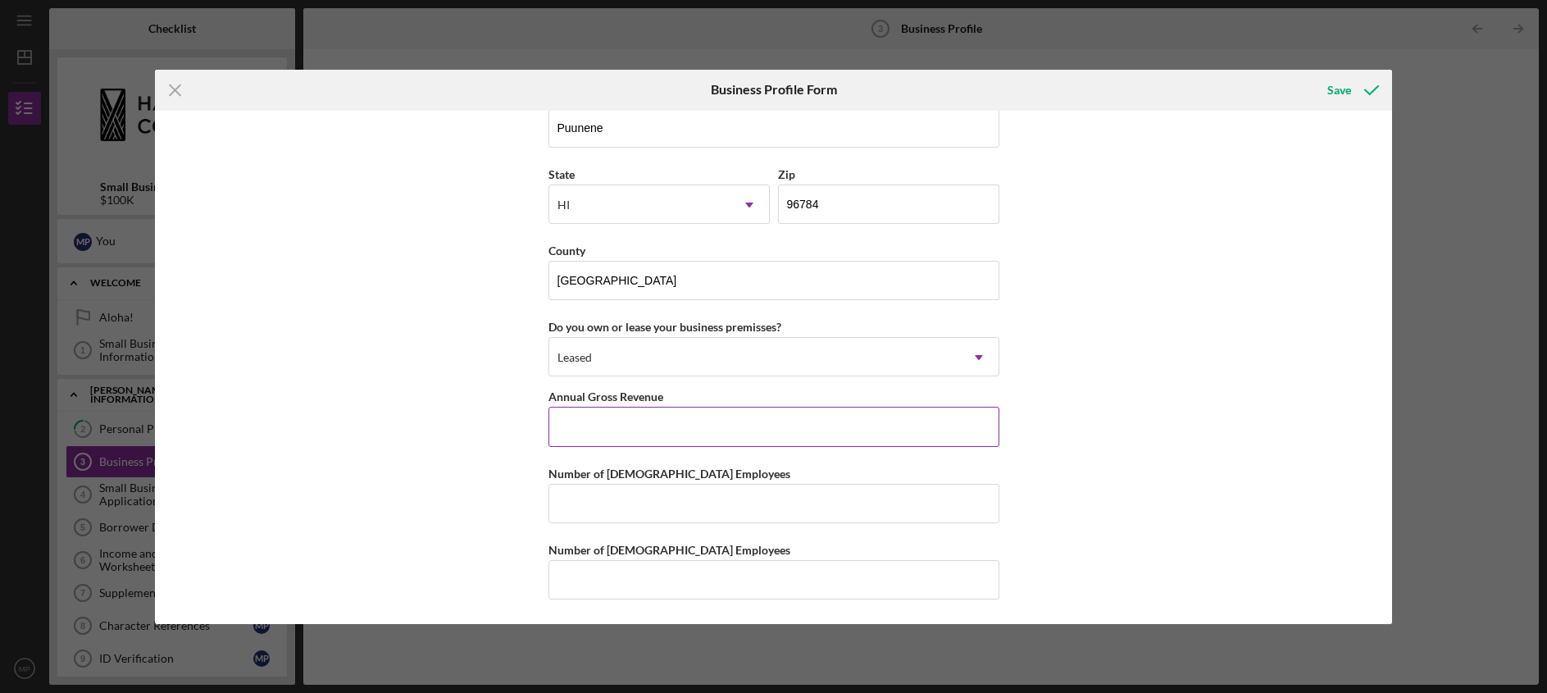
click at [582, 427] on input "Annual Gross Revenue" at bounding box center [773, 426] width 451 height 39
type input "$0"
click at [489, 477] on div "Business Name Community Work Day Program DBA Mālama Maui Nui Business Start Dat…" at bounding box center [774, 367] width 1238 height 513
click at [622, 515] on input "Number of [DEMOGRAPHIC_DATA] Employees" at bounding box center [773, 503] width 451 height 39
type input "4"
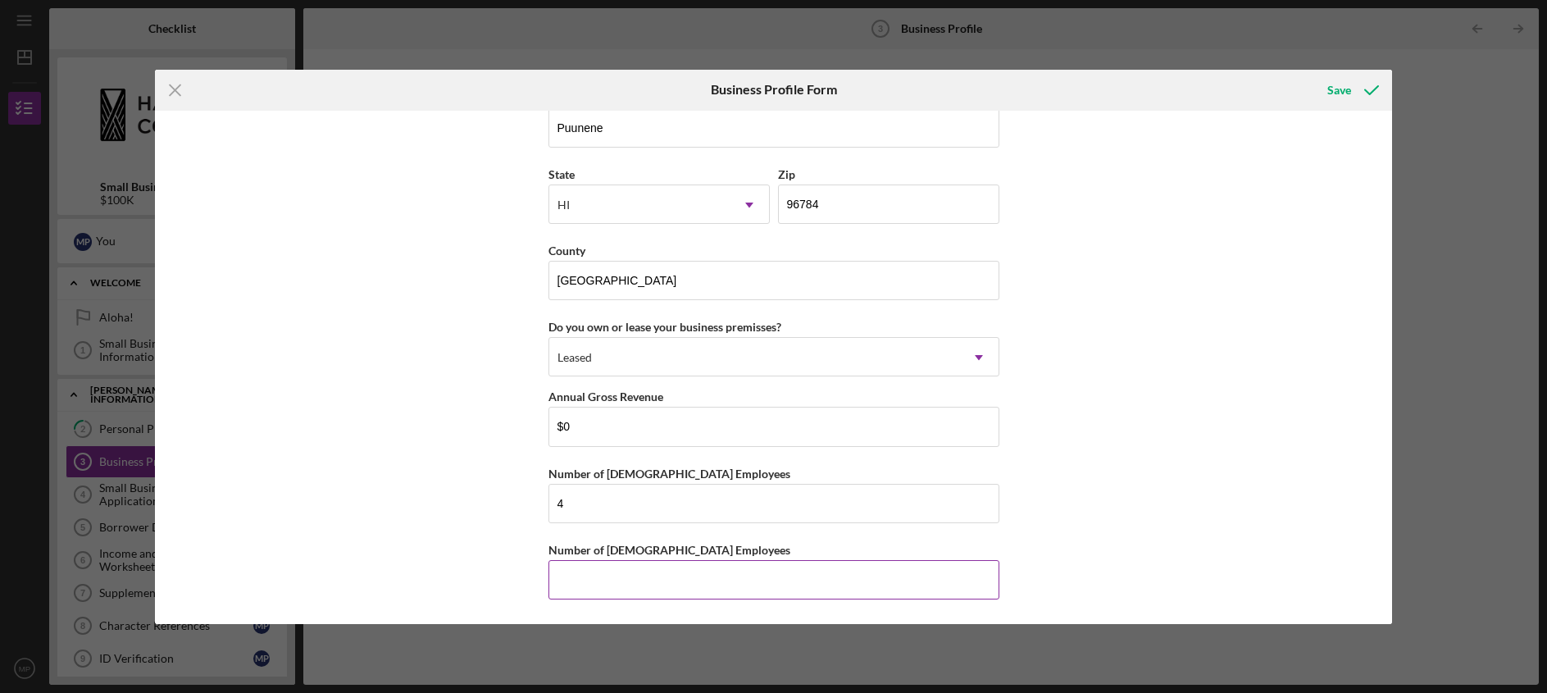
click at [606, 569] on input "Number of [DEMOGRAPHIC_DATA] Employees" at bounding box center [773, 579] width 451 height 39
type input "4"
click at [425, 555] on div "Business Name Community Work Day Program DBA Mālama Maui Nui Business Start Dat…" at bounding box center [774, 367] width 1238 height 513
click at [1326, 85] on button "Save" at bounding box center [1351, 90] width 81 height 33
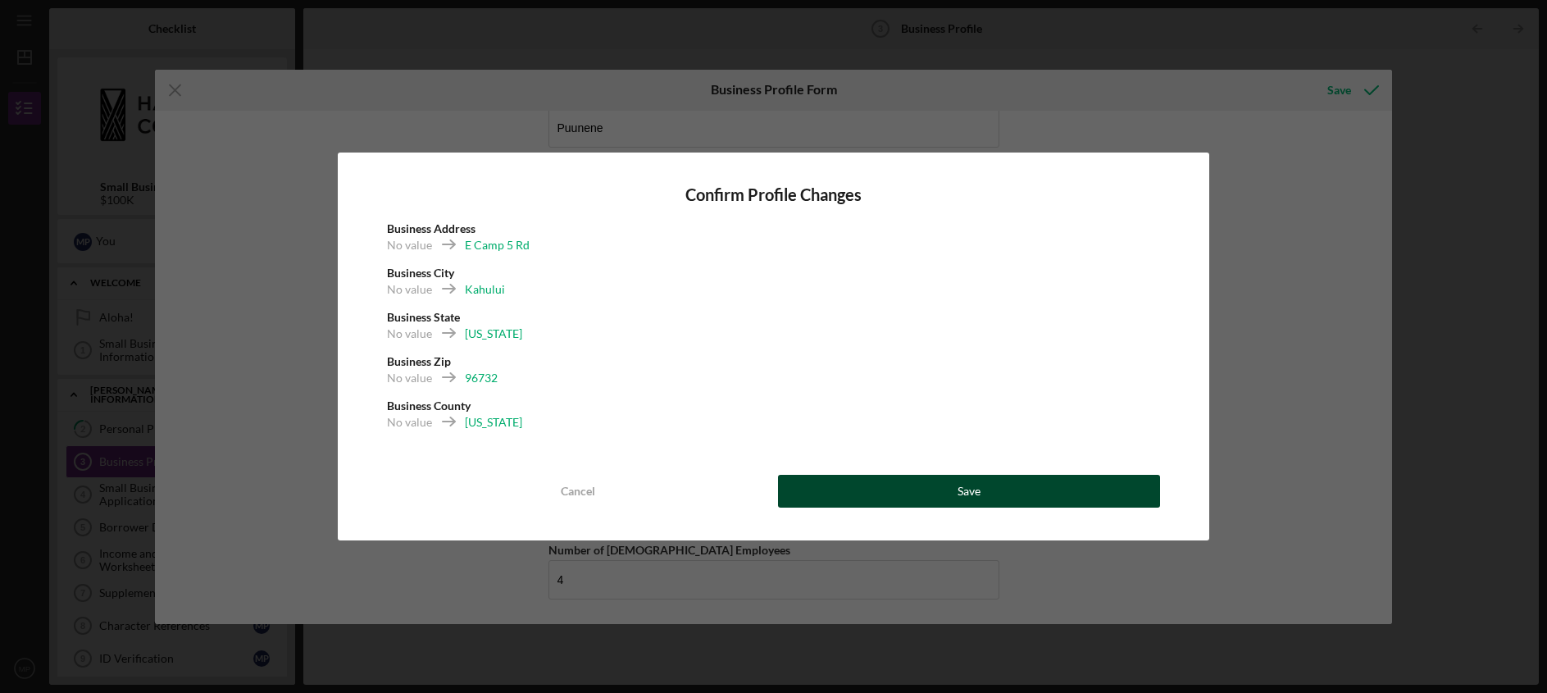
click at [862, 498] on button "Save" at bounding box center [969, 491] width 383 height 33
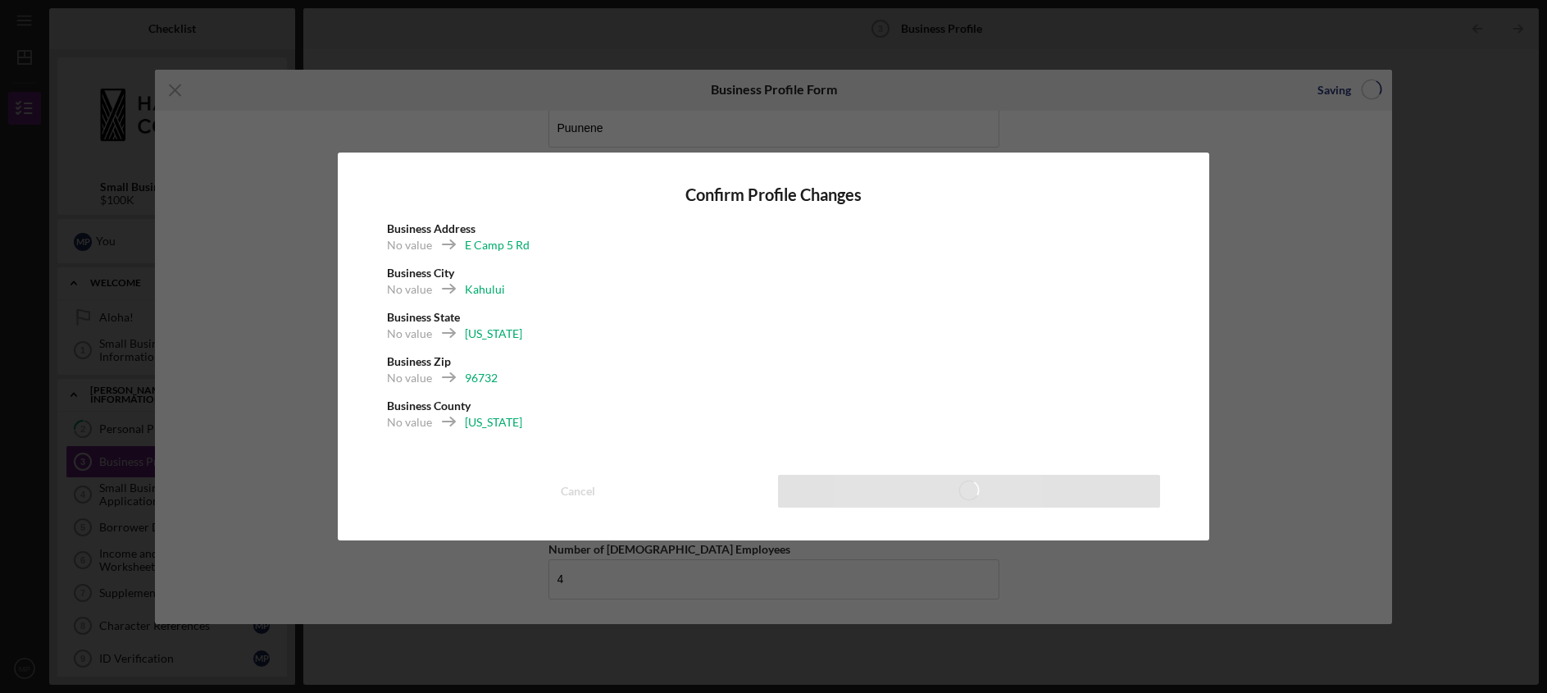
scroll to position [1468, 0]
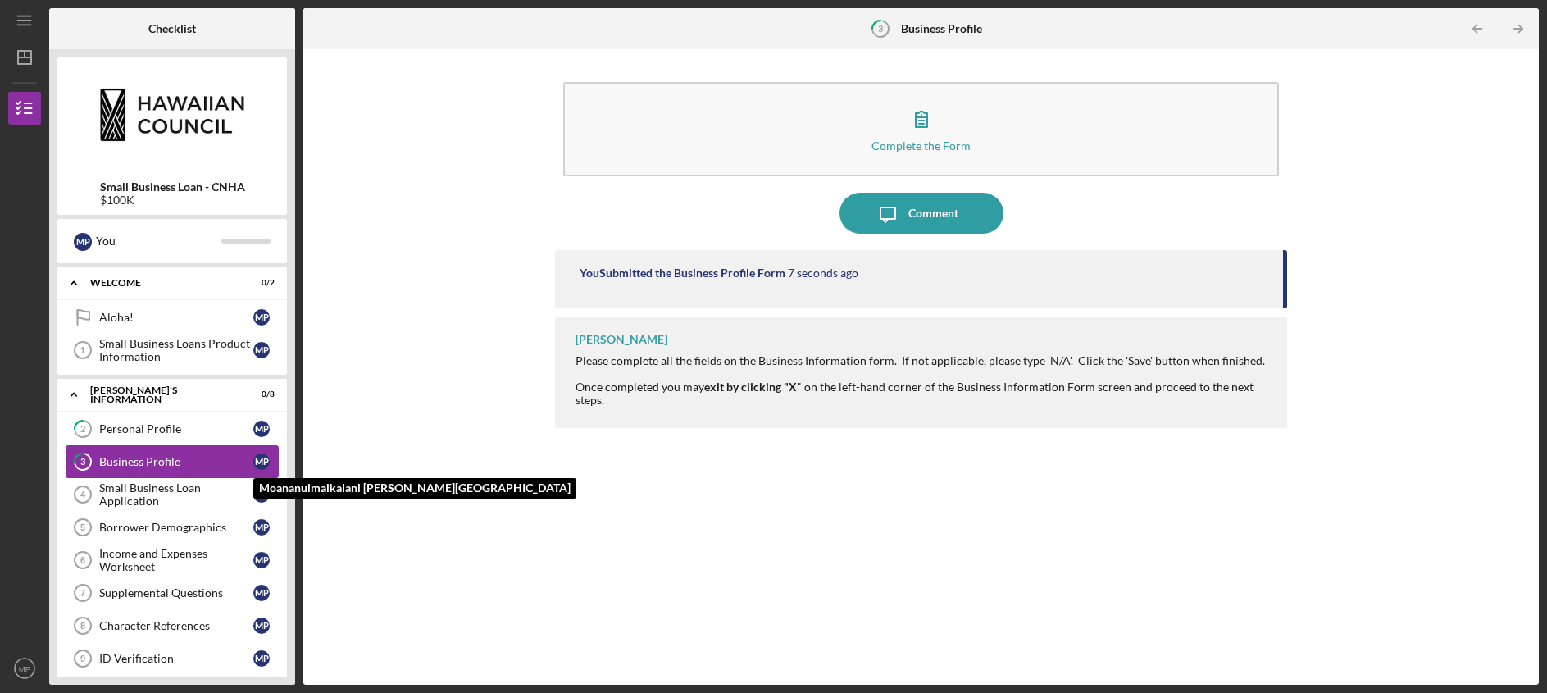
click at [266, 466] on div "M P" at bounding box center [261, 461] width 16 height 16
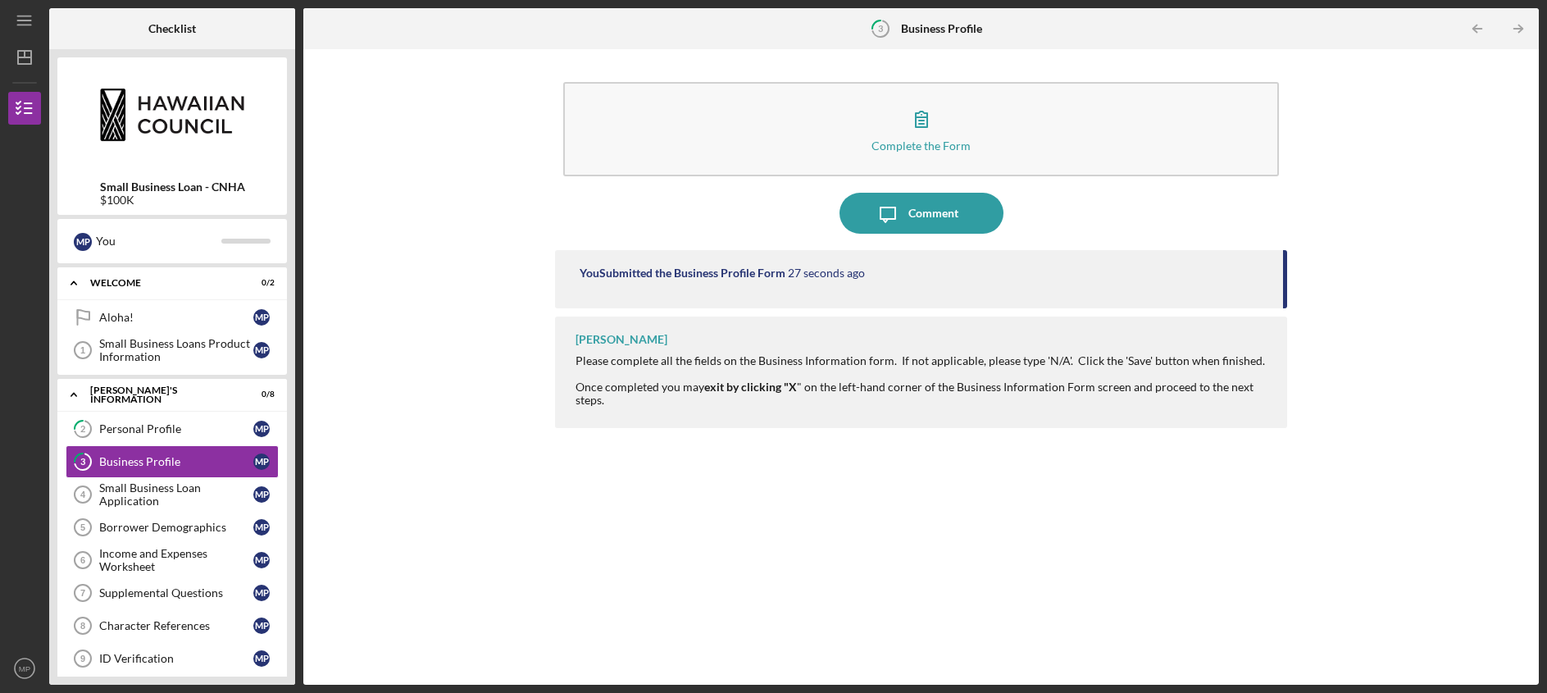
click at [950, 275] on div "You Submitted the Business Profile Form 27 seconds ago" at bounding box center [923, 272] width 686 height 13
click at [170, 488] on div "Small Business Loan Application" at bounding box center [176, 494] width 154 height 26
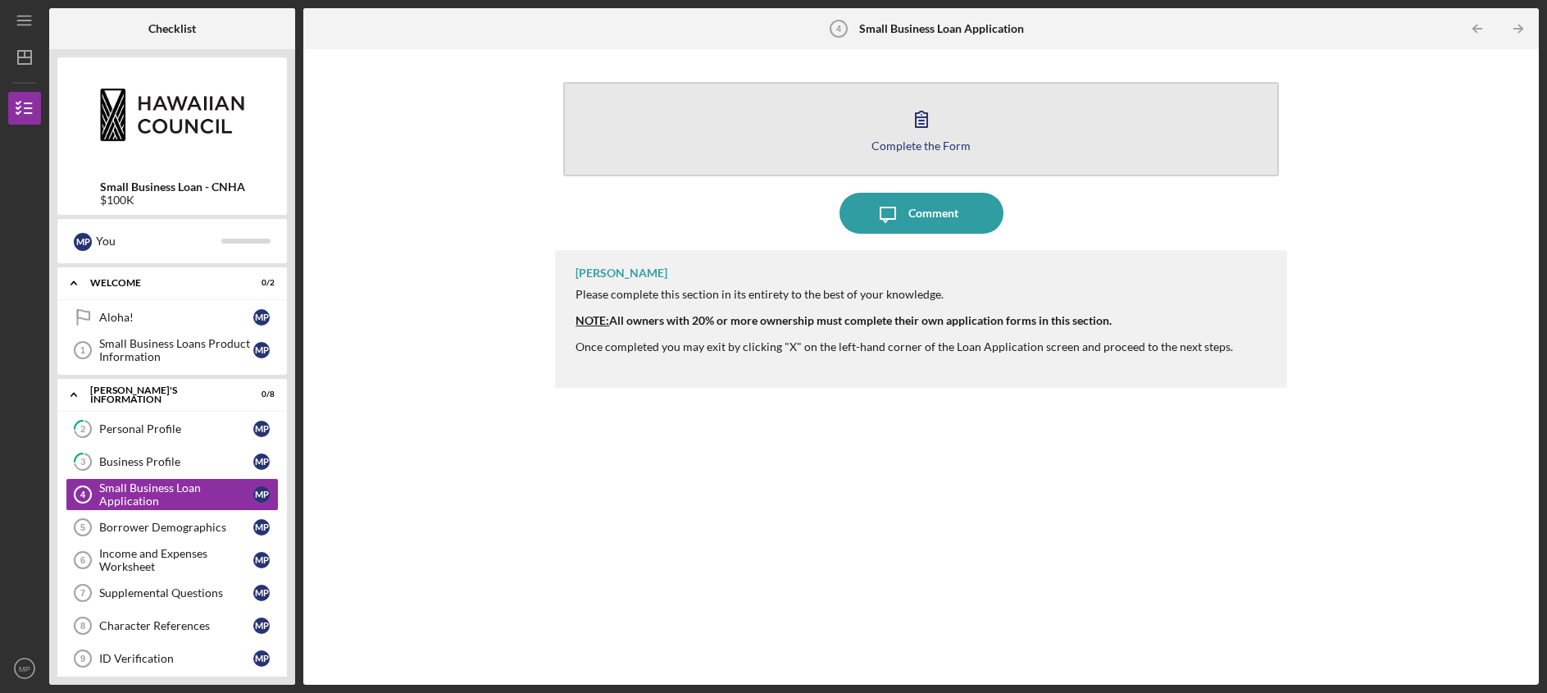
click at [930, 131] on icon "button" at bounding box center [921, 118] width 41 height 41
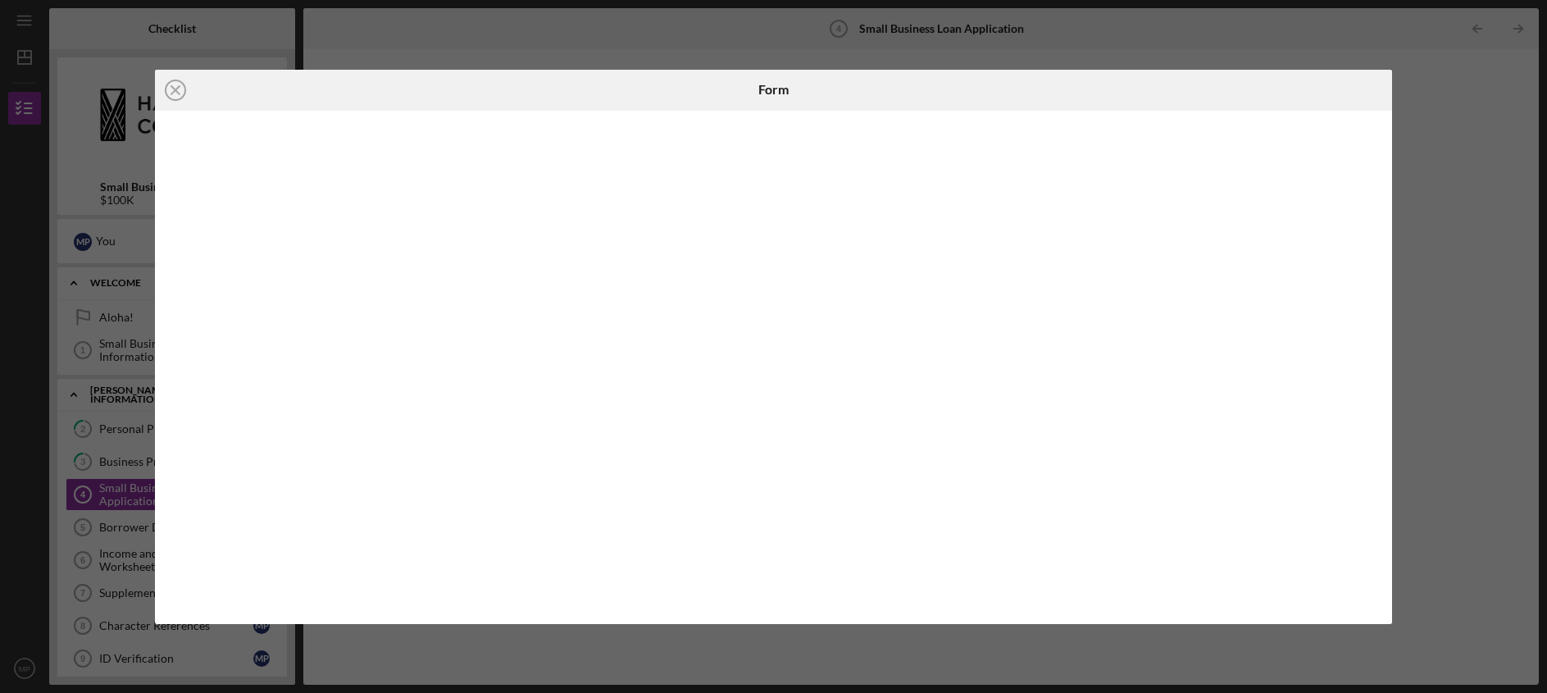
click at [1487, 199] on div "Icon/Close Form" at bounding box center [773, 346] width 1547 height 693
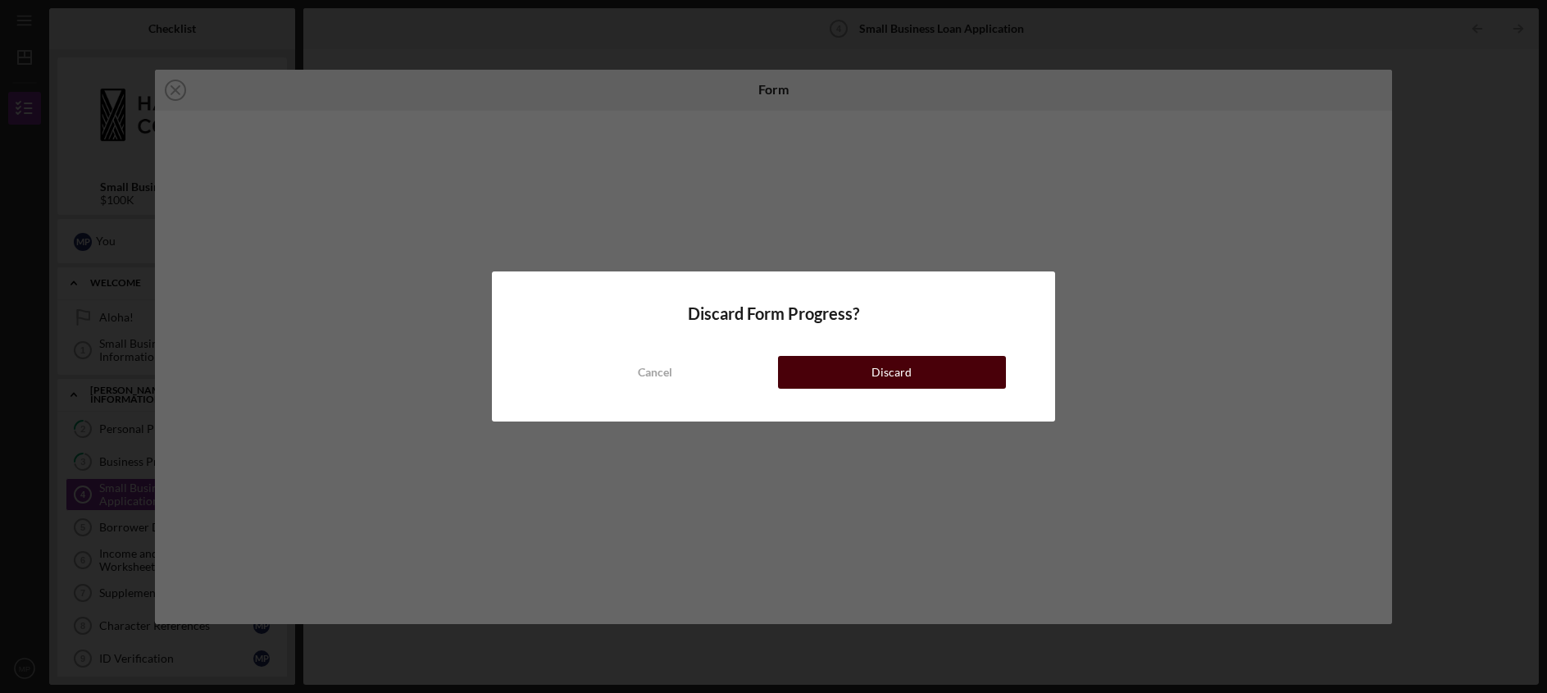
click at [932, 373] on button "Discard" at bounding box center [892, 372] width 228 height 33
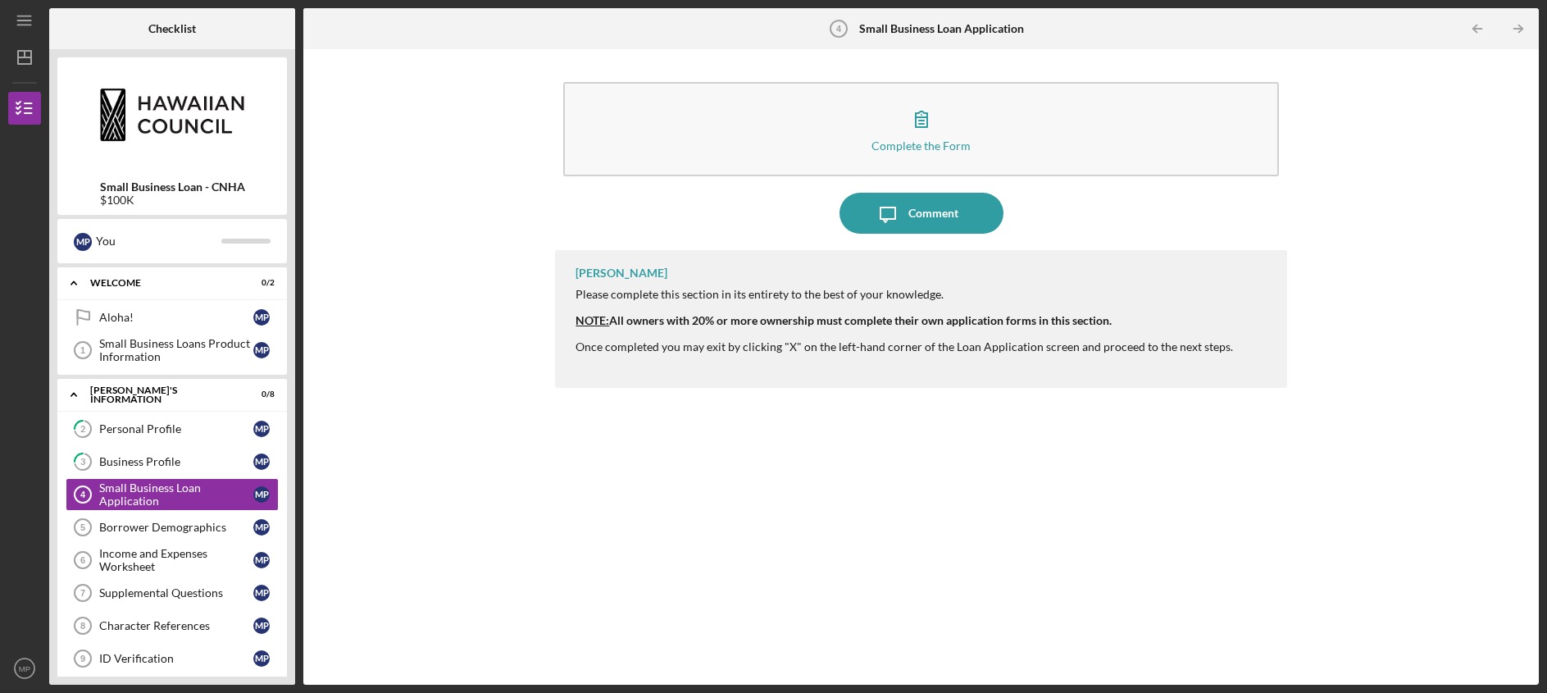
click at [20, 4] on div "Icon/Menu" at bounding box center [24, 20] width 33 height 41
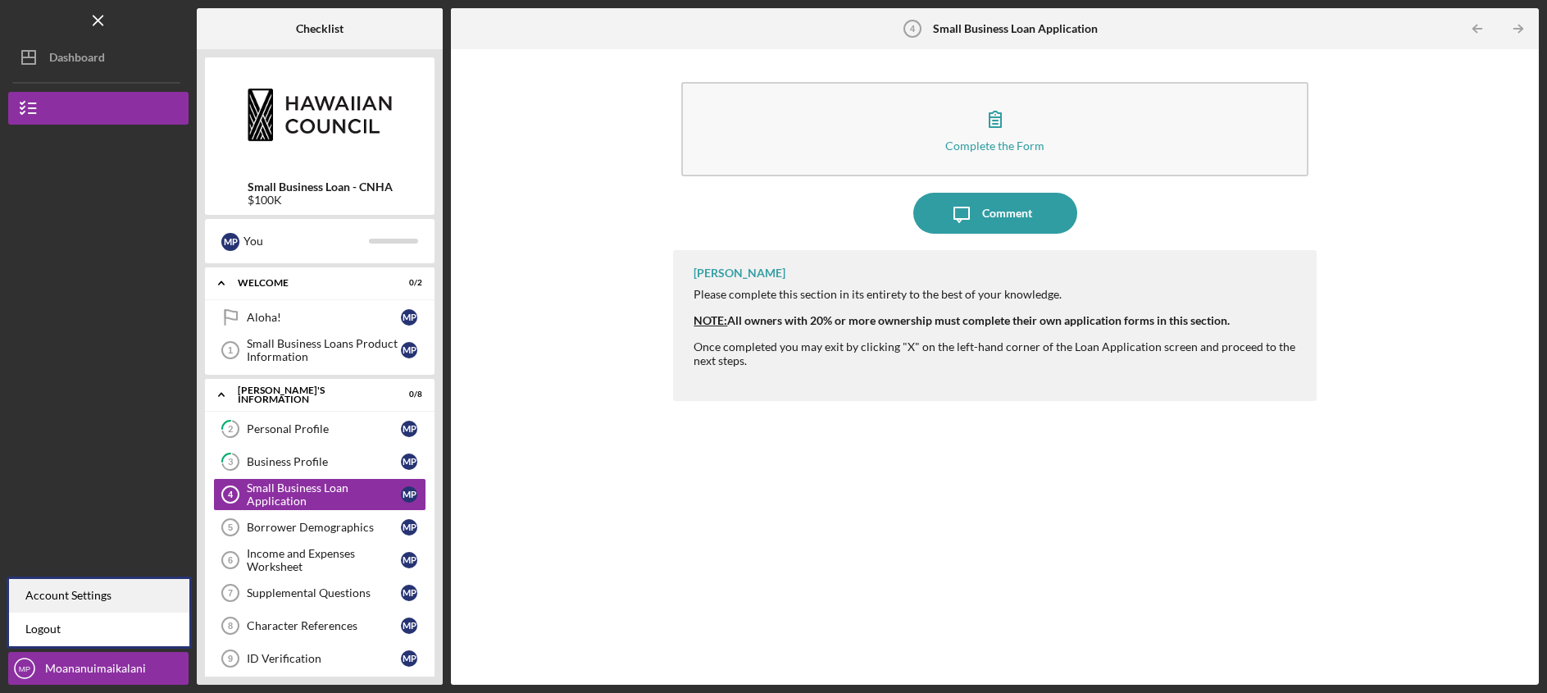
click at [100, 594] on div "Account Settings" at bounding box center [99, 596] width 180 height 34
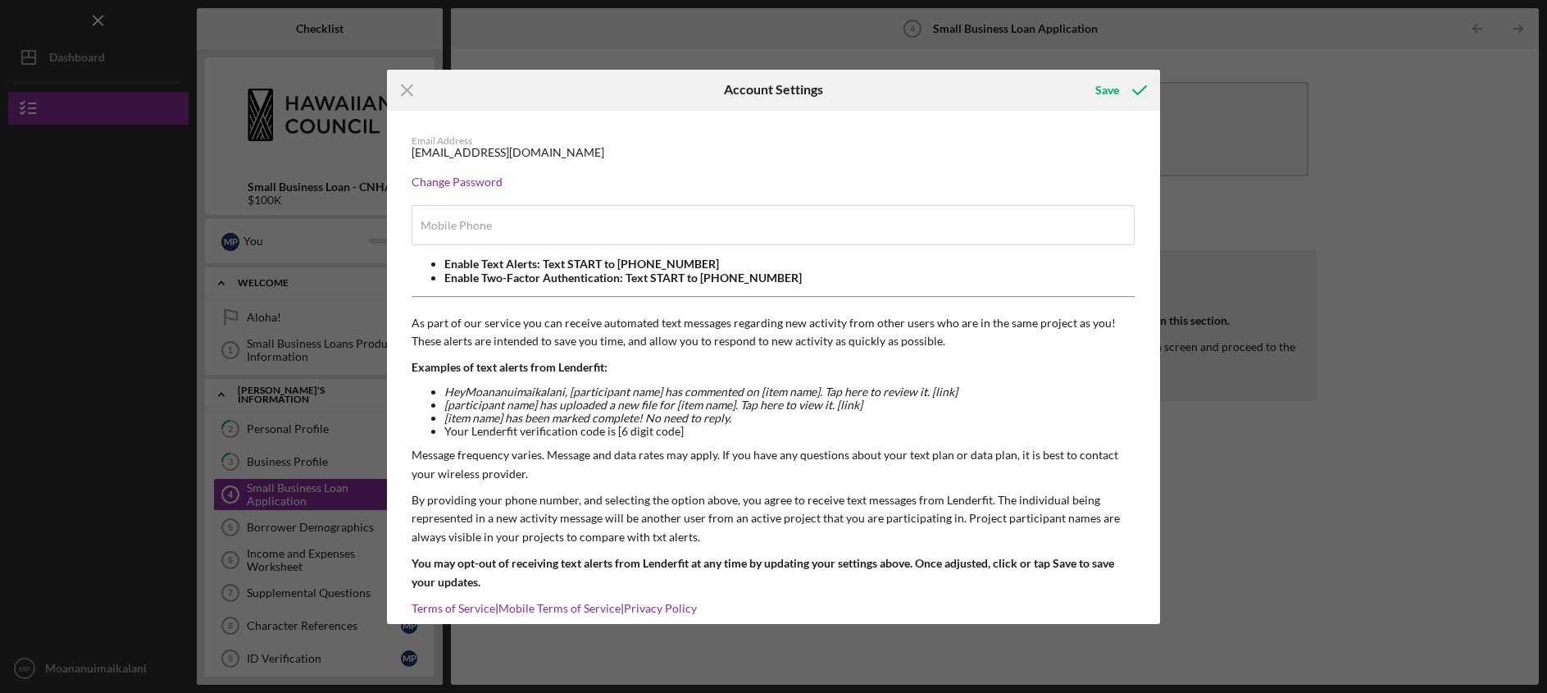
type input "[PHONE_NUMBER]"
click at [89, 561] on div "Icon/Menu Close Account Settings Save Email Address [EMAIL_ADDRESS][DOMAIN_NAME…" at bounding box center [773, 346] width 1547 height 693
click at [1138, 93] on polyline "submit" at bounding box center [1139, 90] width 13 height 8
